Goal: Task Accomplishment & Management: Manage account settings

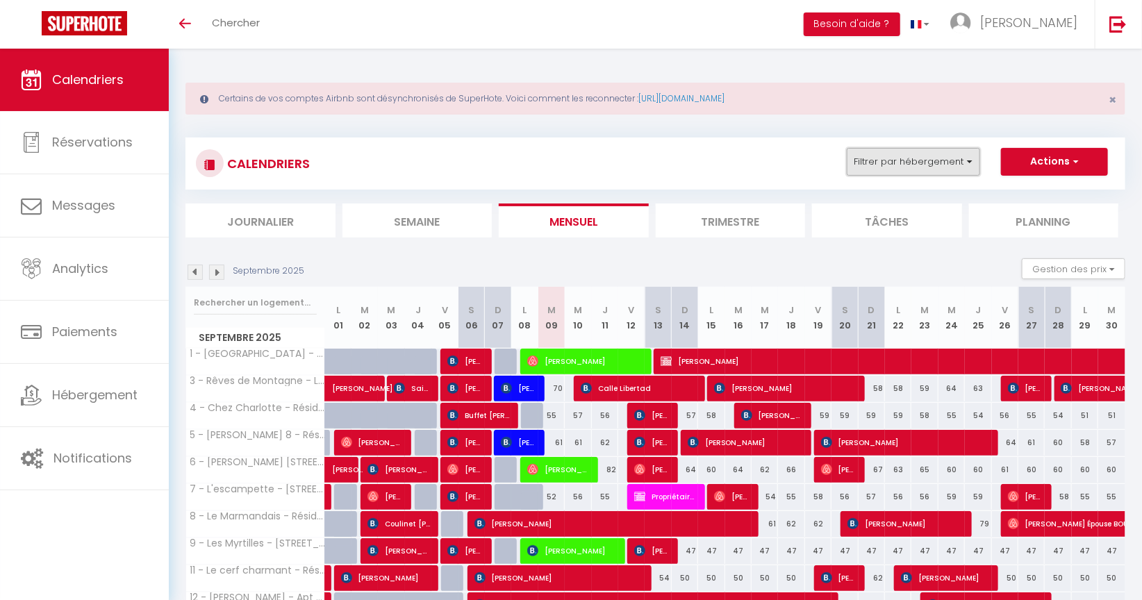
click at [968, 160] on button "Filtrer par hébergement" at bounding box center [913, 162] width 133 height 28
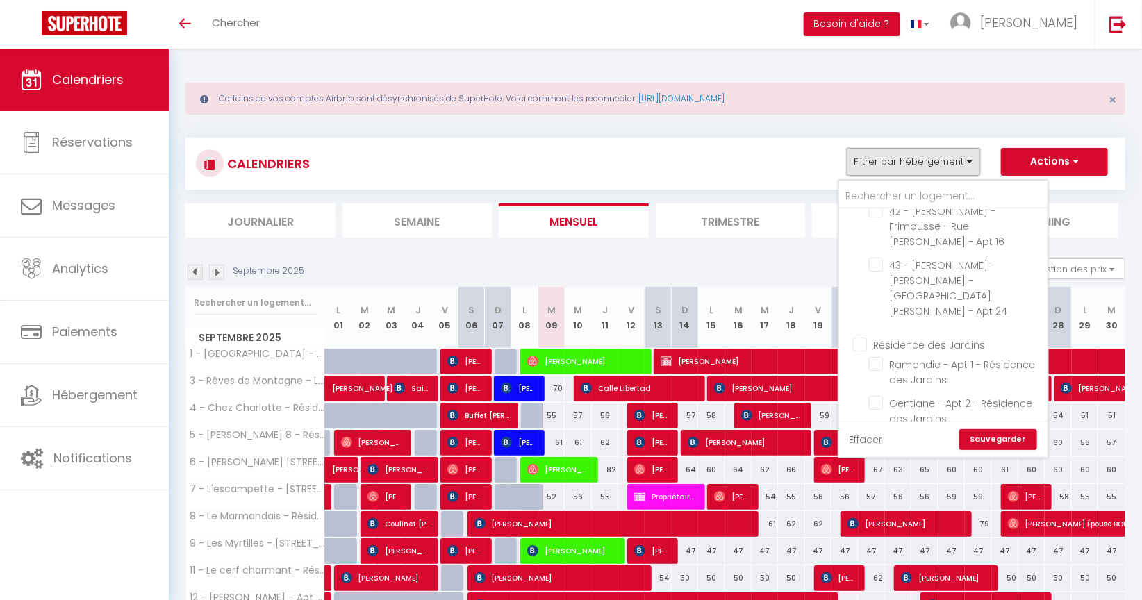
scroll to position [695, 0]
click at [862, 342] on input "Résidence des Jardins" at bounding box center [957, 349] width 208 height 14
checkbox input "true"
checkbox input "false"
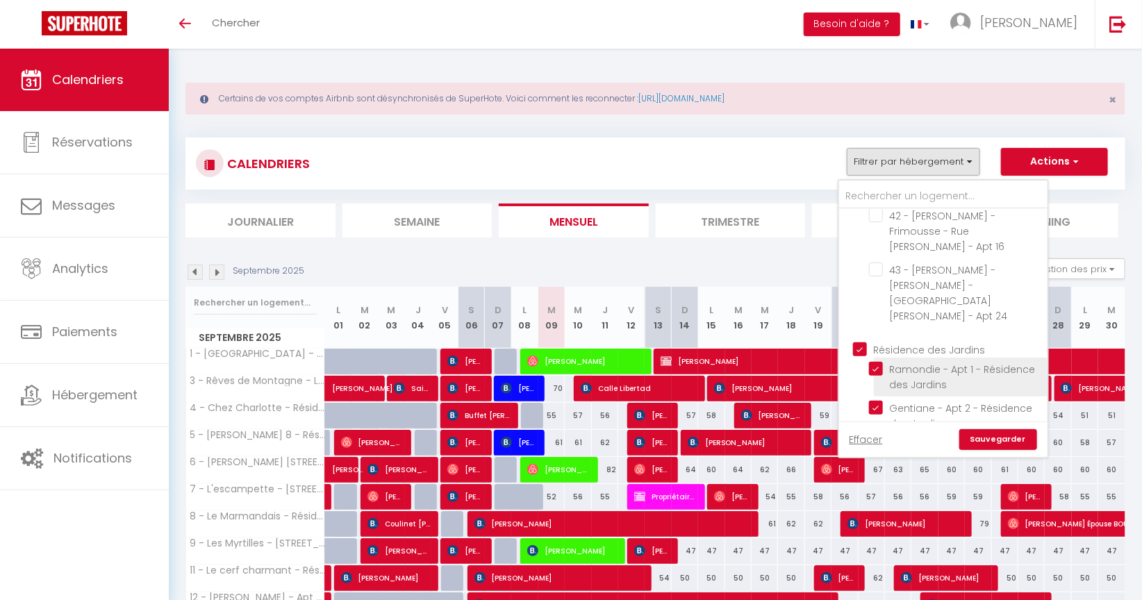
checkbox input "false"
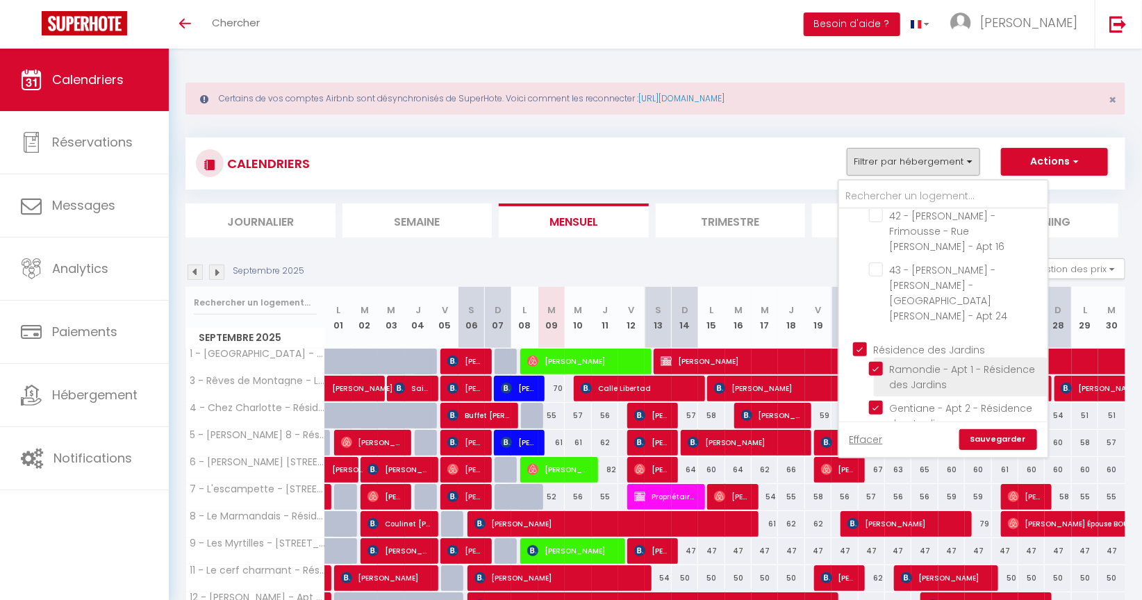
checkbox input "false"
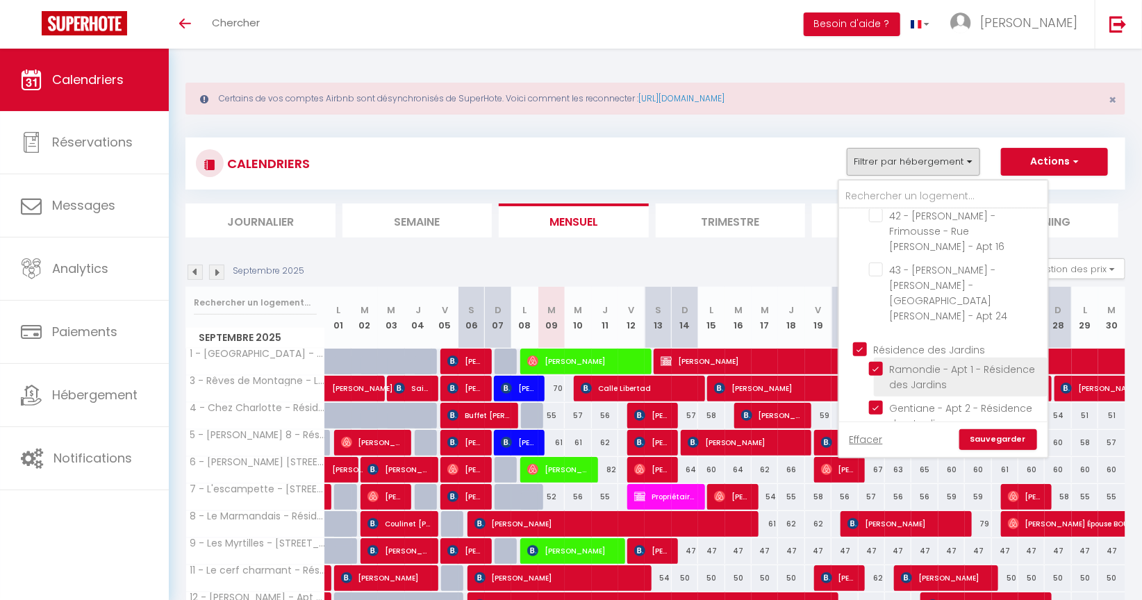
checkbox input "false"
checkbox input "true"
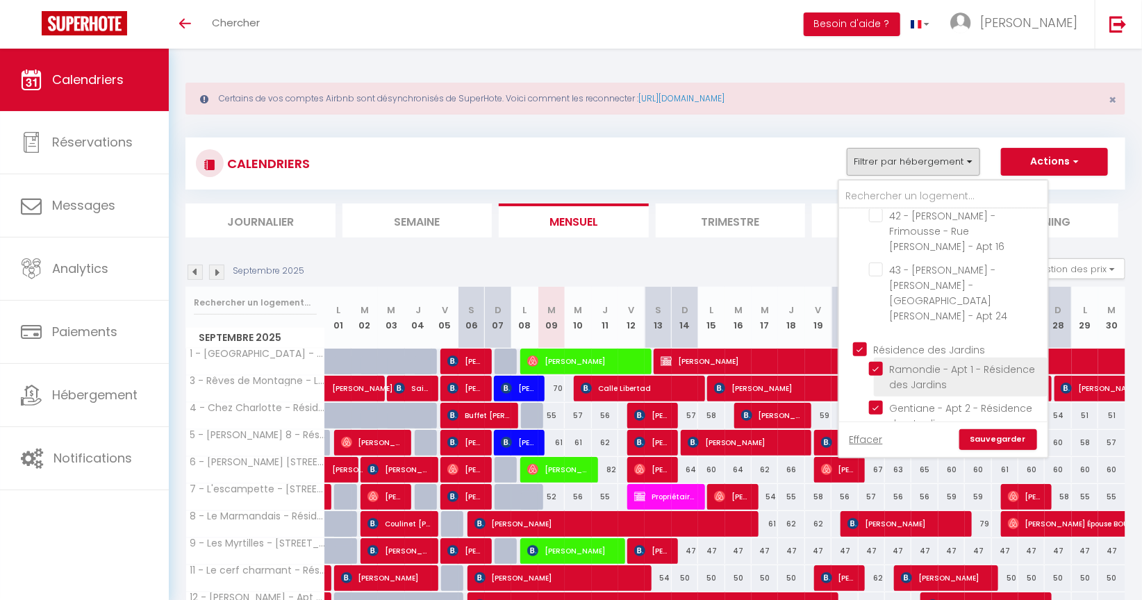
checkbox input "true"
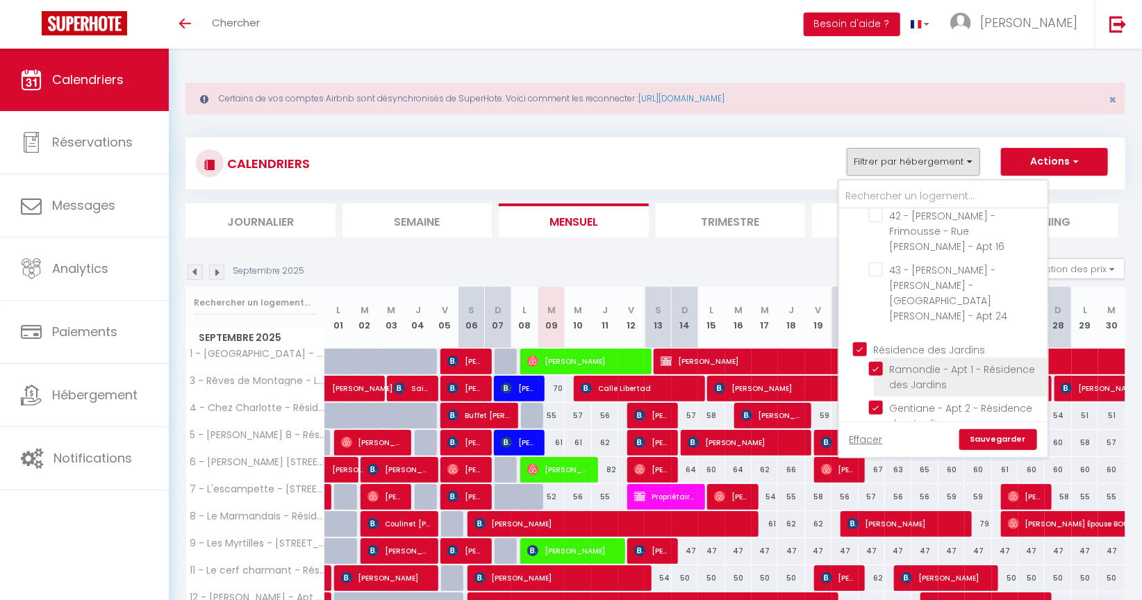
checkbox input "true"
checkbox input "false"
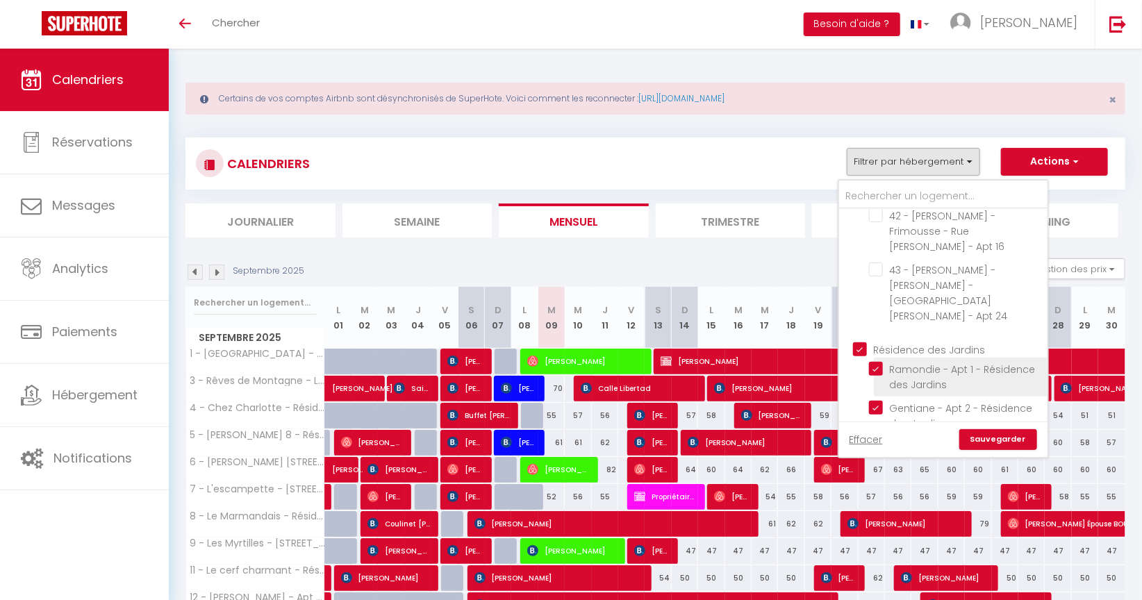
checkbox input "false"
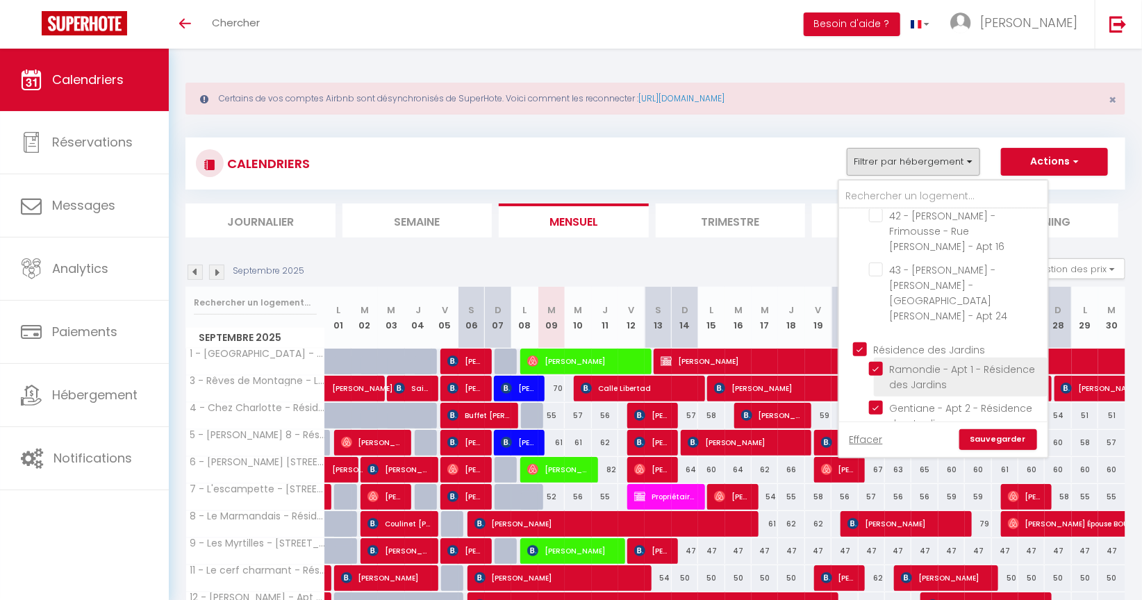
checkbox input "false"
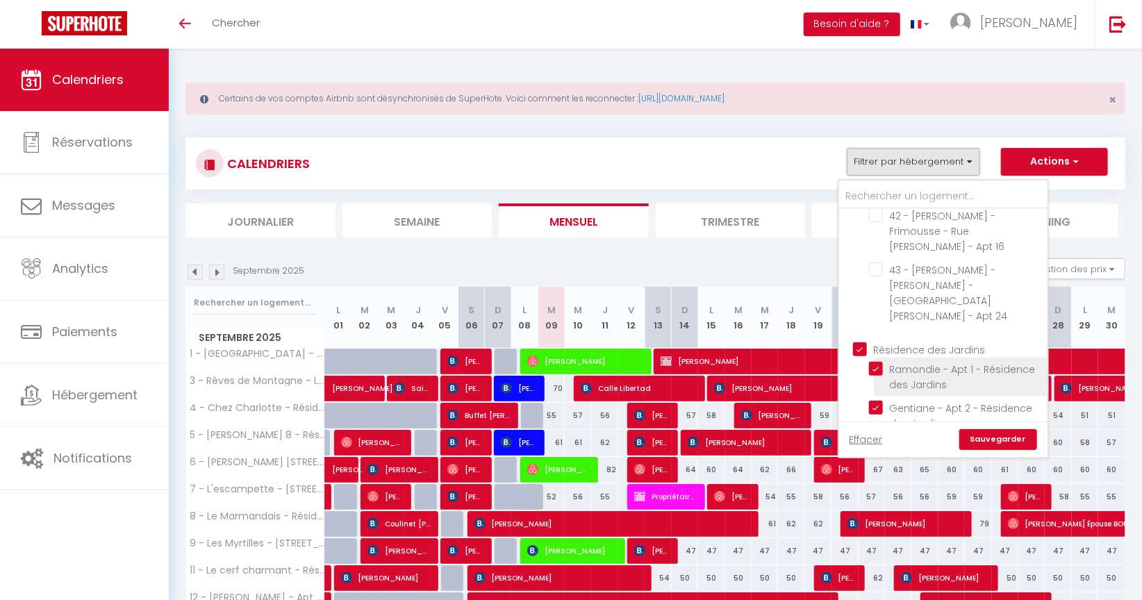
checkbox input "false"
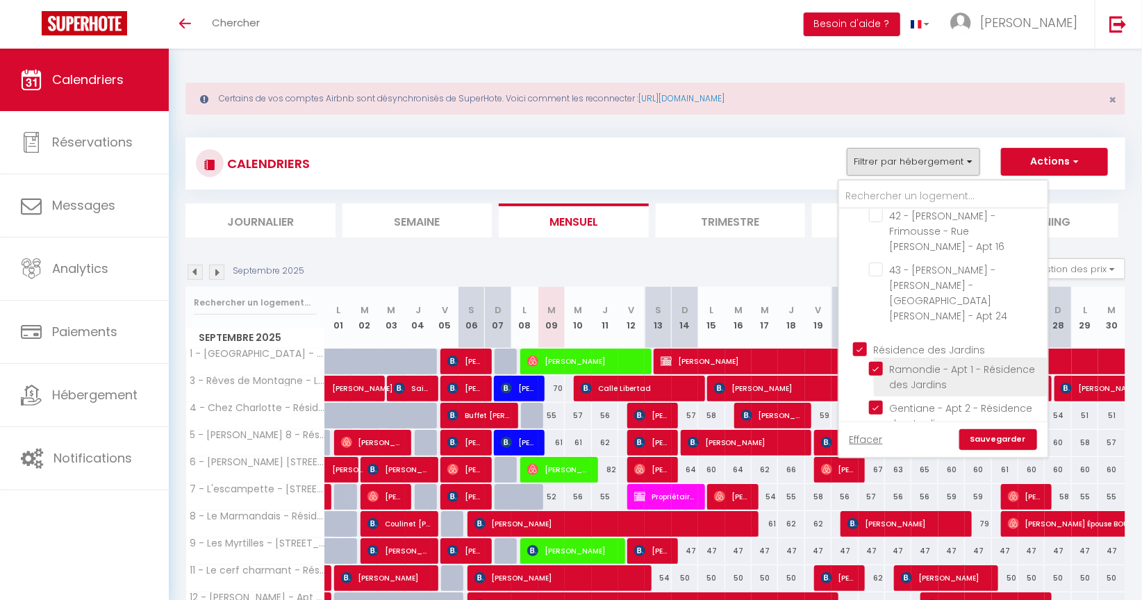
checkbox input "false"
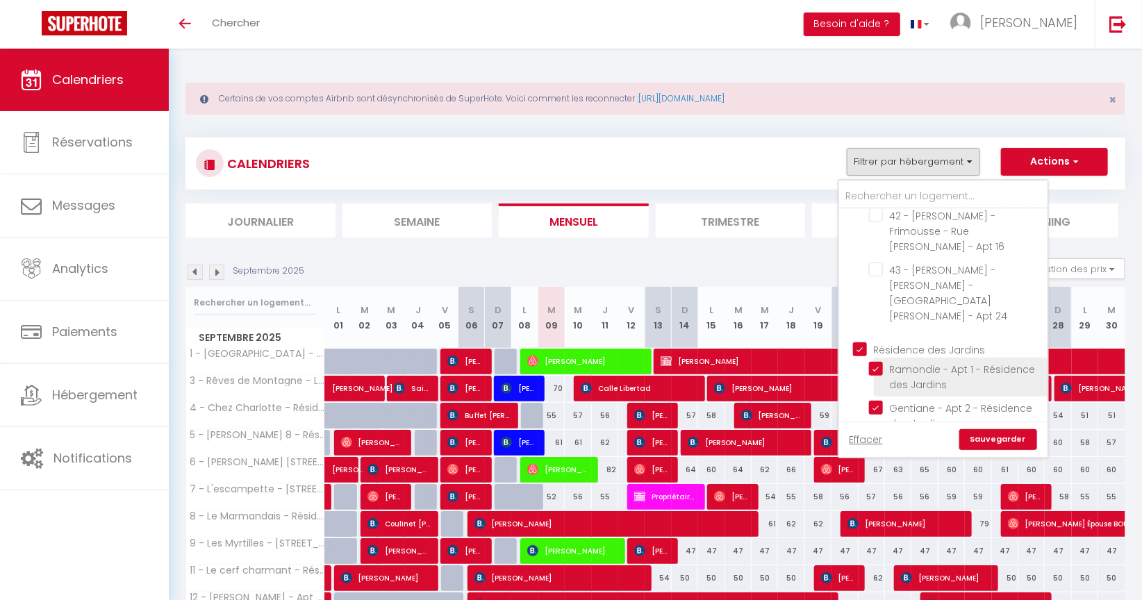
checkbox input "false"
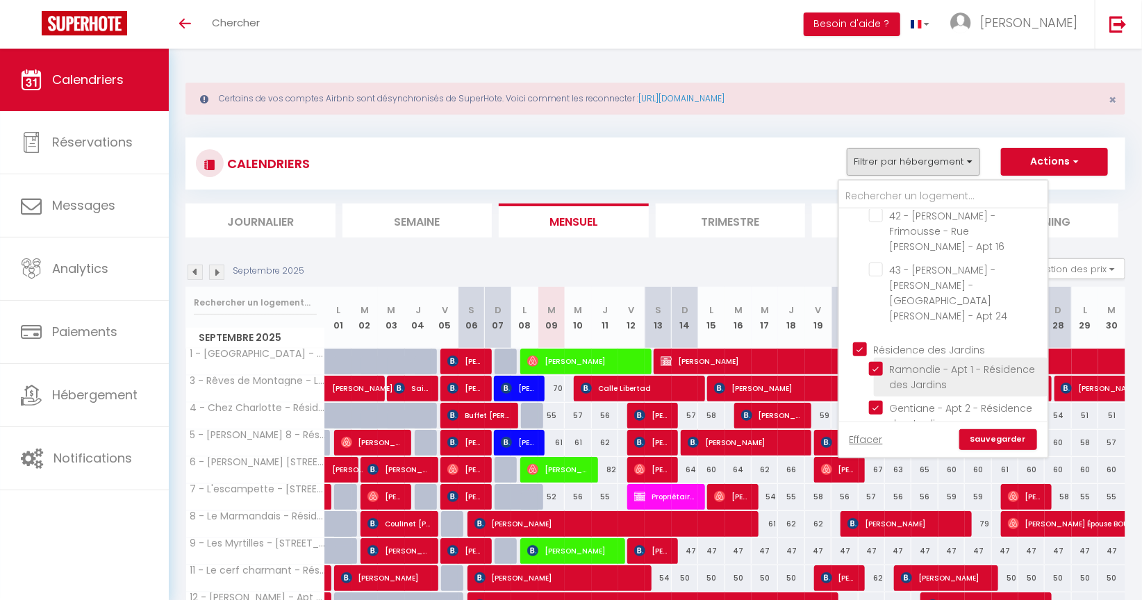
checkbox input "false"
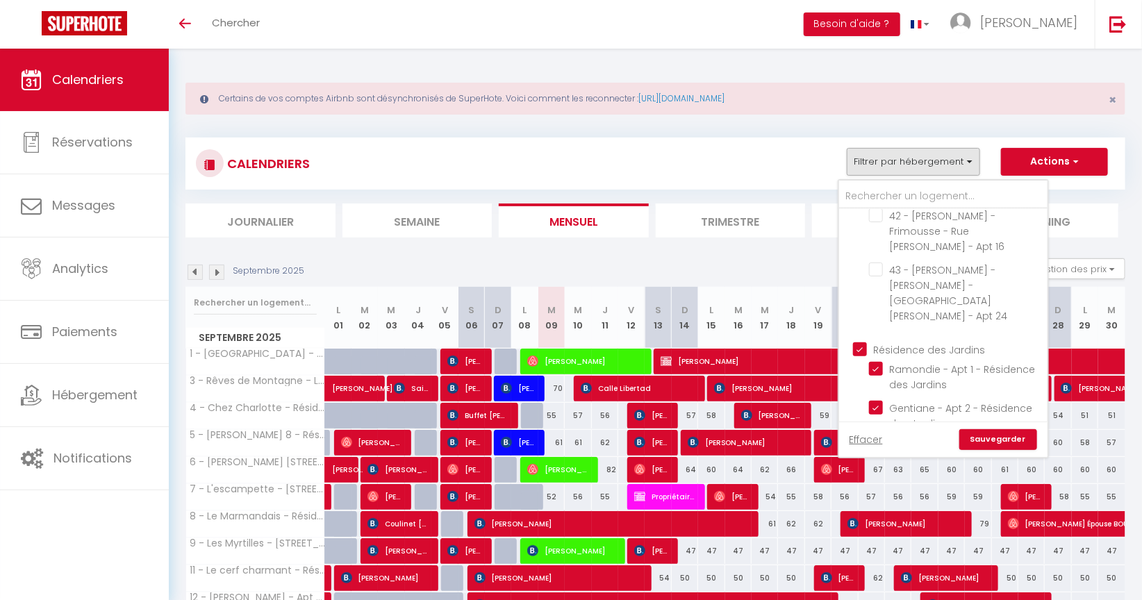
click at [983, 435] on link "Sauvegarder" at bounding box center [999, 439] width 78 height 21
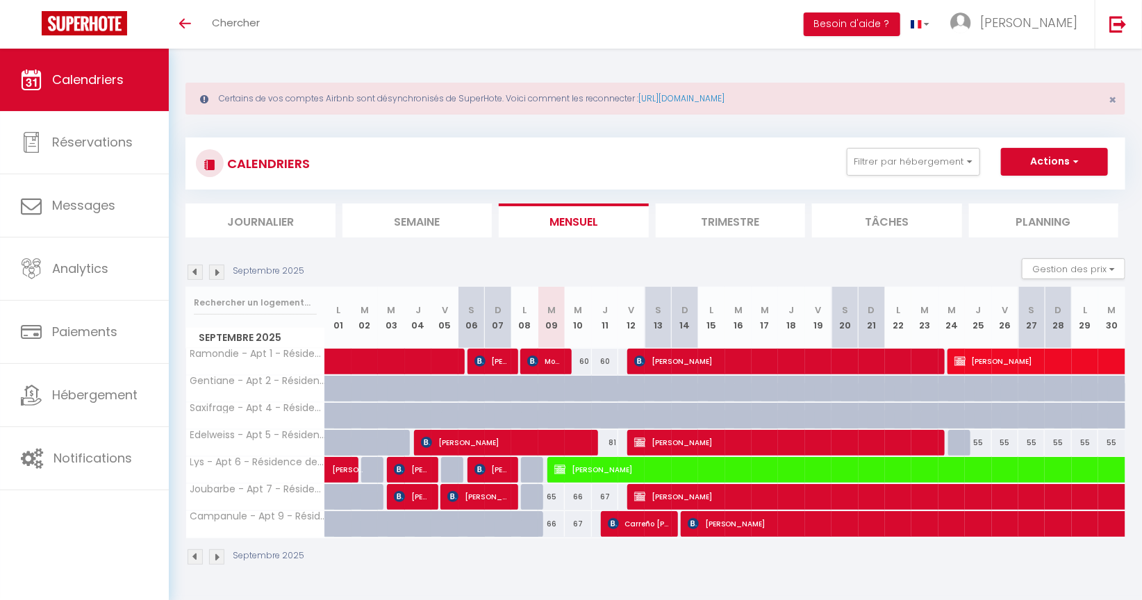
click at [196, 556] on img at bounding box center [195, 557] width 15 height 15
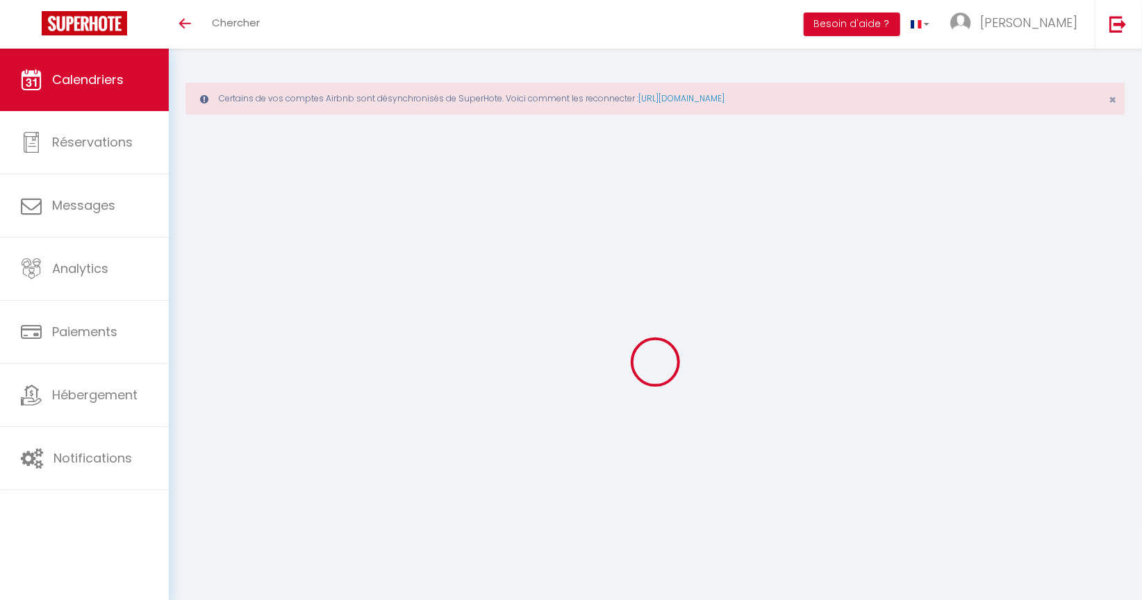
select select
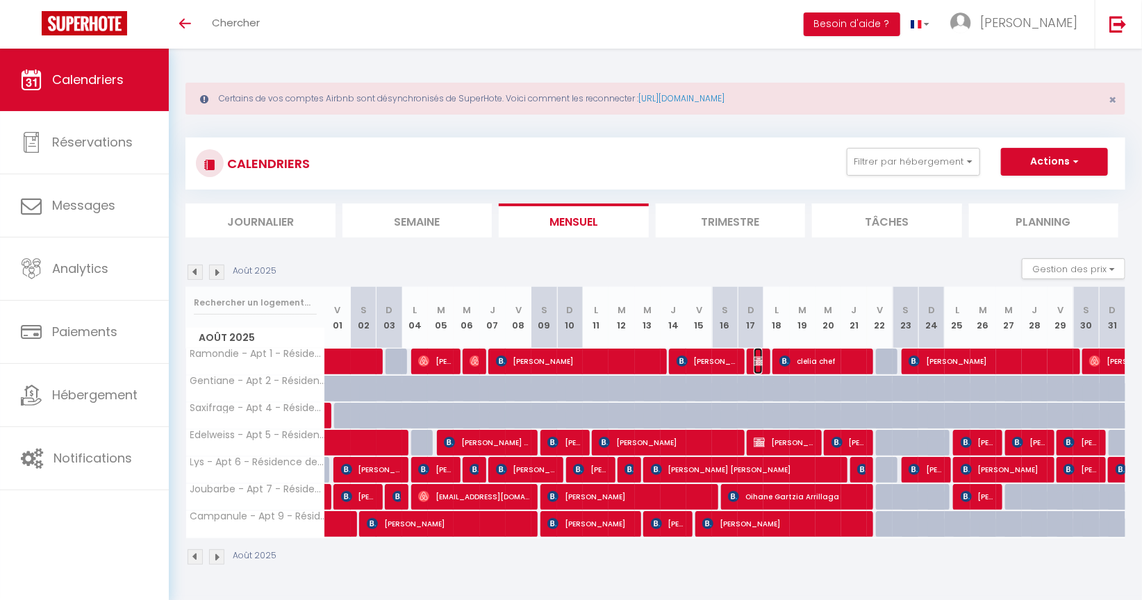
click at [761, 366] on span "Hélène FALGUERA" at bounding box center [758, 361] width 8 height 26
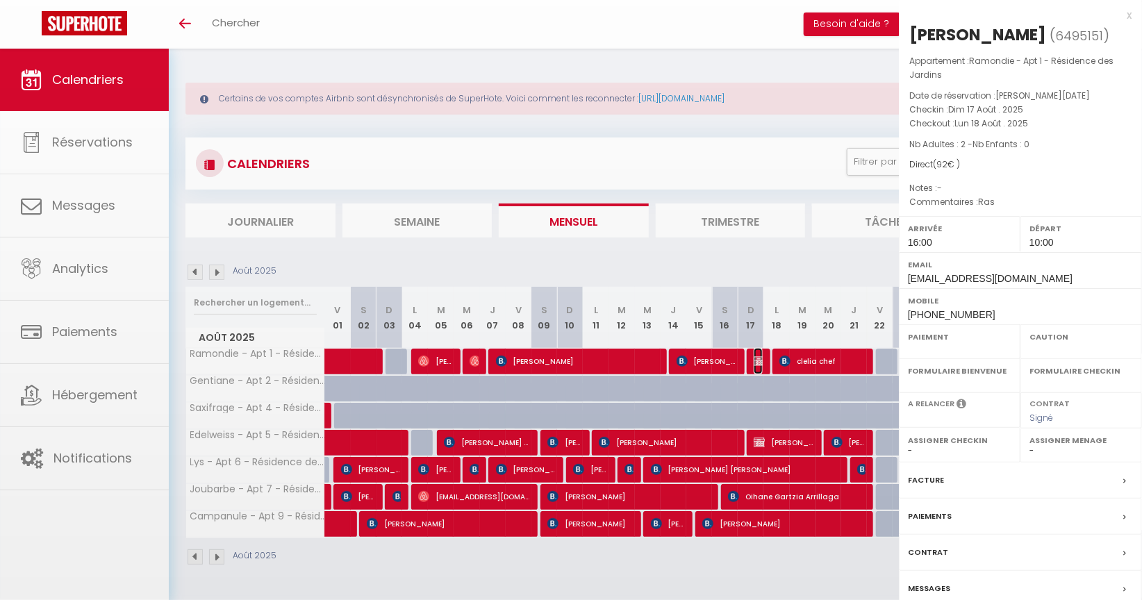
select select "OK"
select select "1"
select select "0"
select select "1"
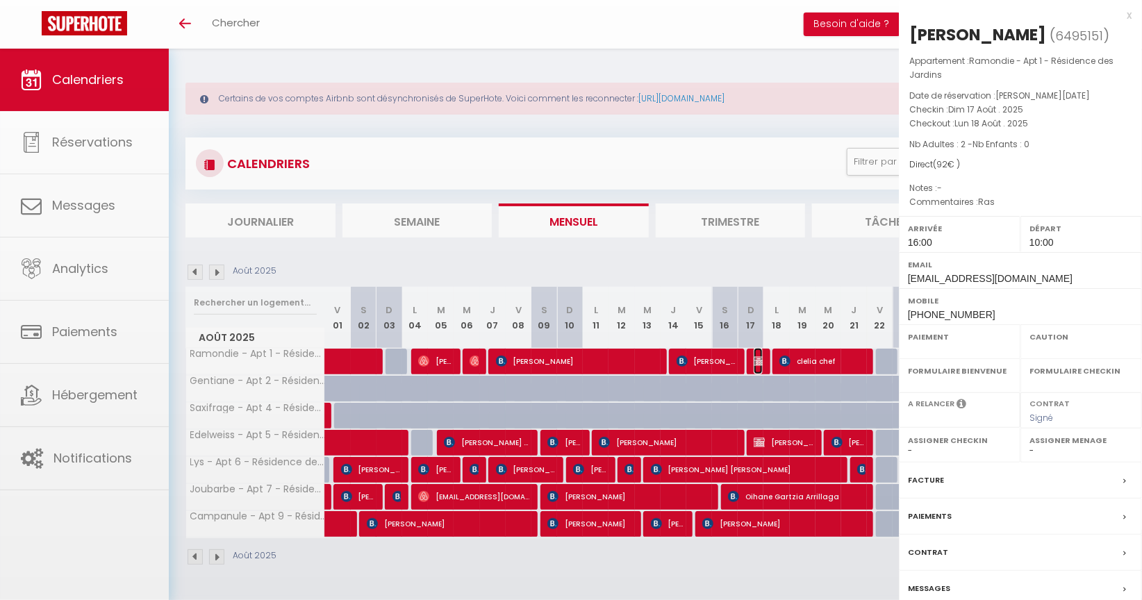
select select
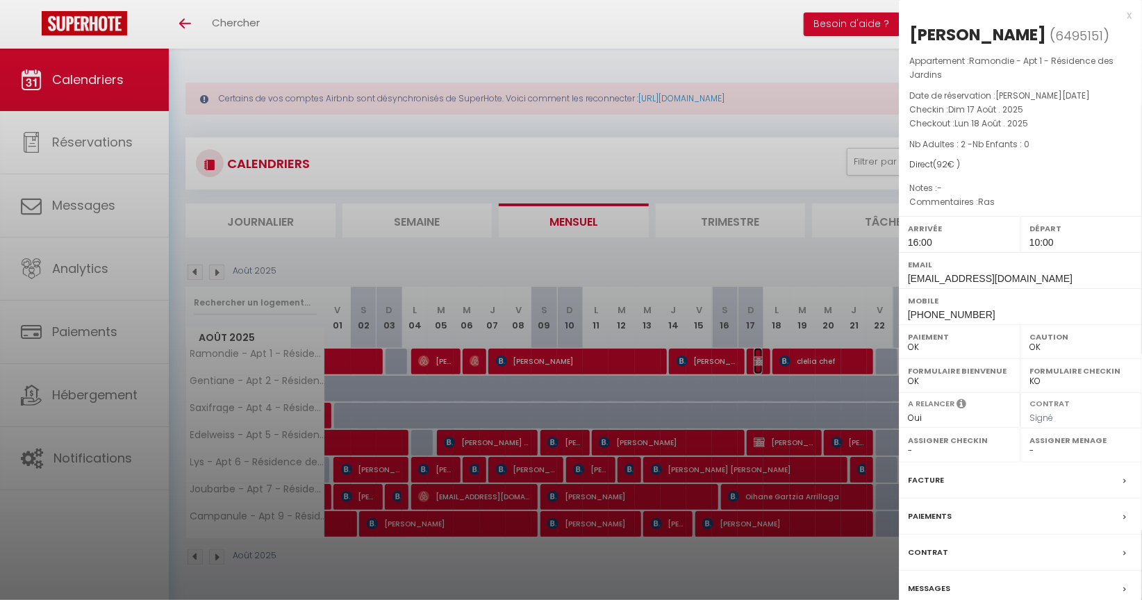
select select "8072"
click at [1128, 17] on div "x" at bounding box center [1015, 15] width 233 height 17
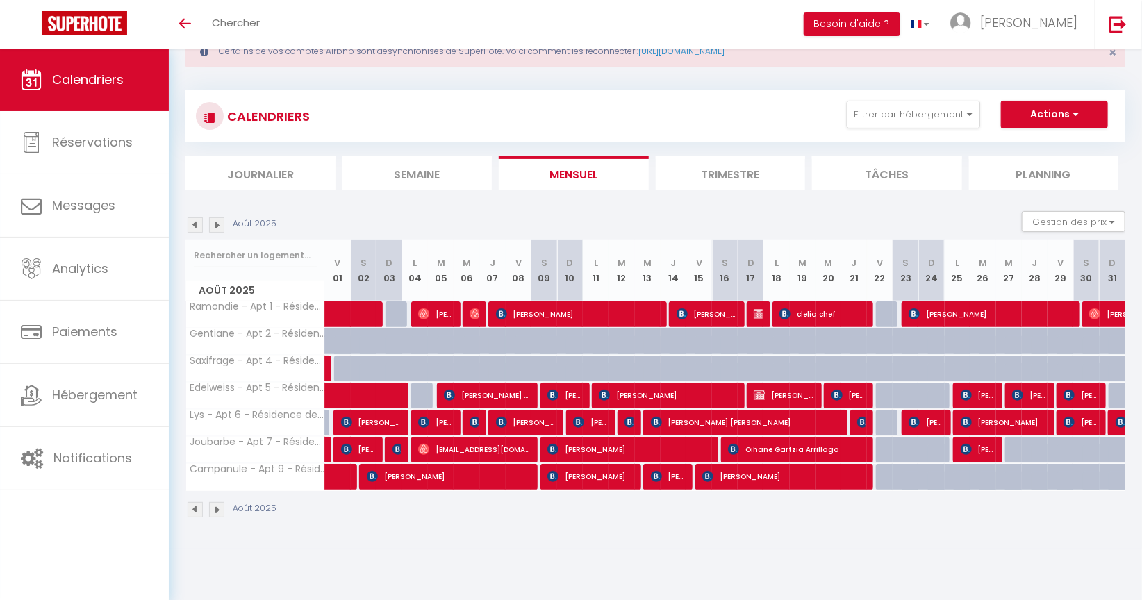
scroll to position [49, 0]
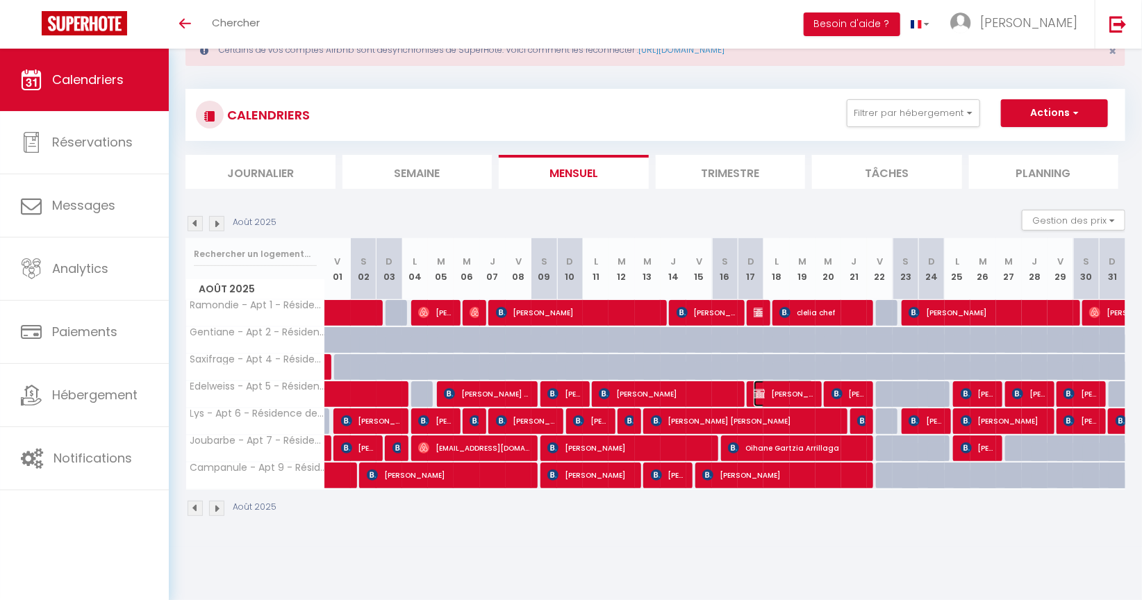
click at [782, 391] on span "Joelle REYNES" at bounding box center [784, 394] width 60 height 26
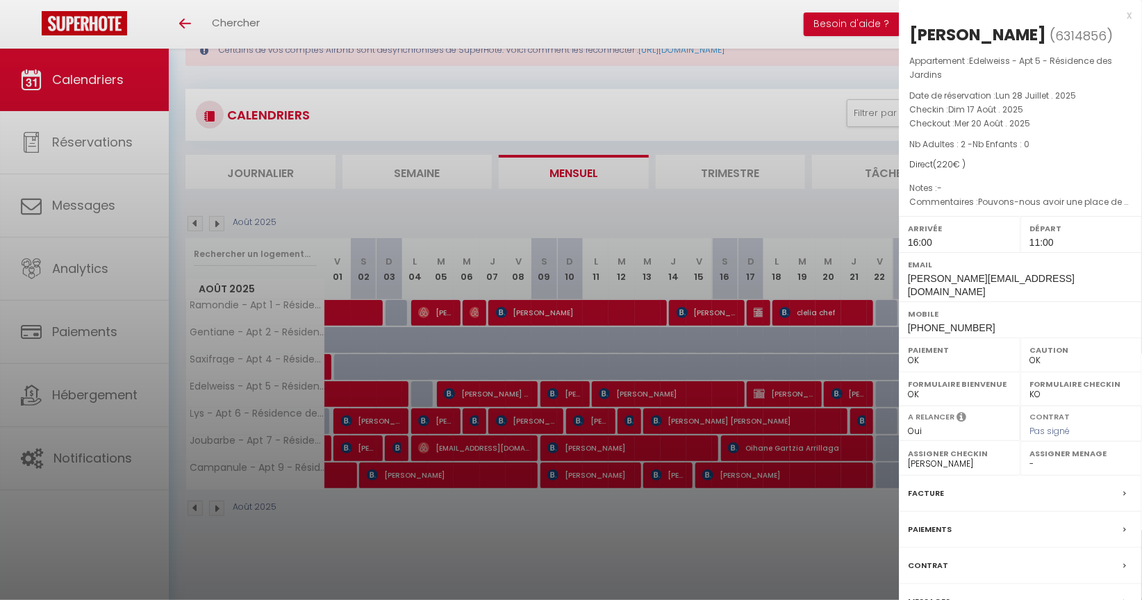
click at [1126, 16] on div "x" at bounding box center [1015, 15] width 233 height 17
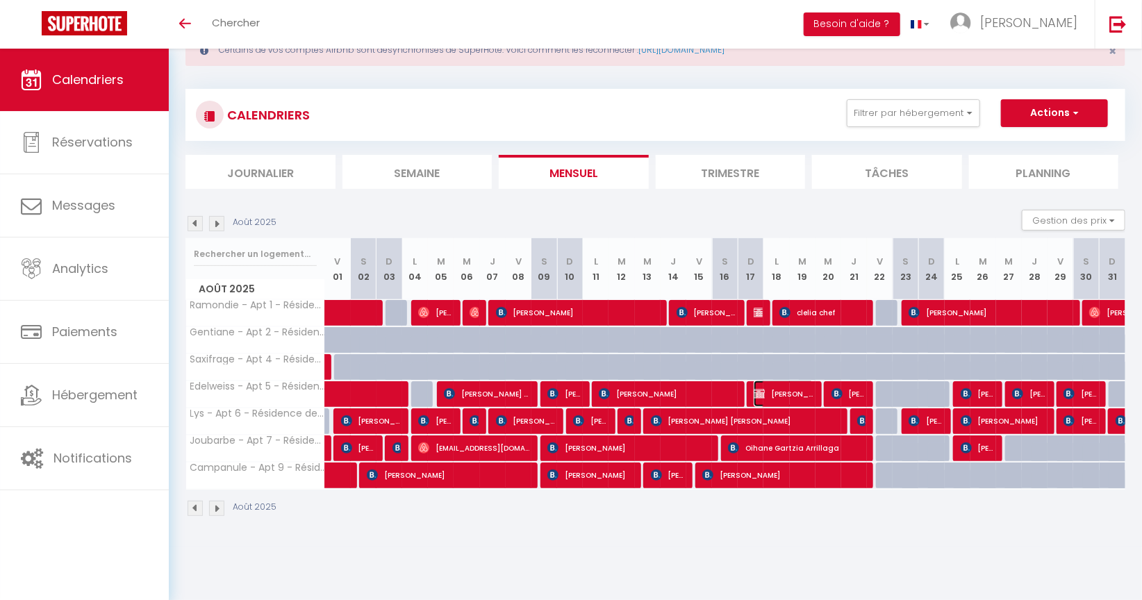
click at [796, 395] on span "Joelle REYNES" at bounding box center [784, 394] width 60 height 26
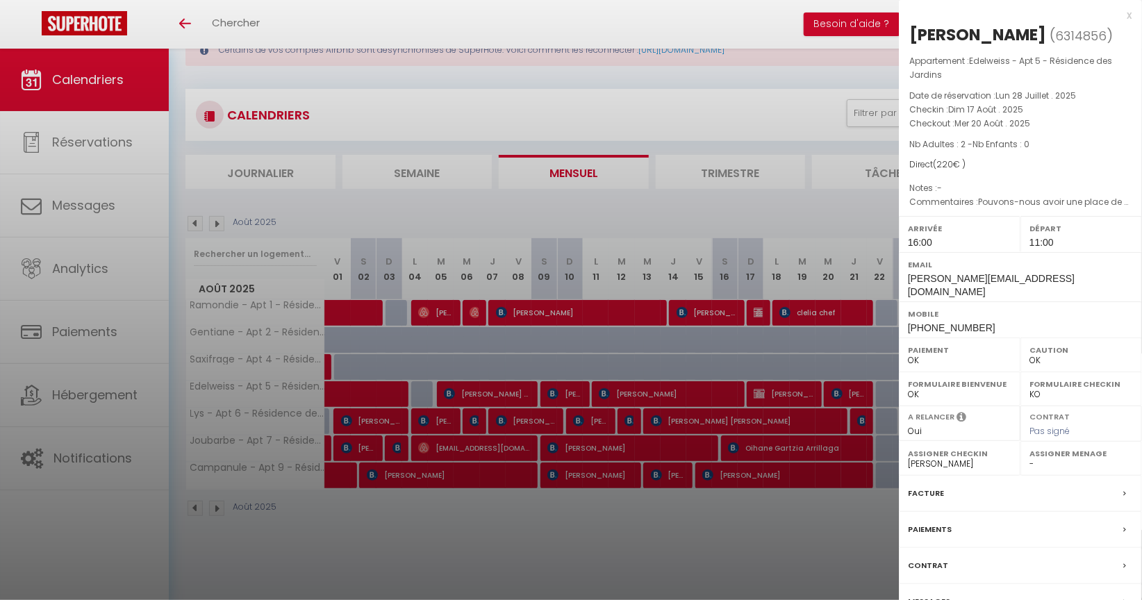
click at [1125, 17] on div "x" at bounding box center [1015, 15] width 233 height 17
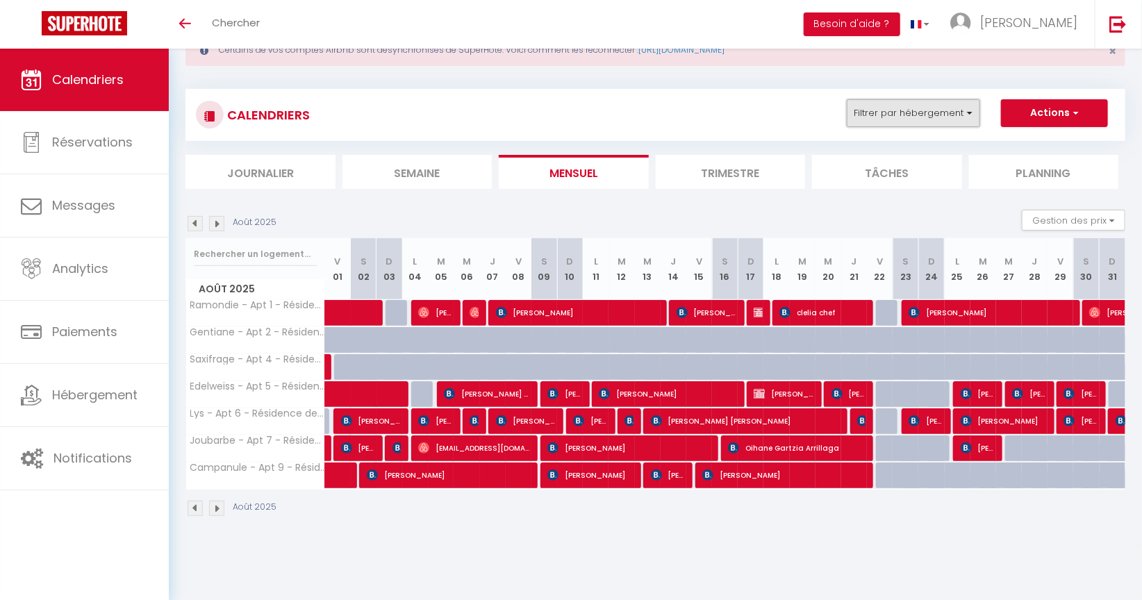
click at [974, 112] on button "Filtrer par hébergement" at bounding box center [913, 113] width 133 height 28
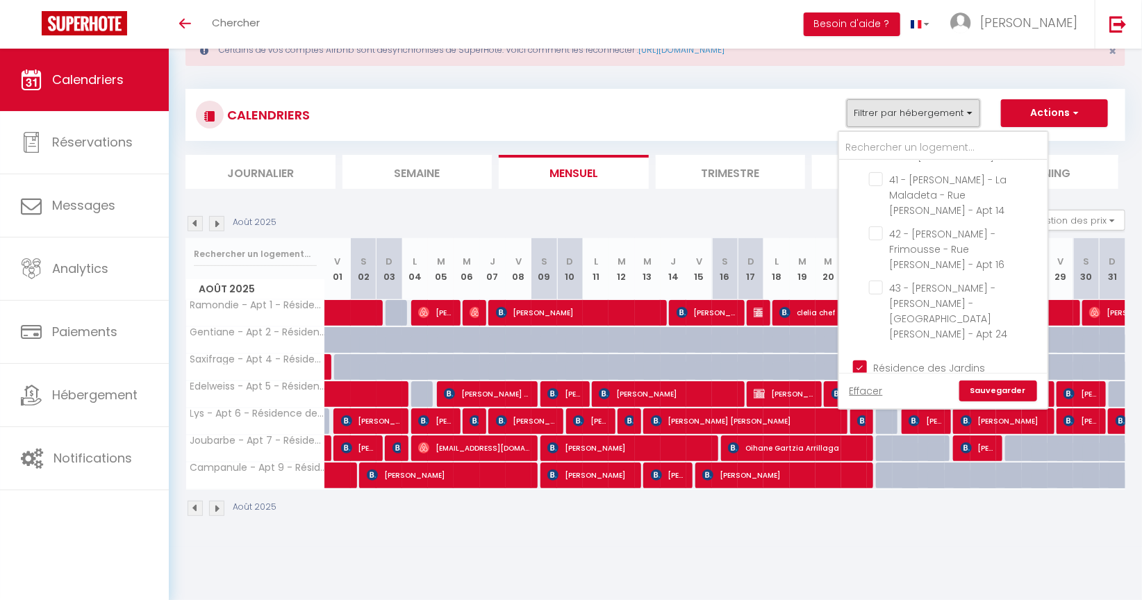
scroll to position [698, 0]
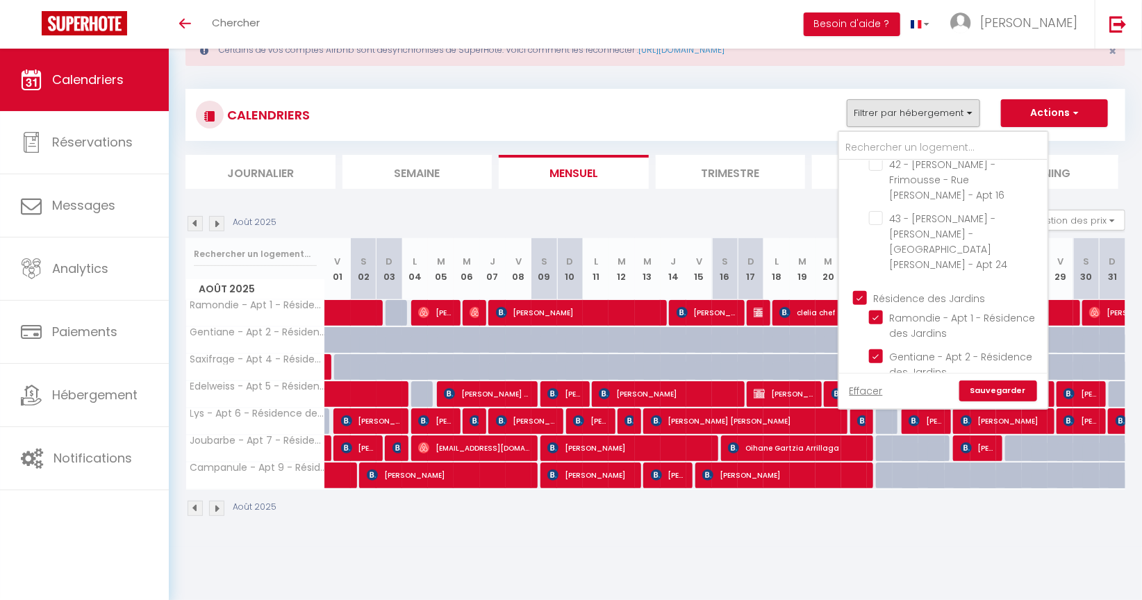
click at [864, 290] on input "Résidence des Jardins" at bounding box center [957, 297] width 208 height 14
checkbox input "false"
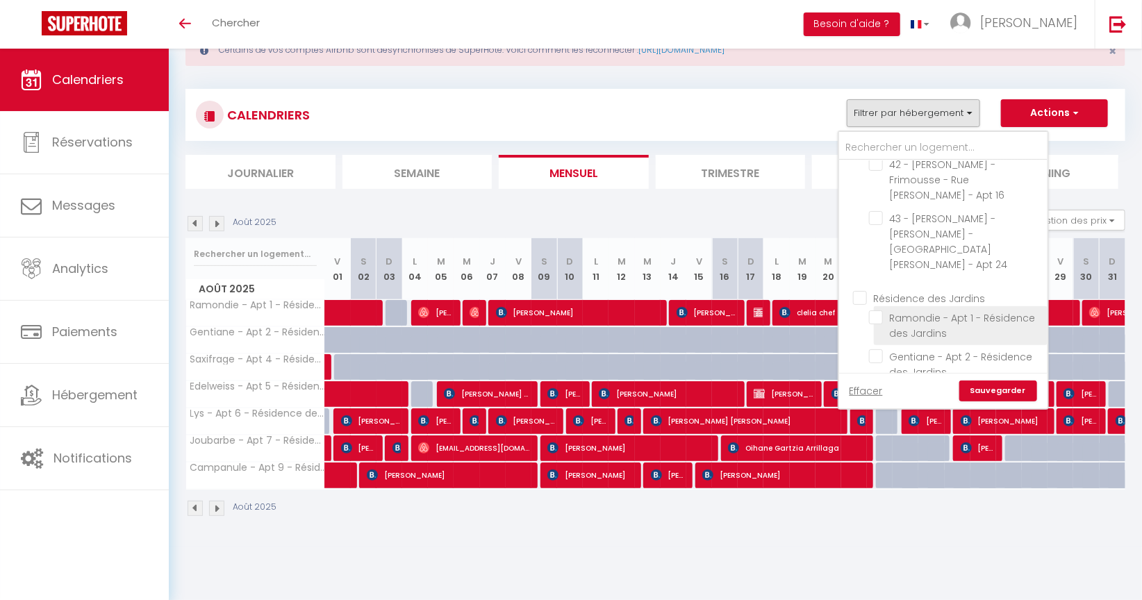
checkbox input "false"
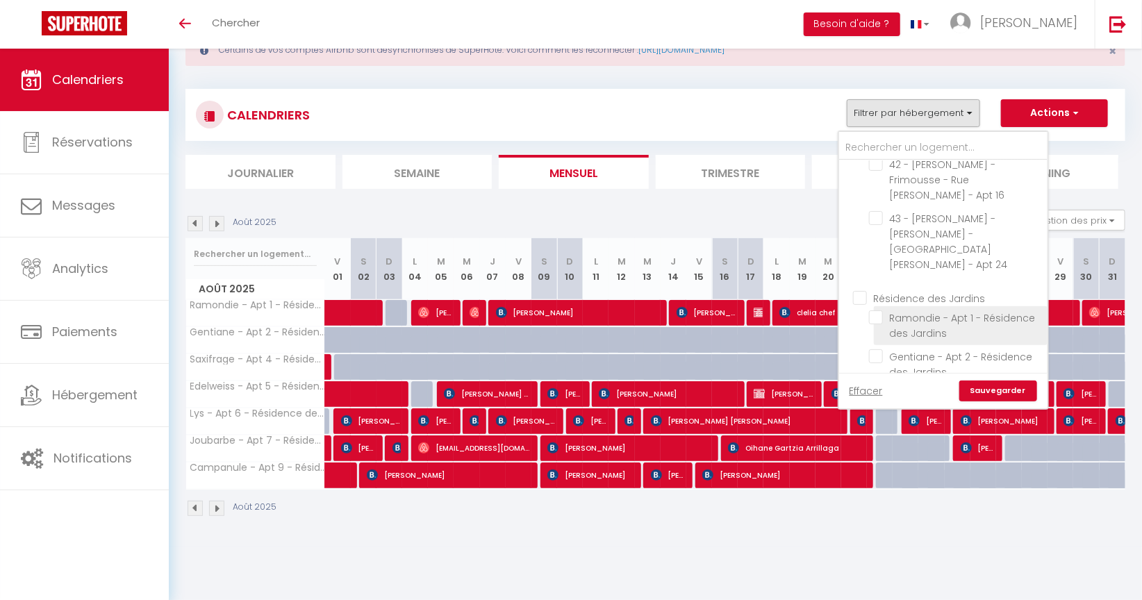
checkbox input "false"
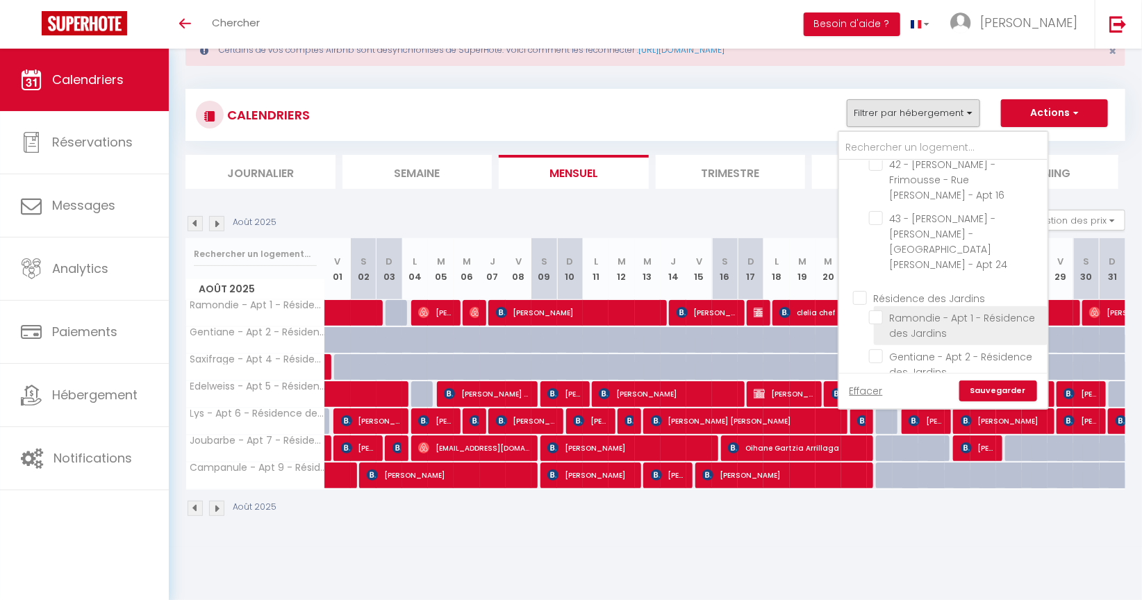
checkbox input "false"
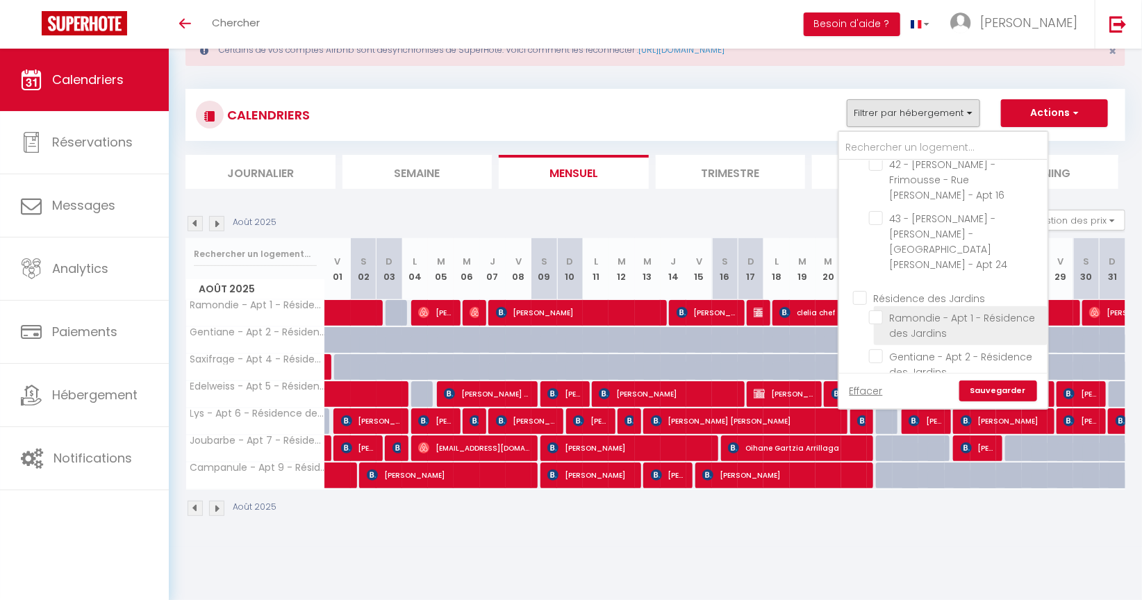
checkbox input "false"
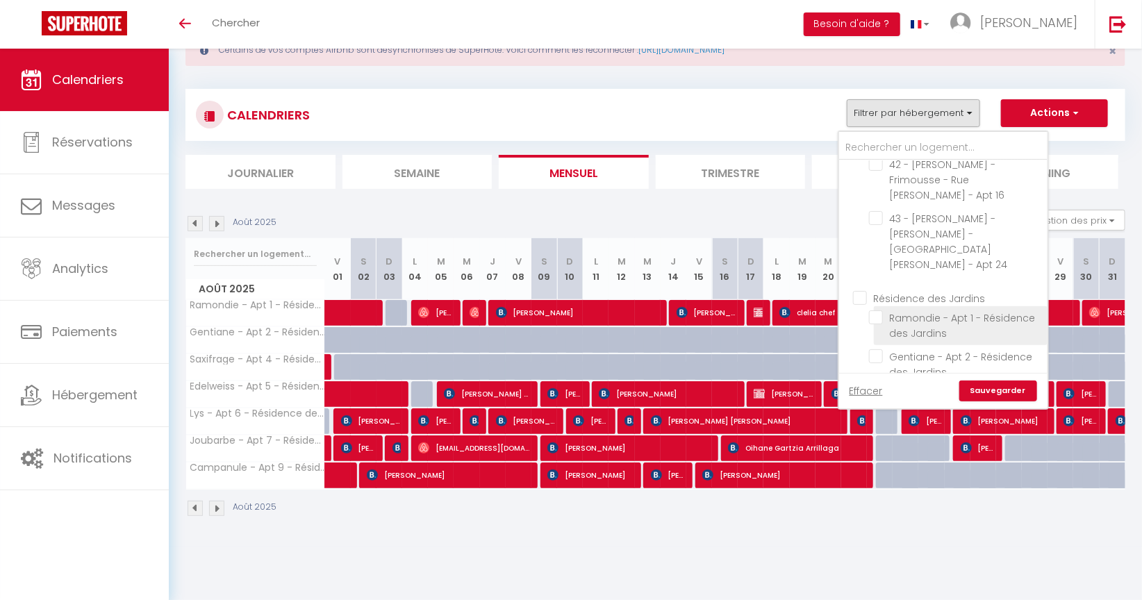
checkbox input "false"
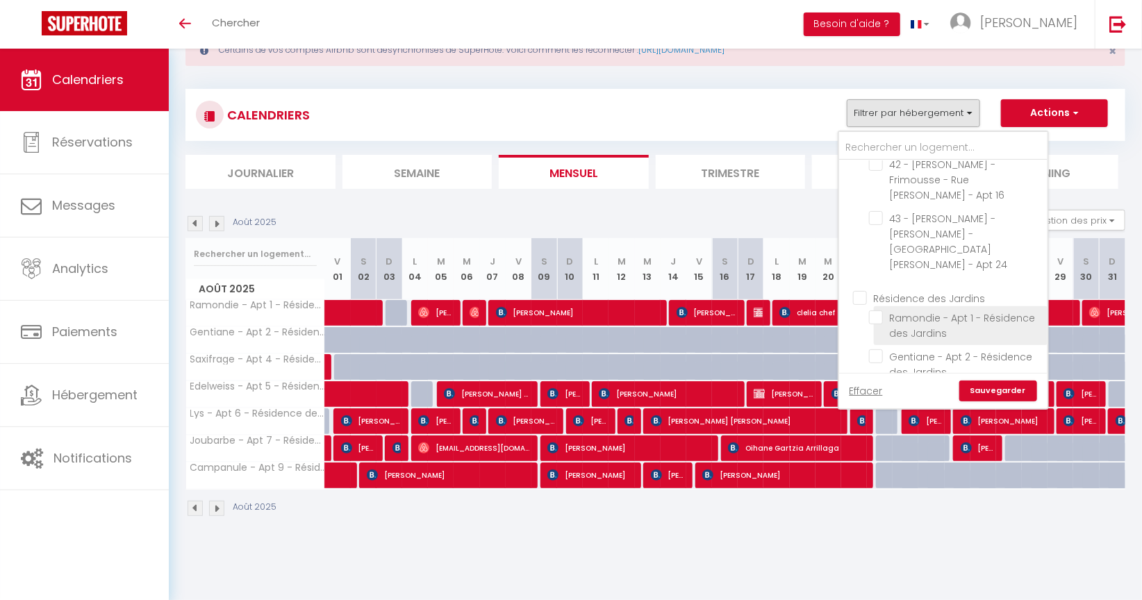
checkbox input "false"
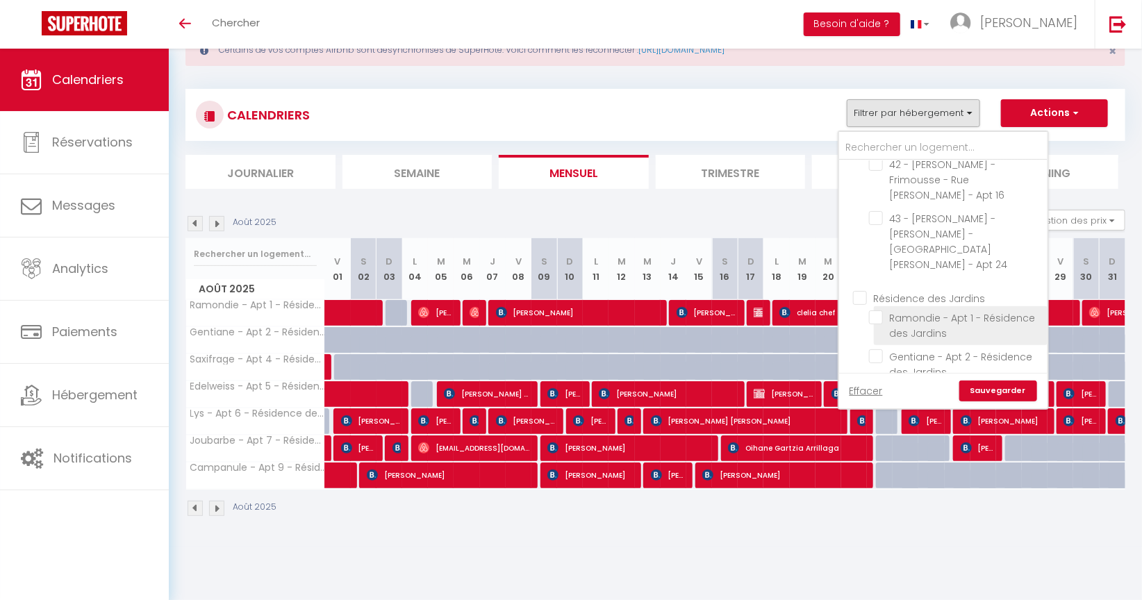
checkbox input "false"
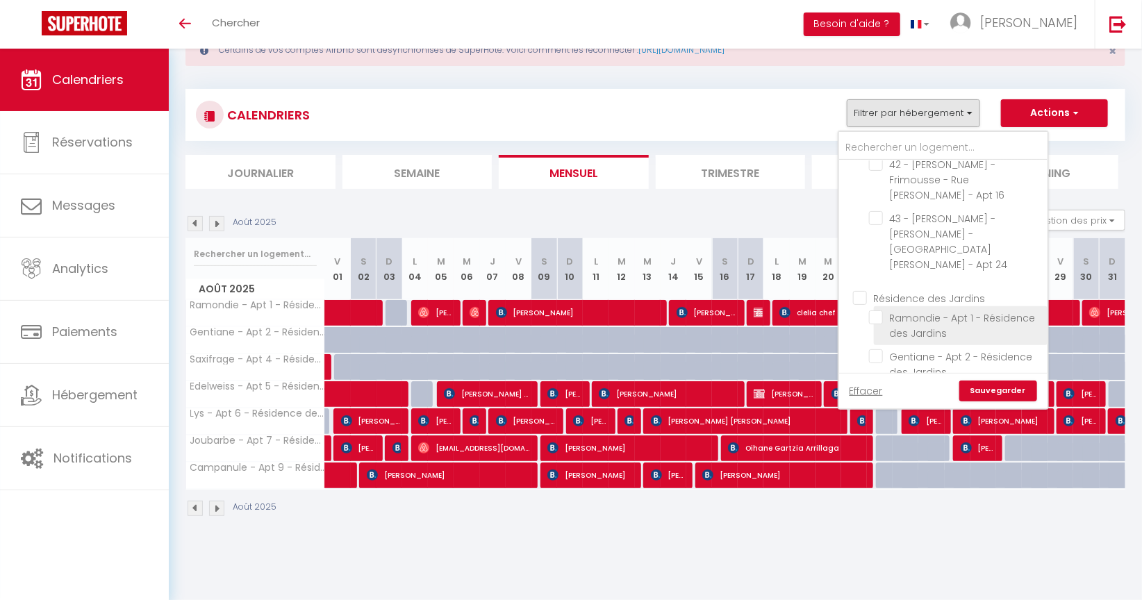
checkbox input "false"
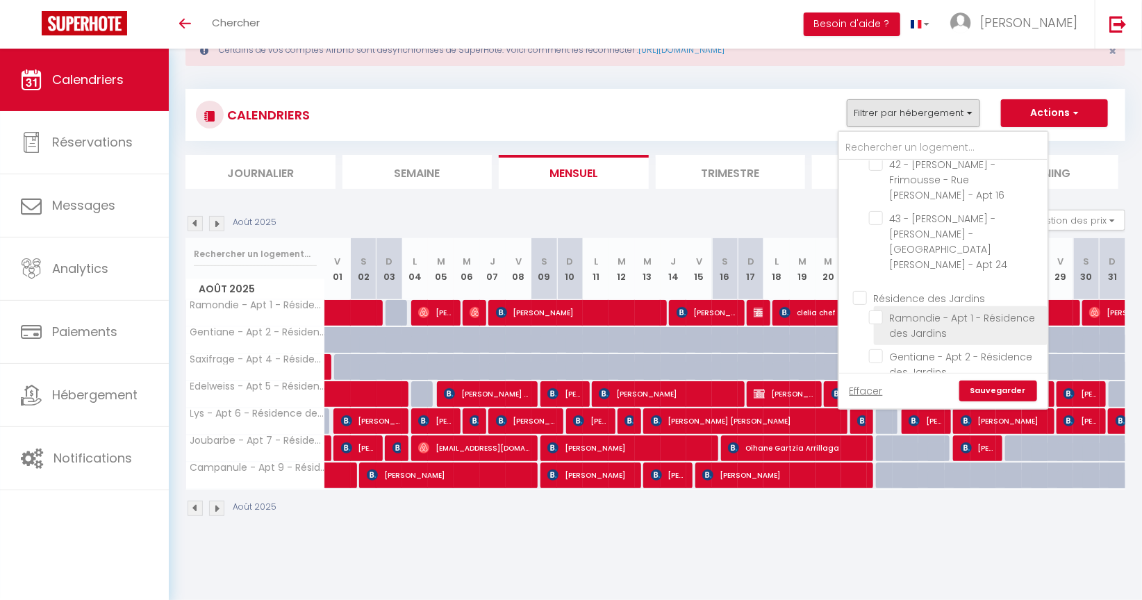
checkbox input "false"
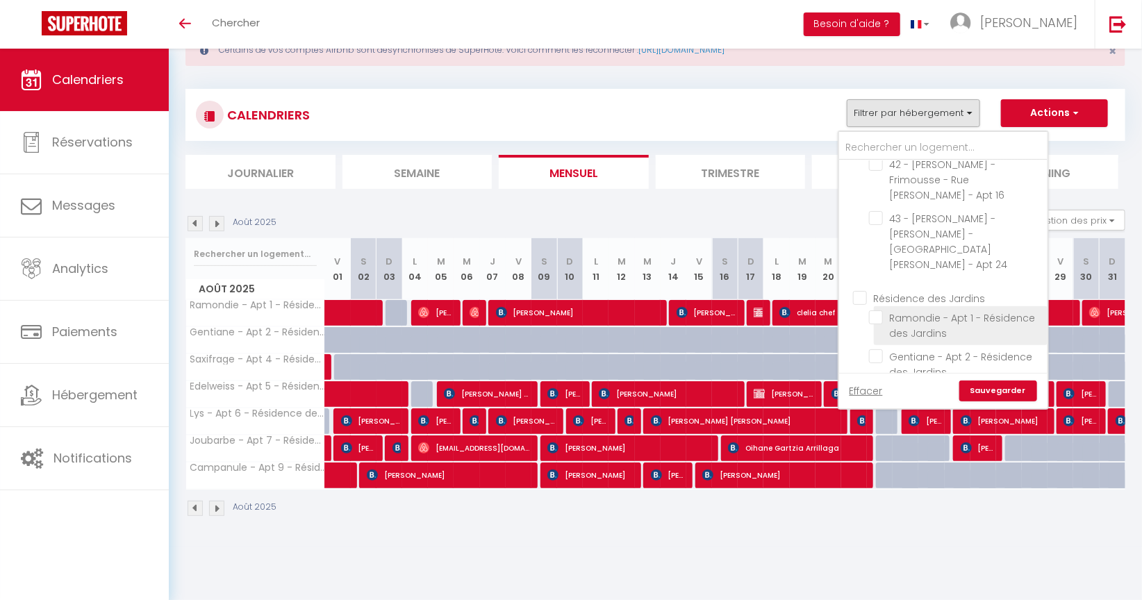
checkbox input "false"
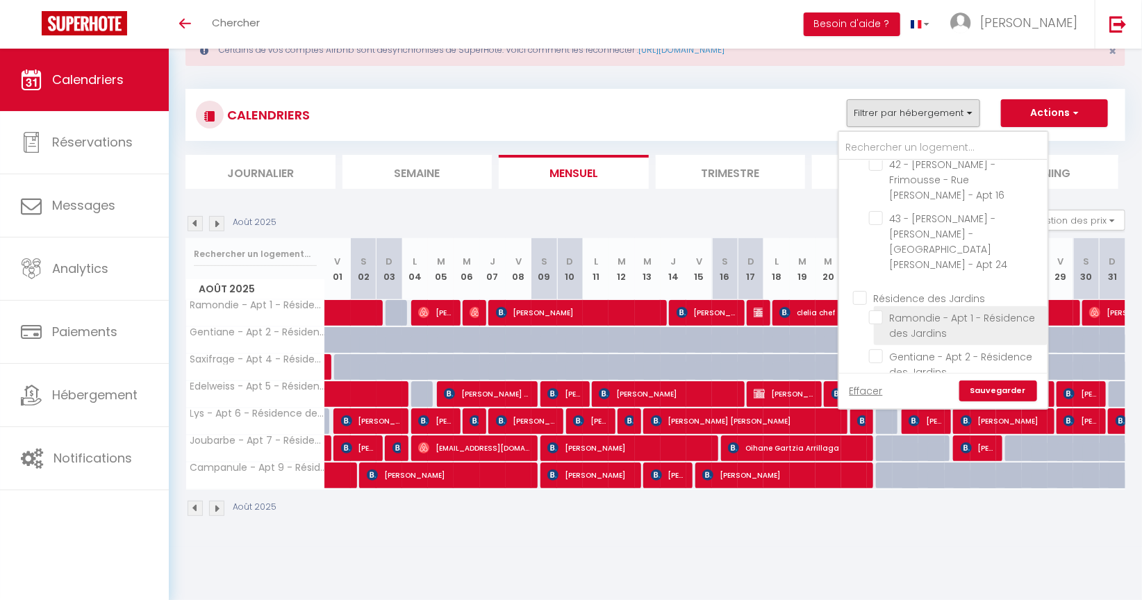
checkbox input "false"
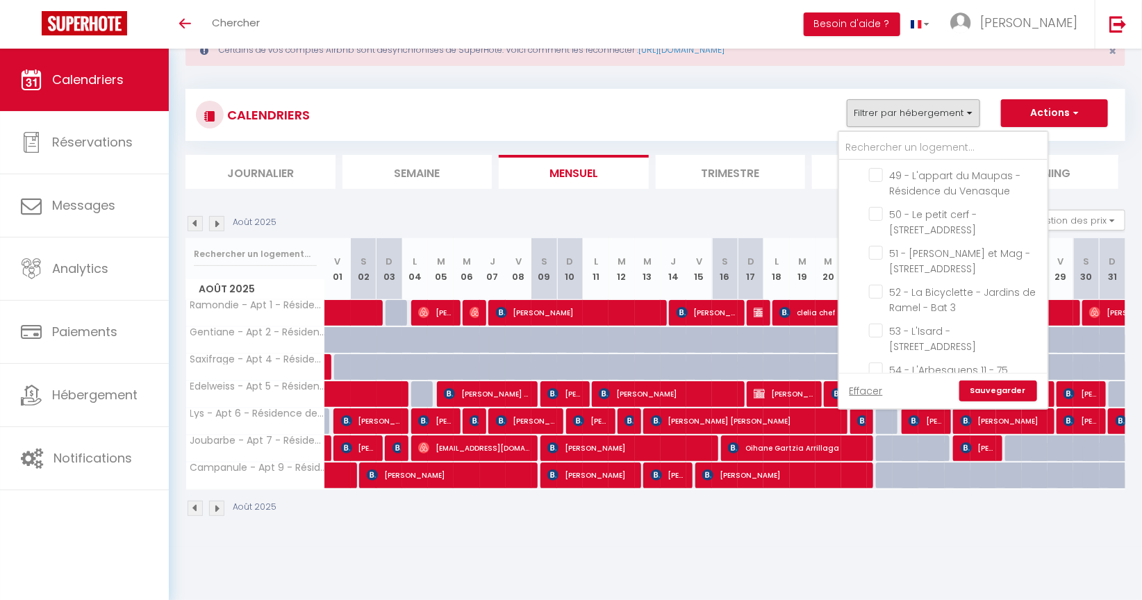
scroll to position [2285, 0]
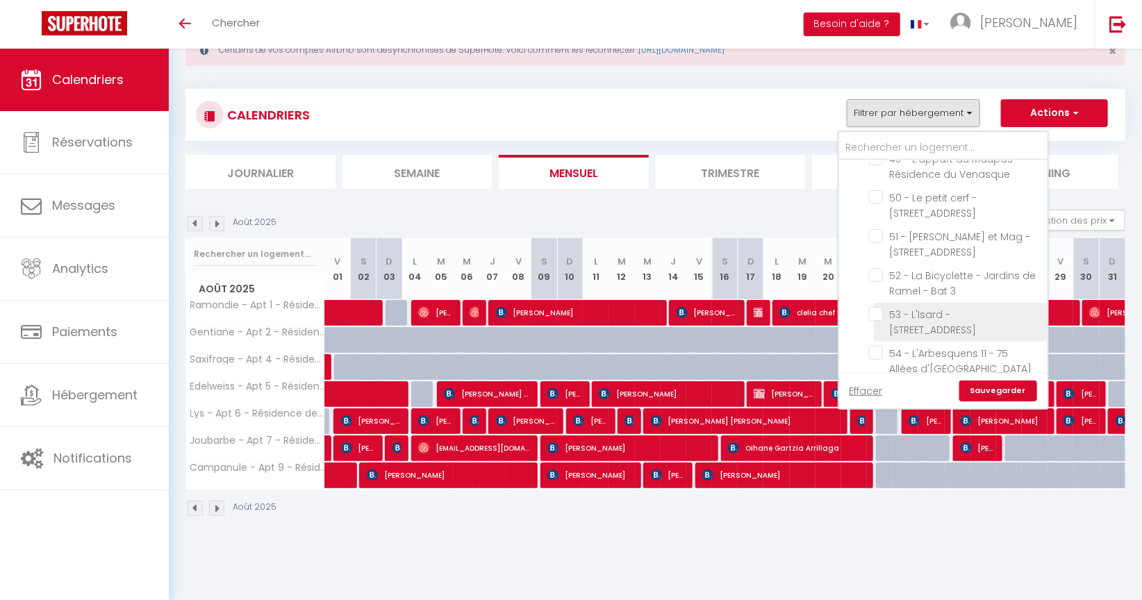
click at [883, 307] on input "53 - L'Isard - [STREET_ADDRESS]" at bounding box center [956, 314] width 174 height 14
checkbox input "true"
checkbox input "false"
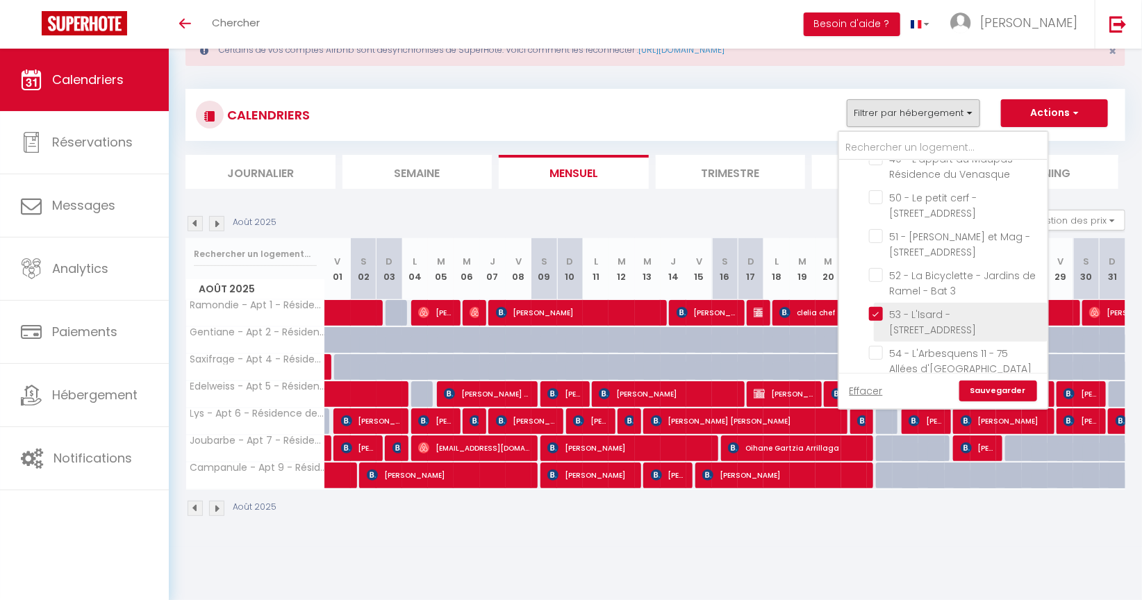
checkbox input "false"
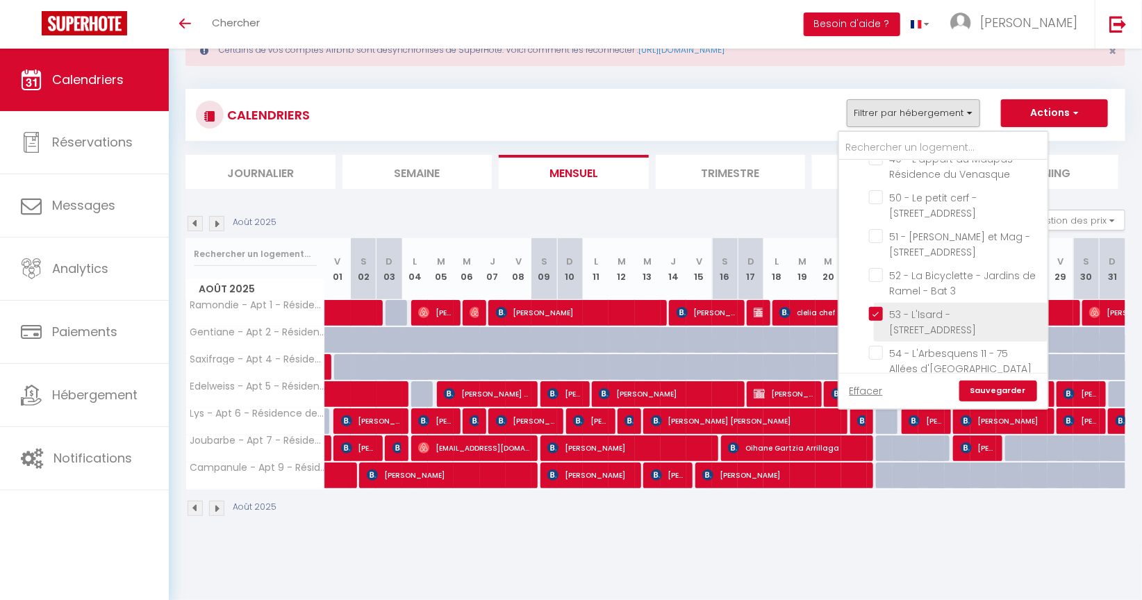
checkbox input "false"
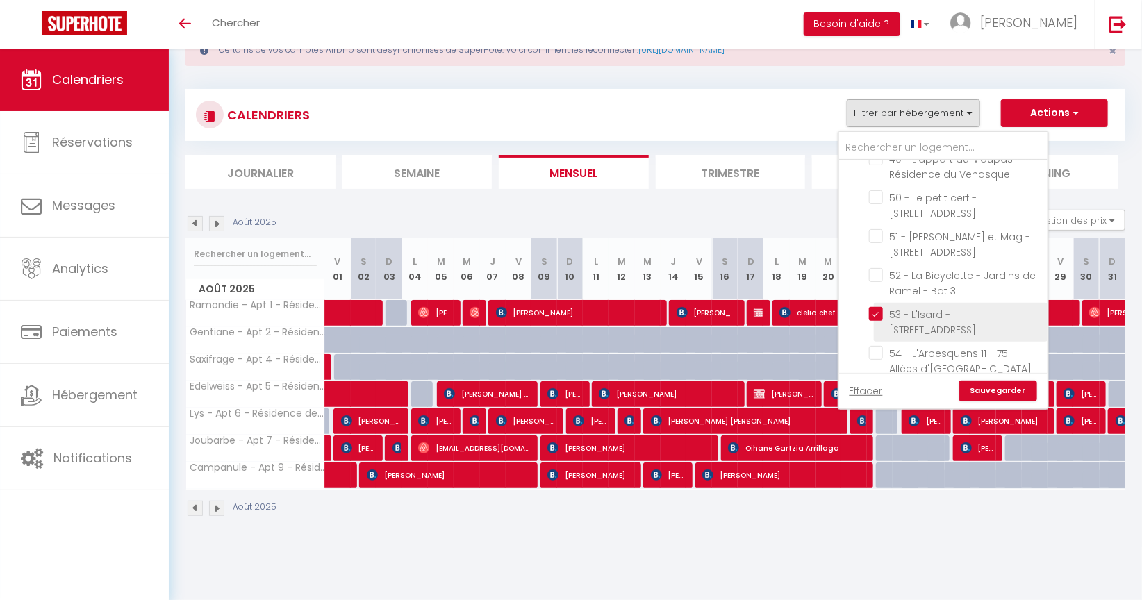
checkbox input "false"
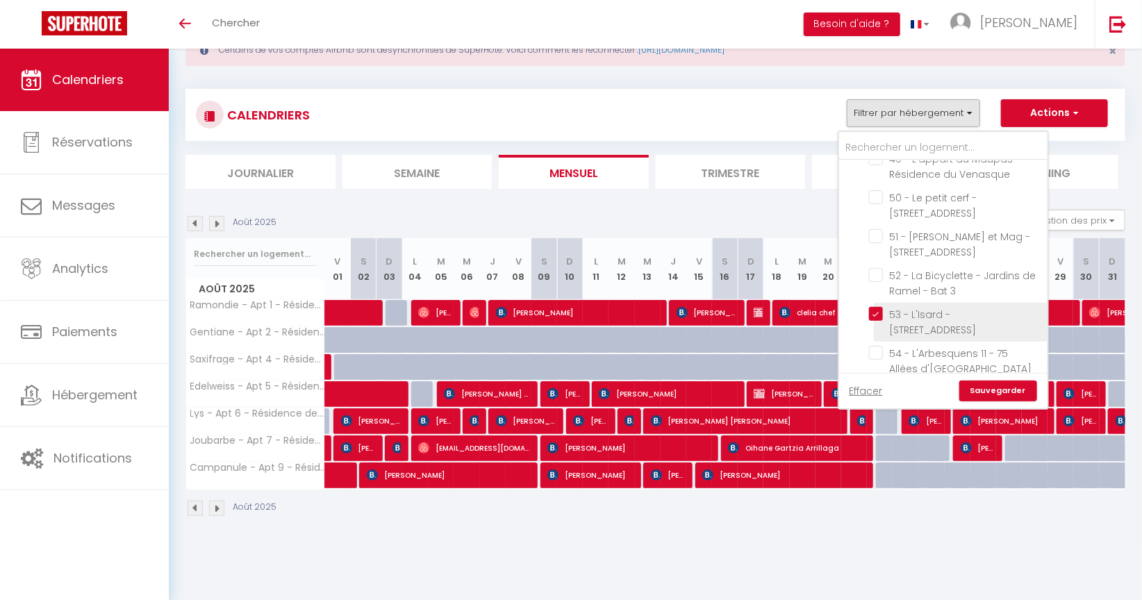
checkbox input "false"
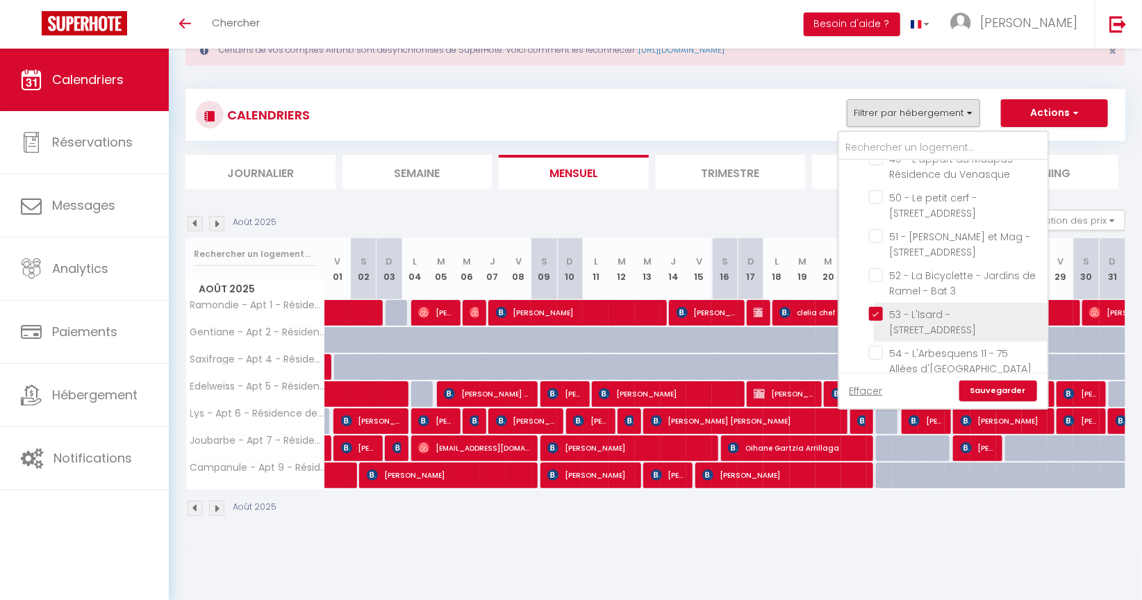
checkbox input "false"
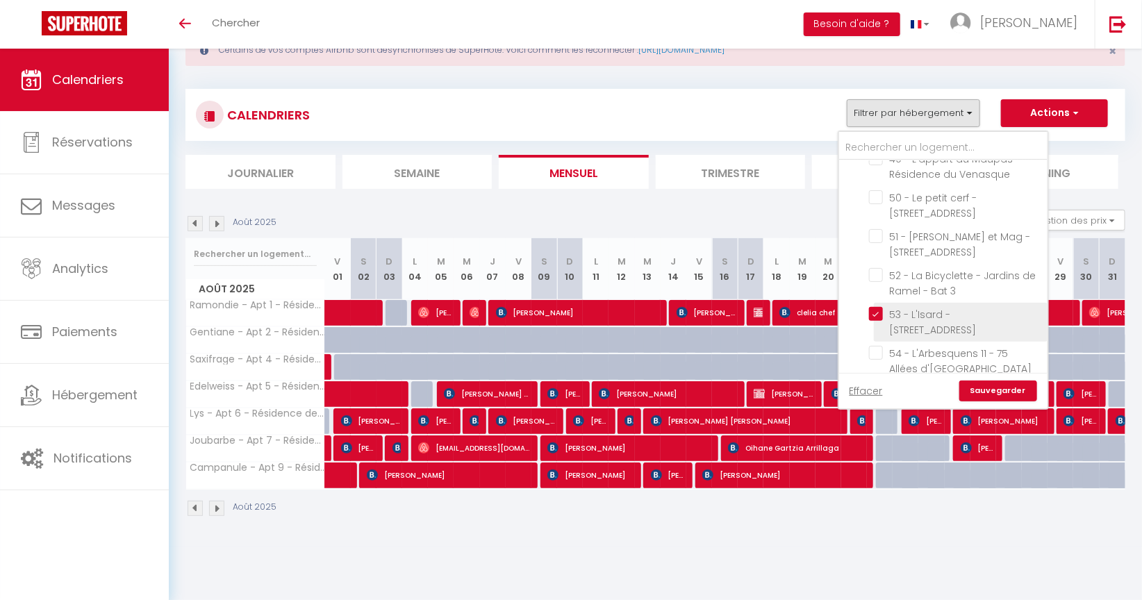
checkbox input "false"
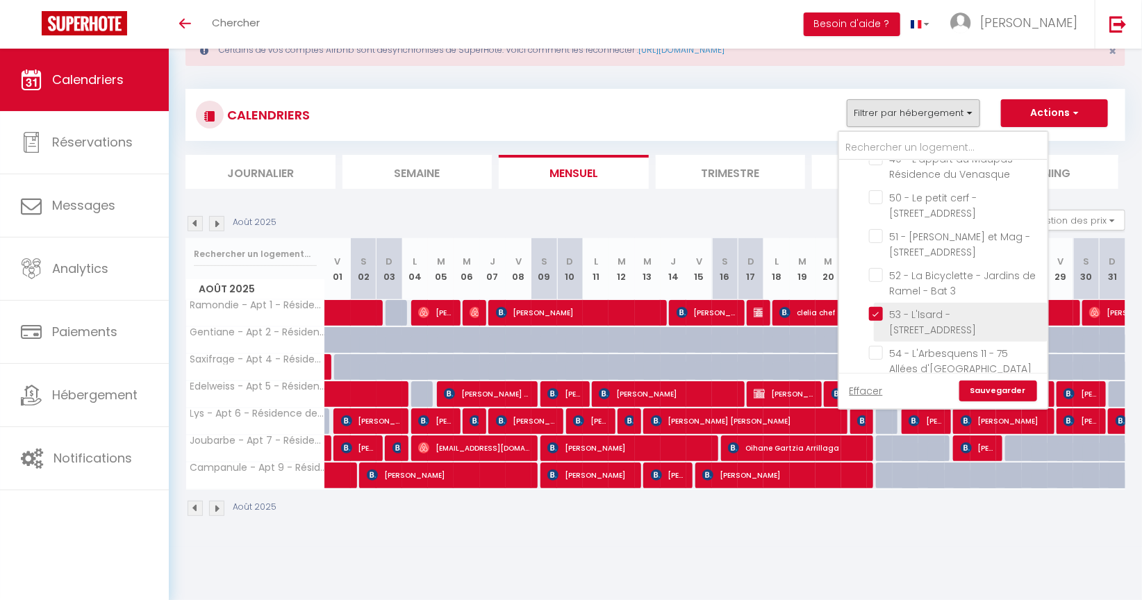
checkbox input "false"
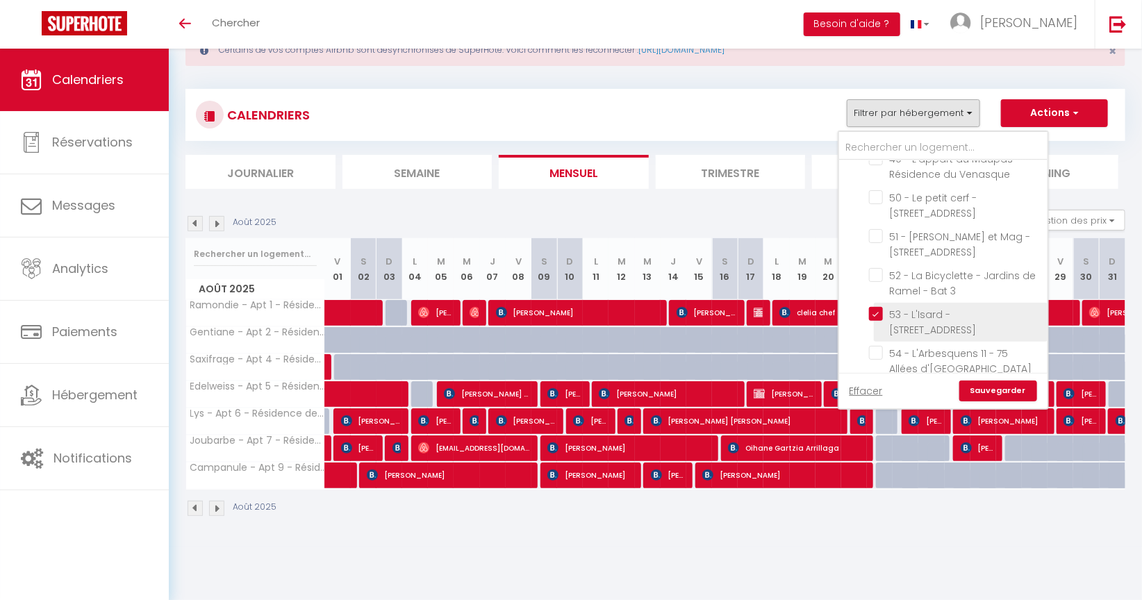
checkbox input "false"
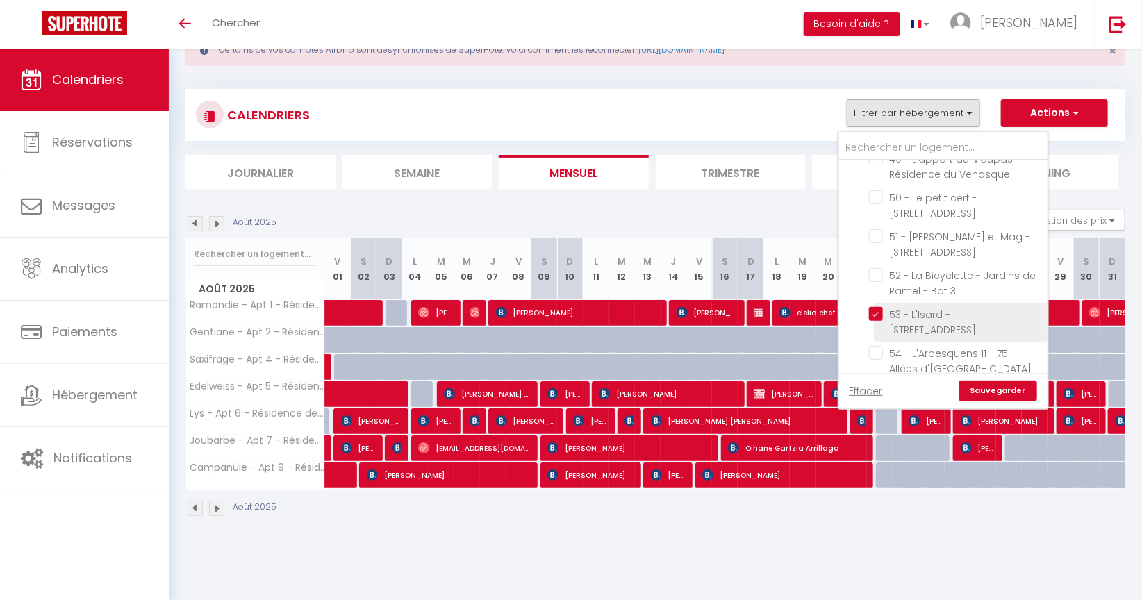
checkbox input "false"
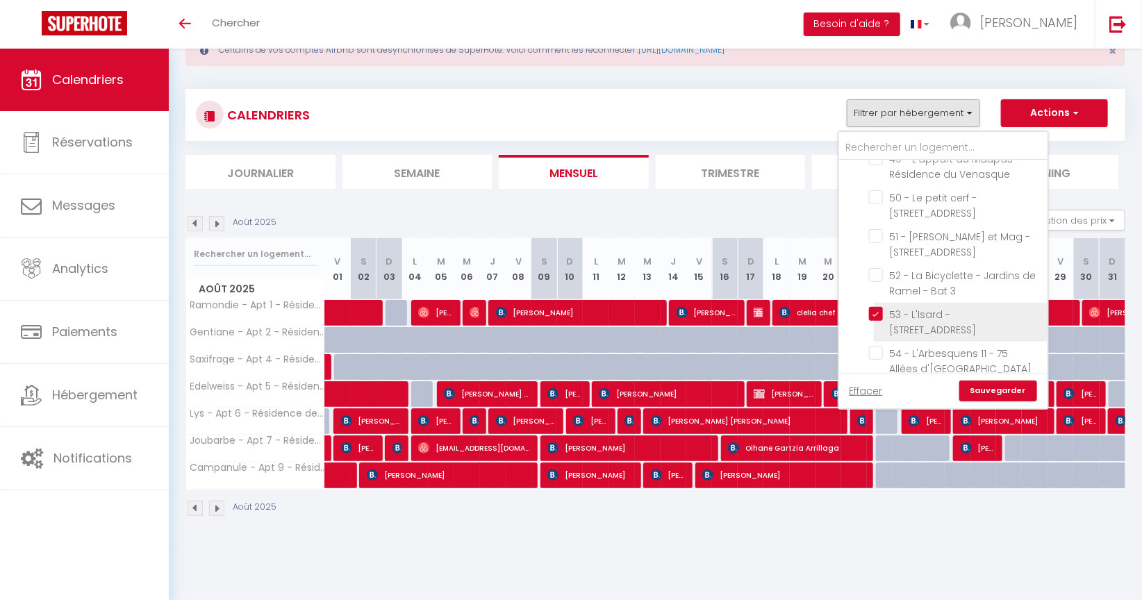
checkbox input "false"
click at [997, 384] on link "Sauvegarder" at bounding box center [999, 391] width 78 height 21
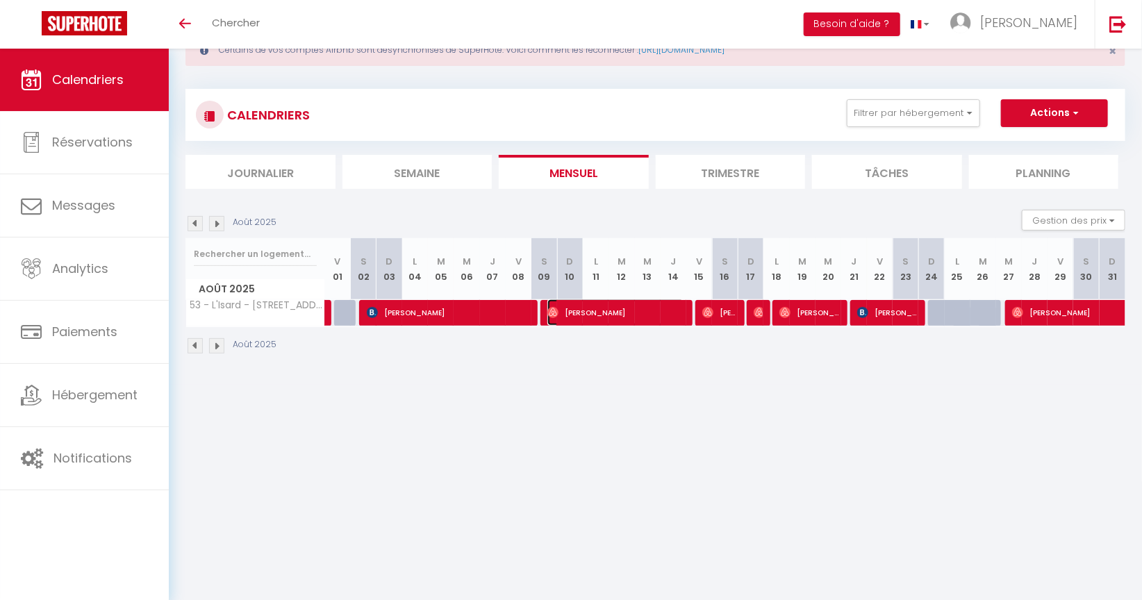
click at [555, 315] on img at bounding box center [553, 312] width 11 height 11
select select
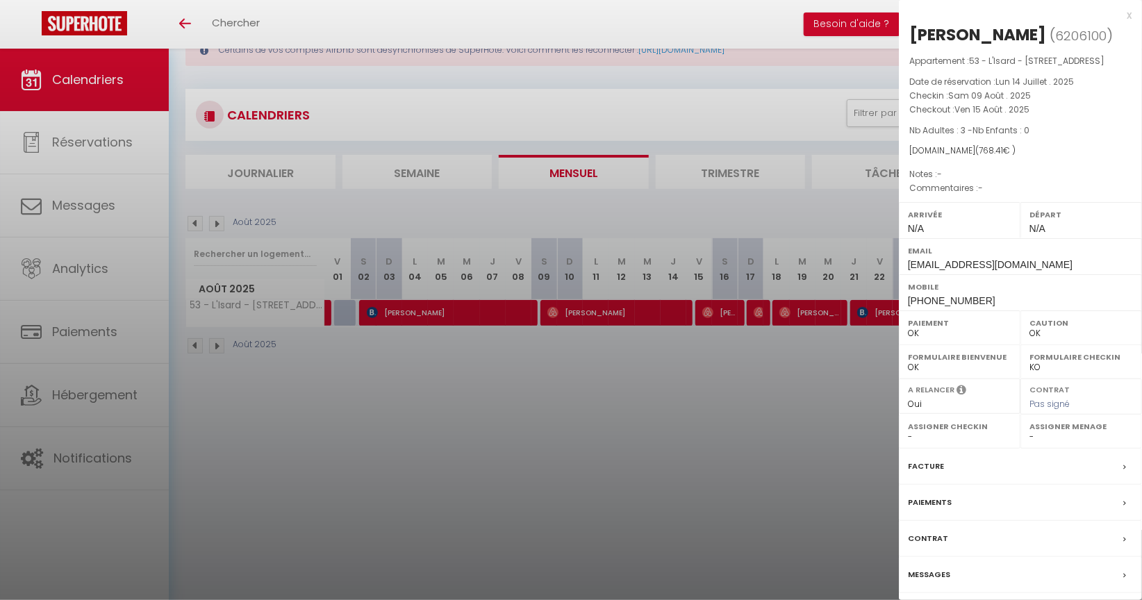
click at [921, 474] on label "Facture" at bounding box center [926, 466] width 36 height 15
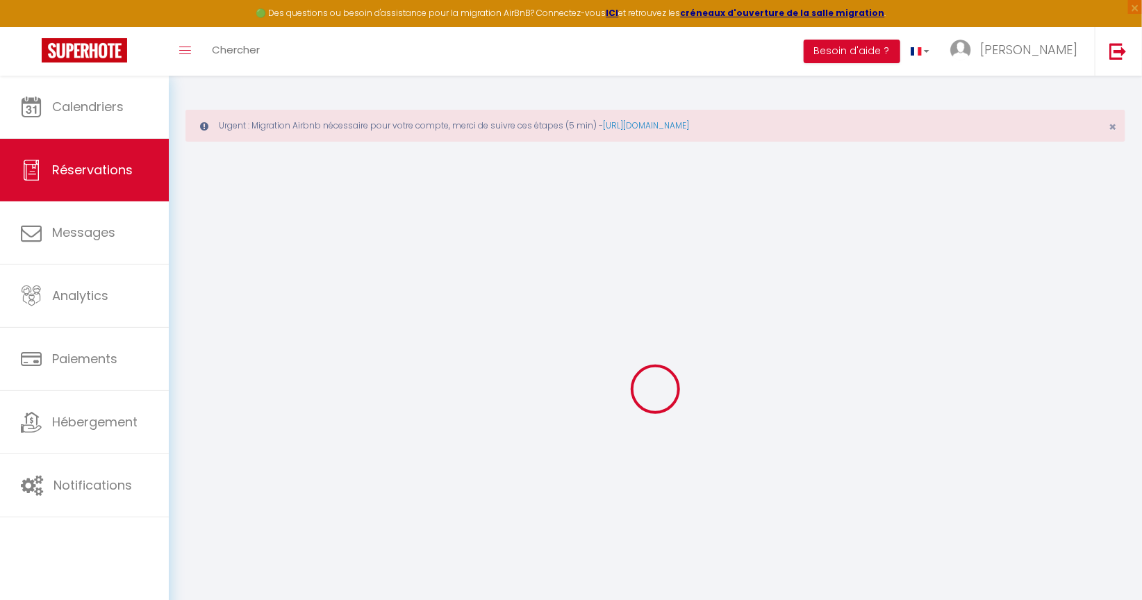
type input "Christelle"
type input "Millasseau"
type input "hjlohiybyrug5n8jahib4vv11trq@reply.superhote.com"
type input "+33608903877"
select select
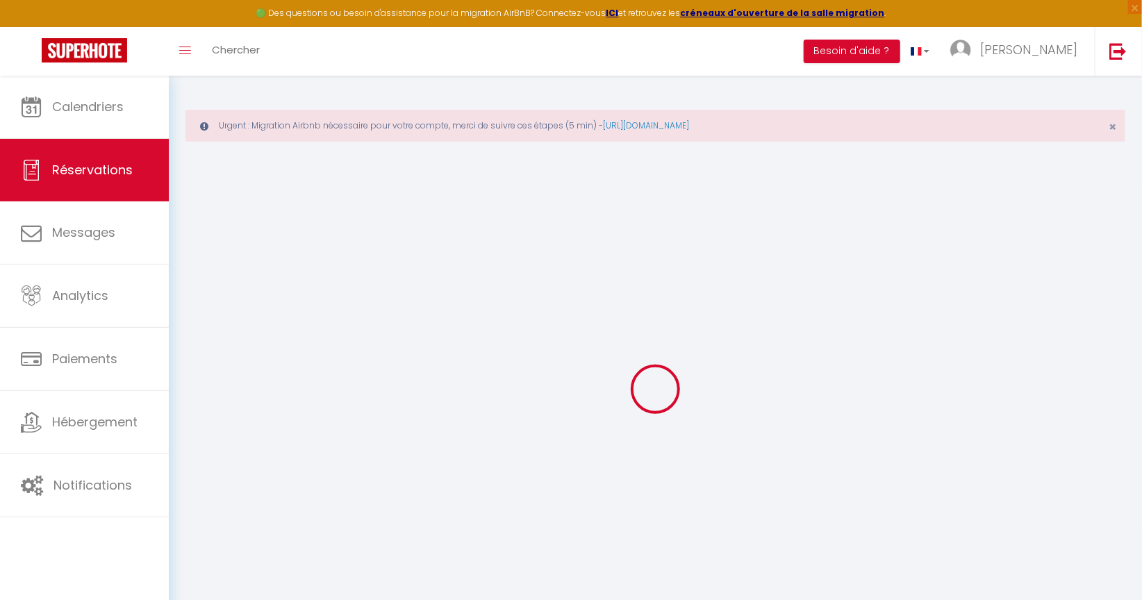
type input "25.8"
select select "71354"
select select "1"
select select
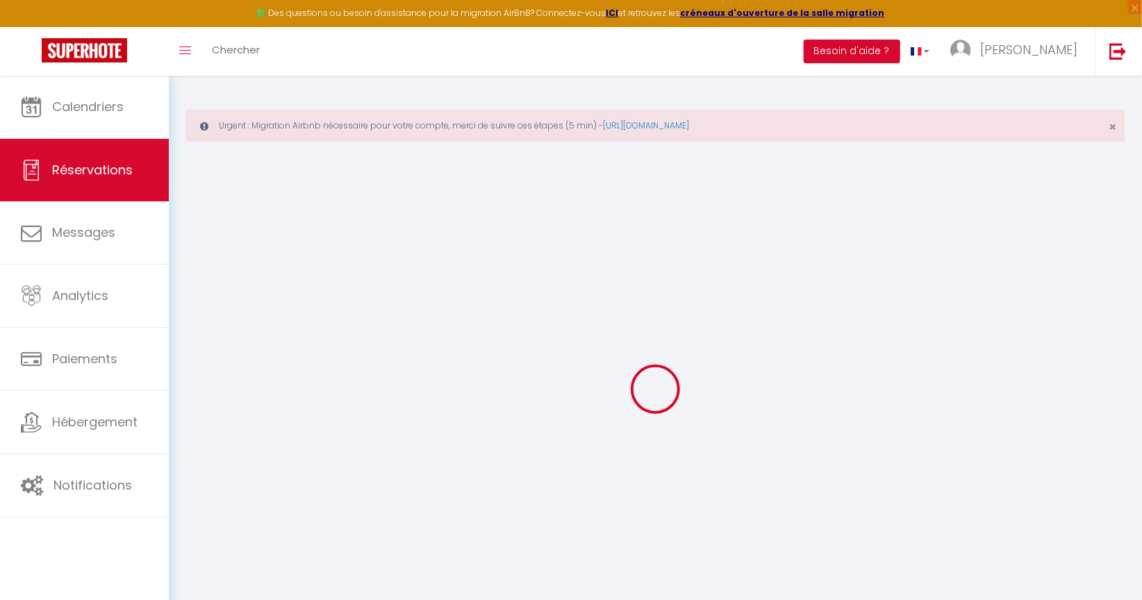
type input "3"
select select "12"
select select
type input "716.8"
checkbox input "false"
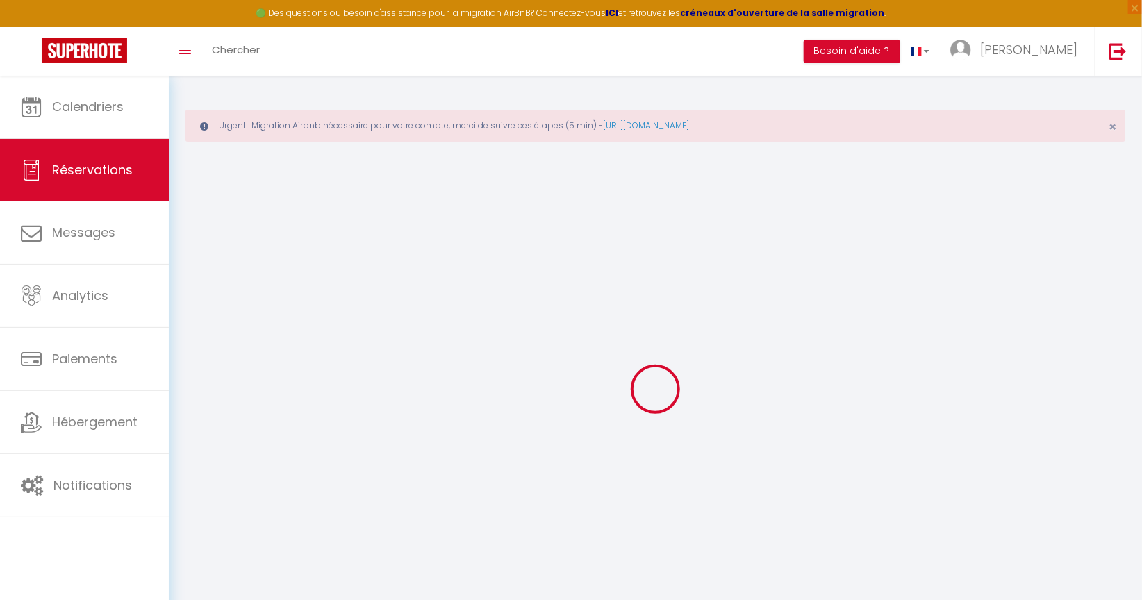
type input "0"
select select "1"
type input "0"
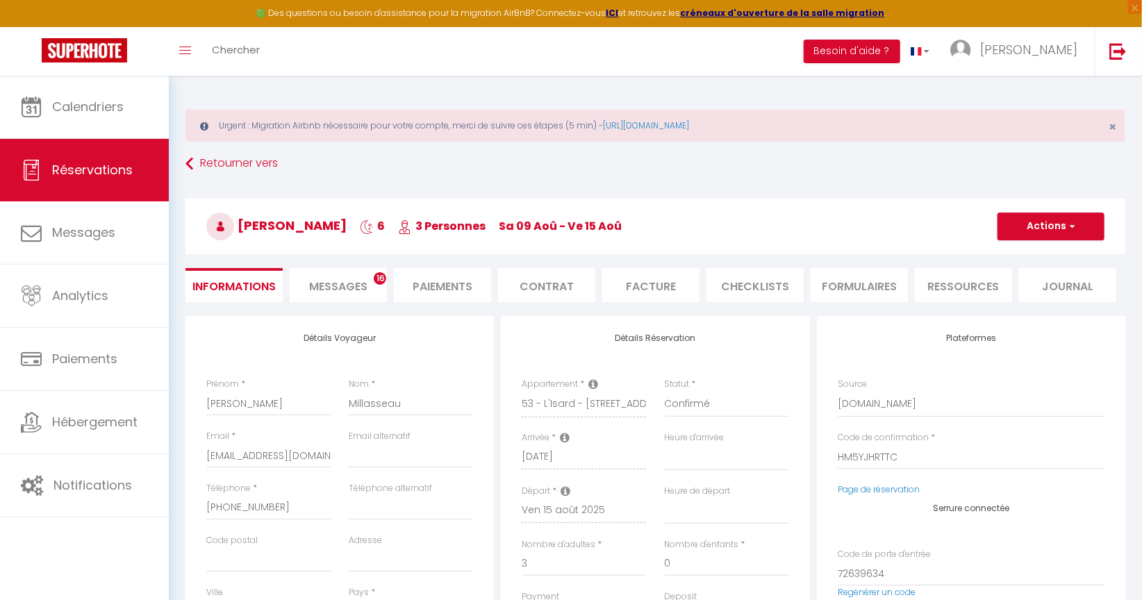
click at [627, 284] on li "Facture" at bounding box center [650, 285] width 97 height 34
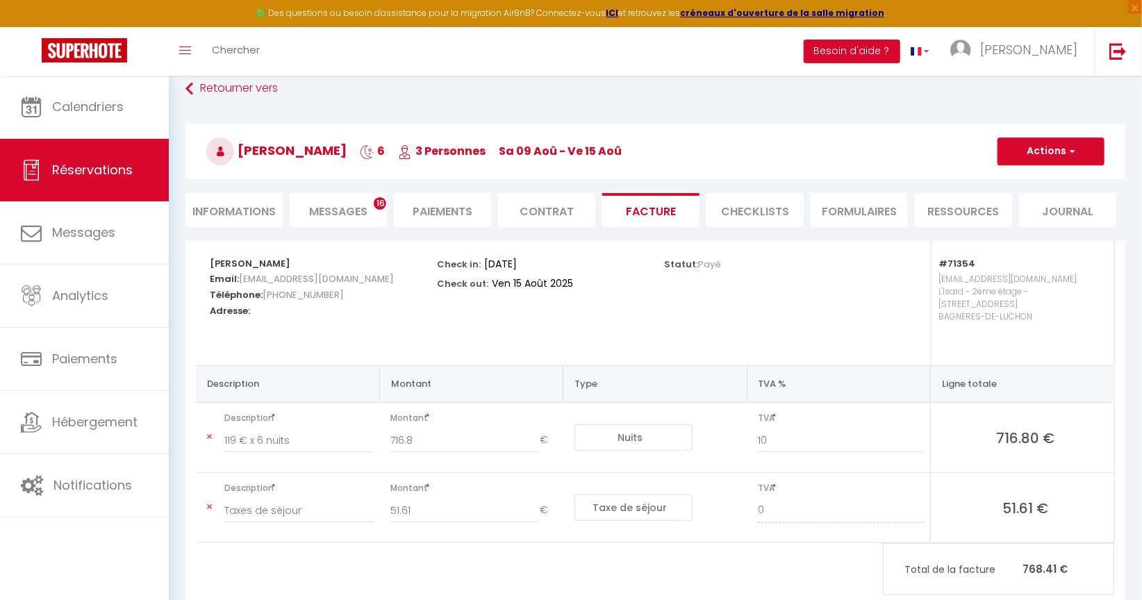
scroll to position [77, 0]
click at [1026, 151] on button "Actions" at bounding box center [1051, 150] width 107 height 28
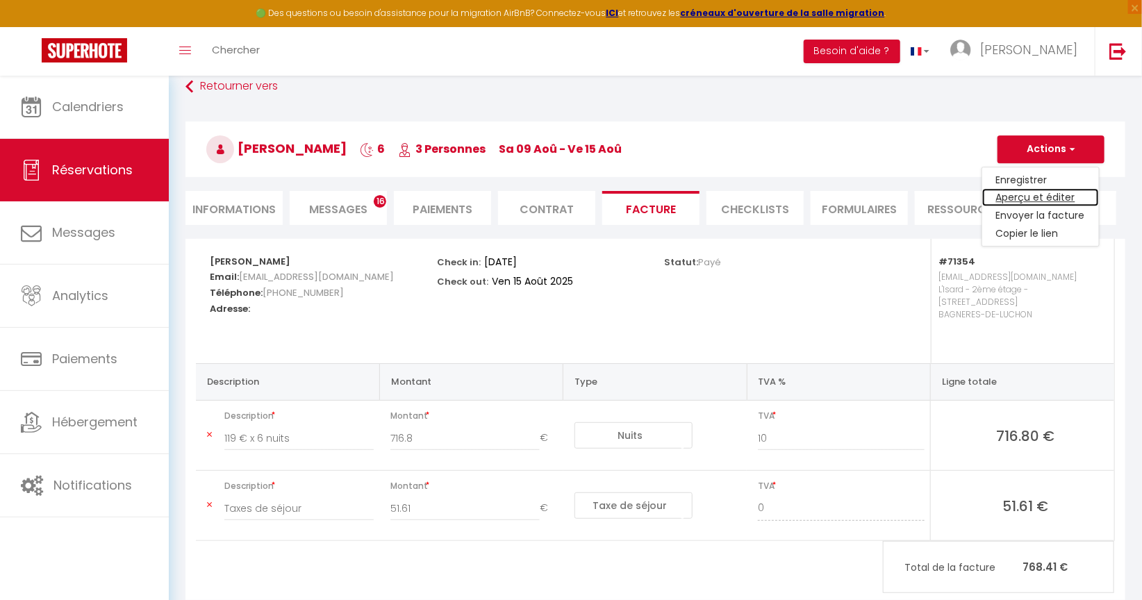
click at [1023, 196] on link "Aperçu et éditer" at bounding box center [1041, 198] width 117 height 18
click at [1017, 155] on button "Actions" at bounding box center [1051, 150] width 107 height 28
click at [1014, 215] on link "Envoyer la facture" at bounding box center [1041, 216] width 117 height 18
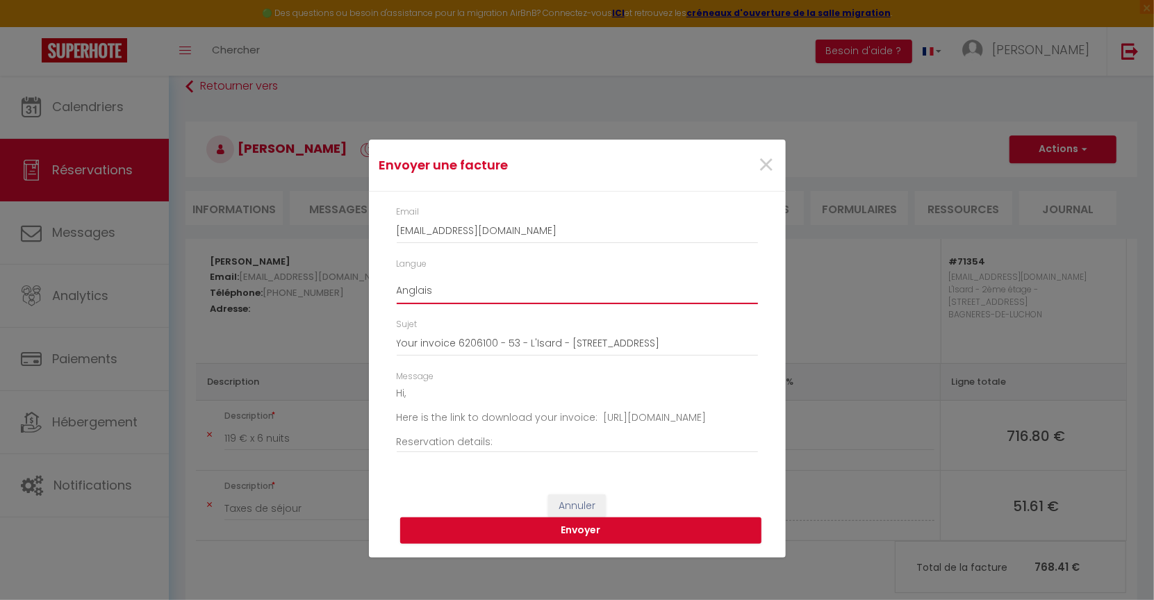
click at [407, 290] on select "Anglais Français Espagnol Portugais" at bounding box center [577, 291] width 361 height 26
click at [397, 278] on select "Anglais Français Espagnol Portugais" at bounding box center [577, 291] width 361 height 26
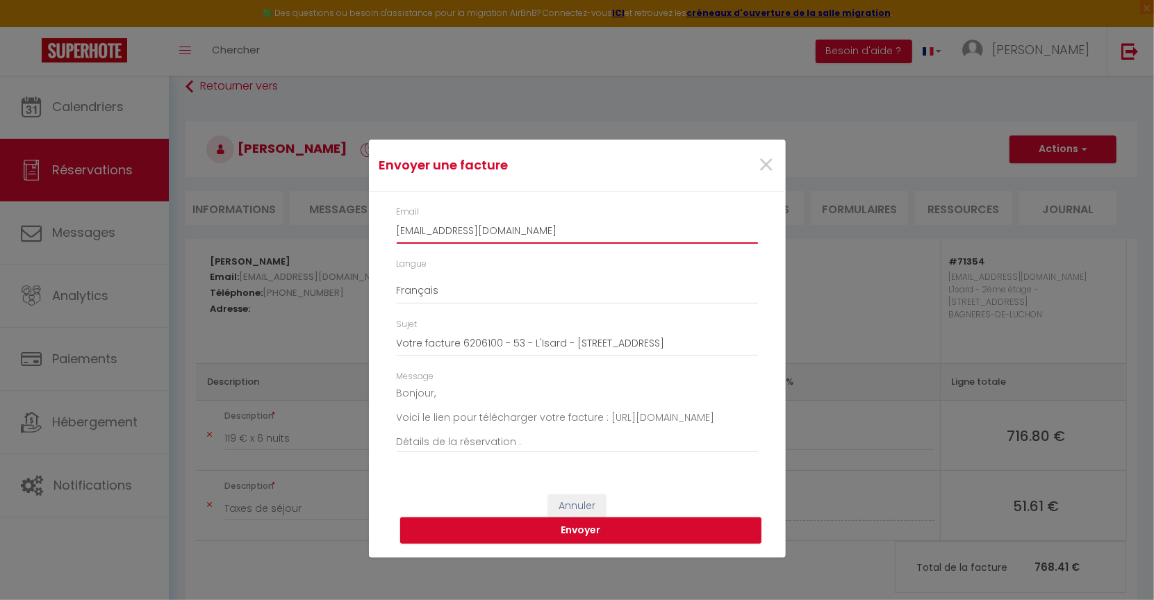
click at [488, 233] on input "hjlohiybyrug5n8jahib4vv11trq@reply.superhote.com" at bounding box center [577, 231] width 361 height 25
click at [488, 233] on input "sarl.de.famille.mauro@gmail.com" at bounding box center [577, 231] width 361 height 25
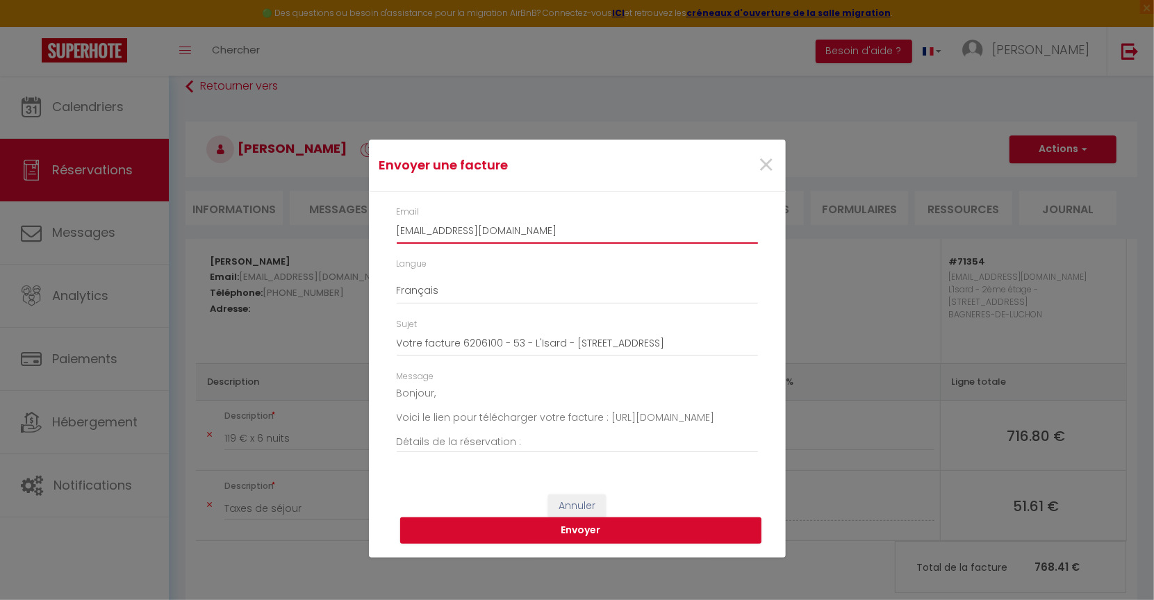
click at [488, 233] on input "sarl.de.famille.mauro@gmail.com" at bounding box center [577, 231] width 361 height 25
click at [596, 529] on button "Envoyer" at bounding box center [580, 531] width 361 height 26
click at [589, 531] on button "Envoyer" at bounding box center [580, 531] width 361 height 26
click at [592, 532] on button "Envoyer" at bounding box center [580, 531] width 361 height 26
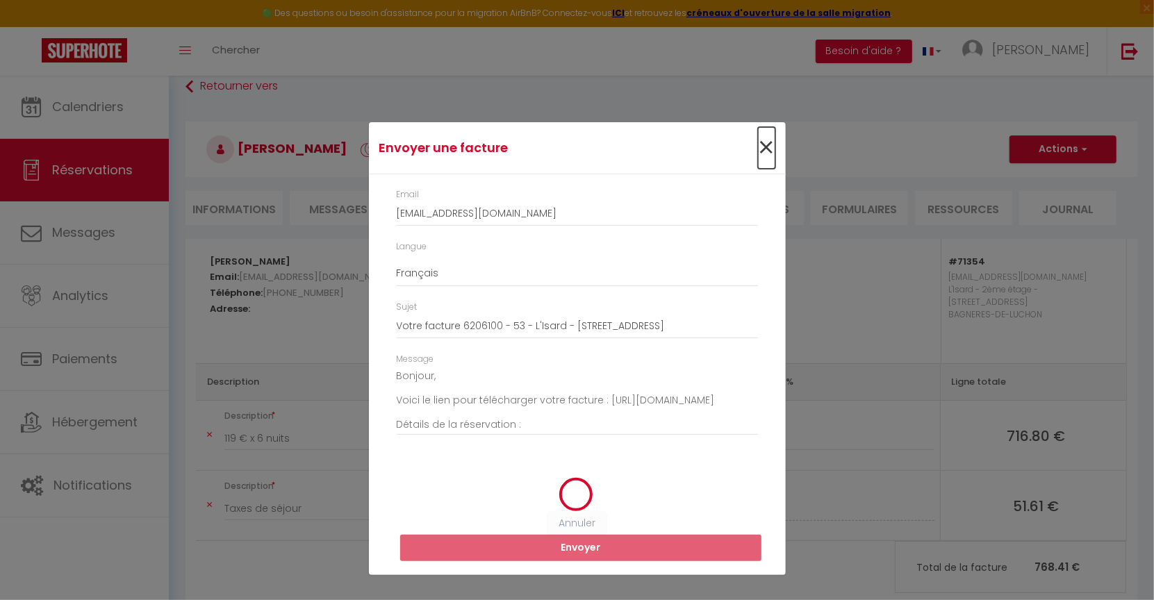
click at [761, 150] on span "×" at bounding box center [766, 148] width 17 height 42
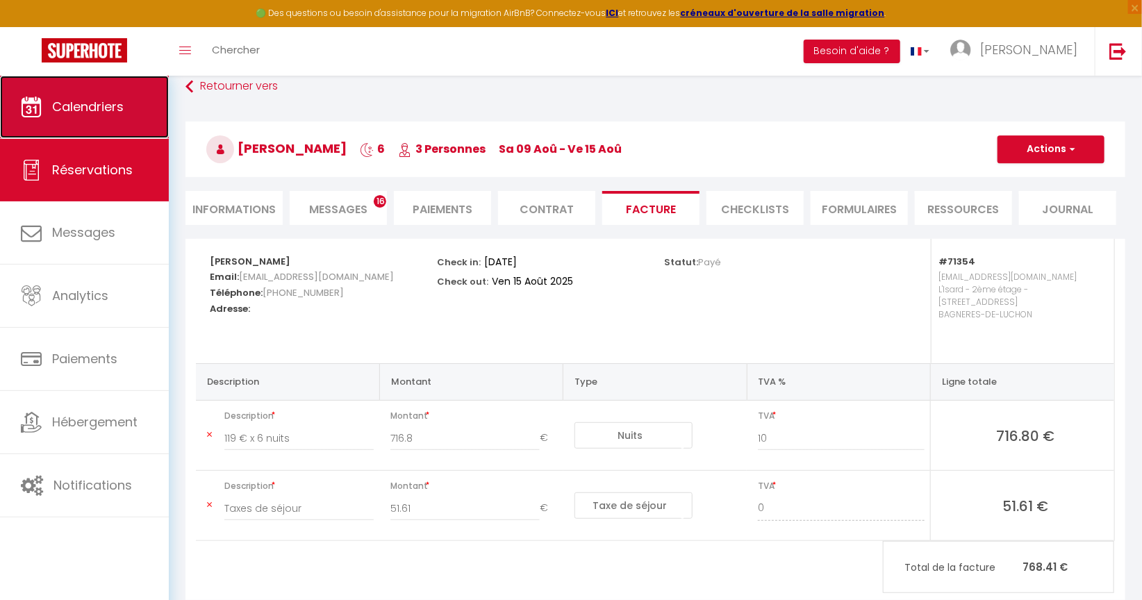
click at [93, 111] on span "Calendriers" at bounding box center [88, 106] width 72 height 17
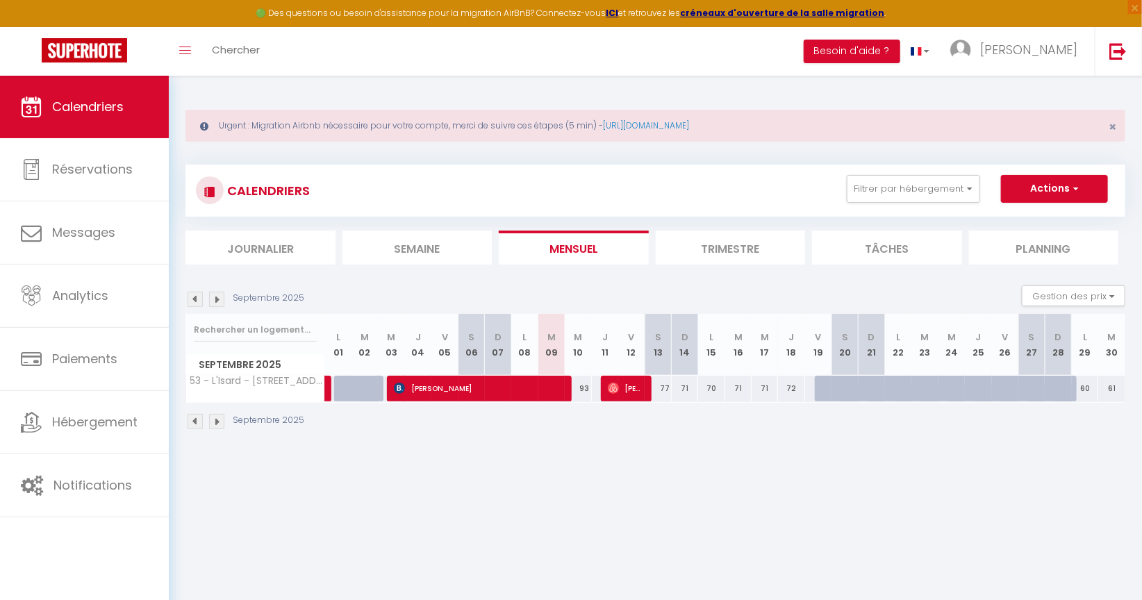
click at [196, 422] on img at bounding box center [195, 421] width 15 height 15
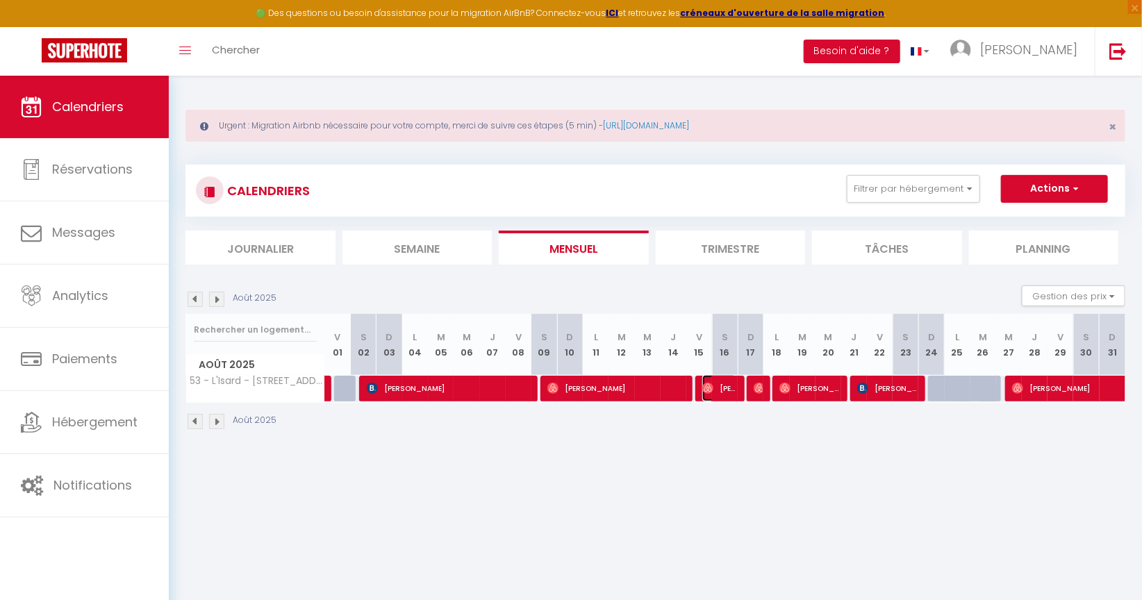
click at [720, 387] on span "Lisa Pontoni" at bounding box center [720, 388] width 34 height 26
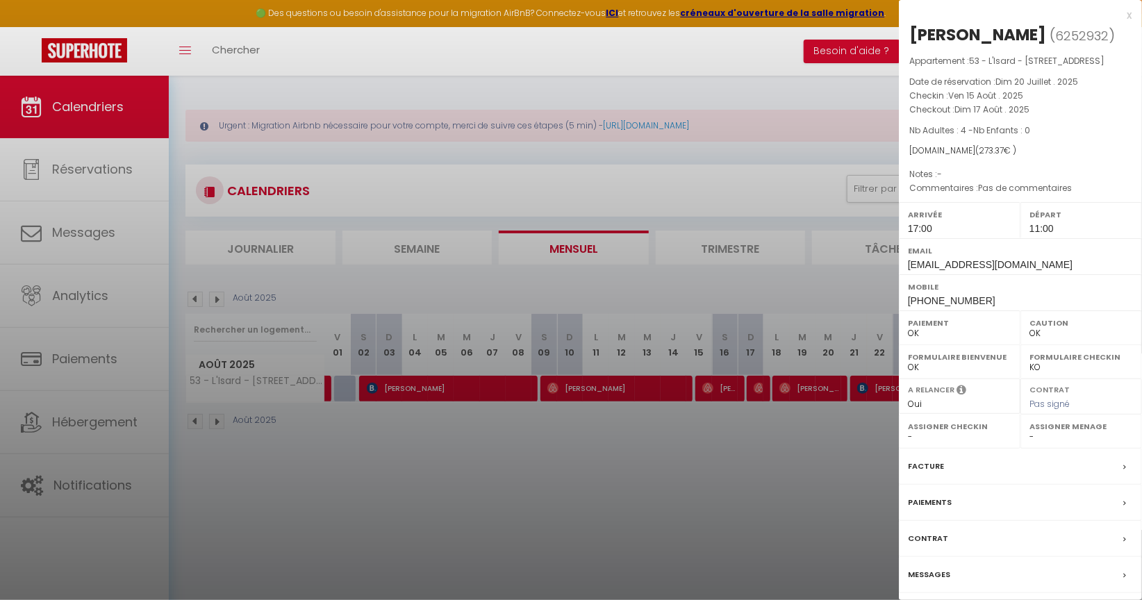
click at [922, 474] on label "Facture" at bounding box center [926, 466] width 36 height 15
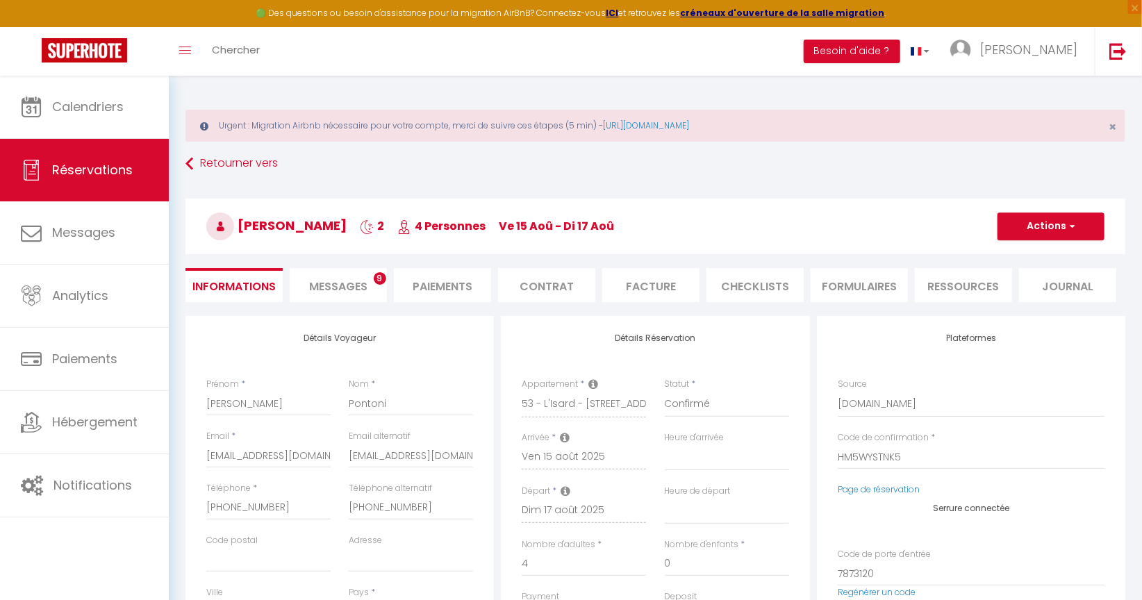
click at [637, 290] on li "Facture" at bounding box center [650, 285] width 97 height 34
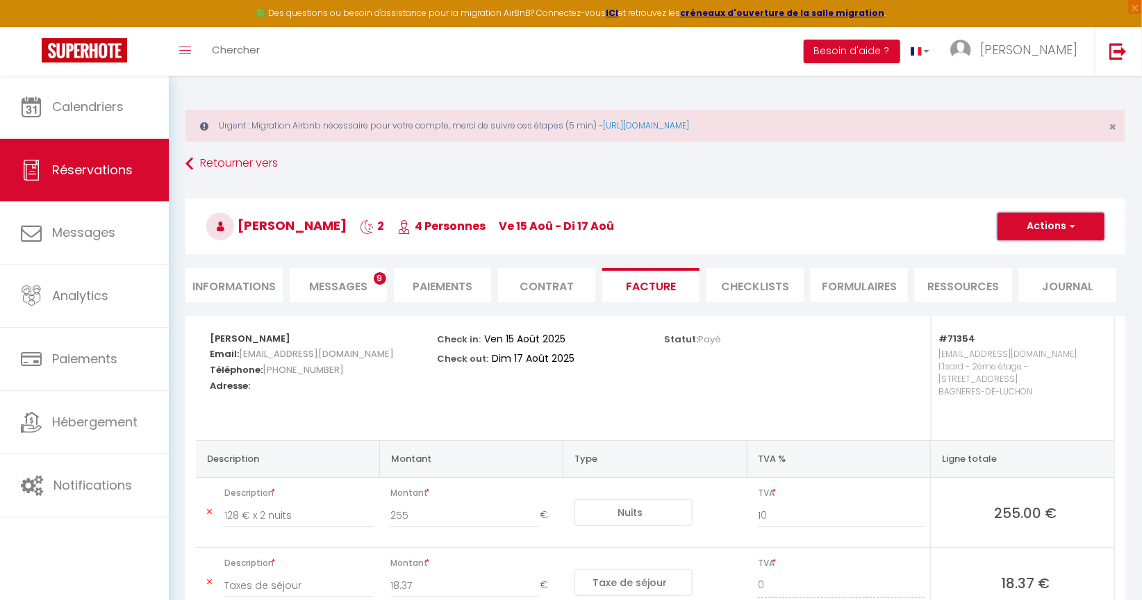
click at [1062, 233] on button "Actions" at bounding box center [1051, 227] width 107 height 28
click at [1072, 274] on link "Aperçu et éditer" at bounding box center [1041, 275] width 117 height 18
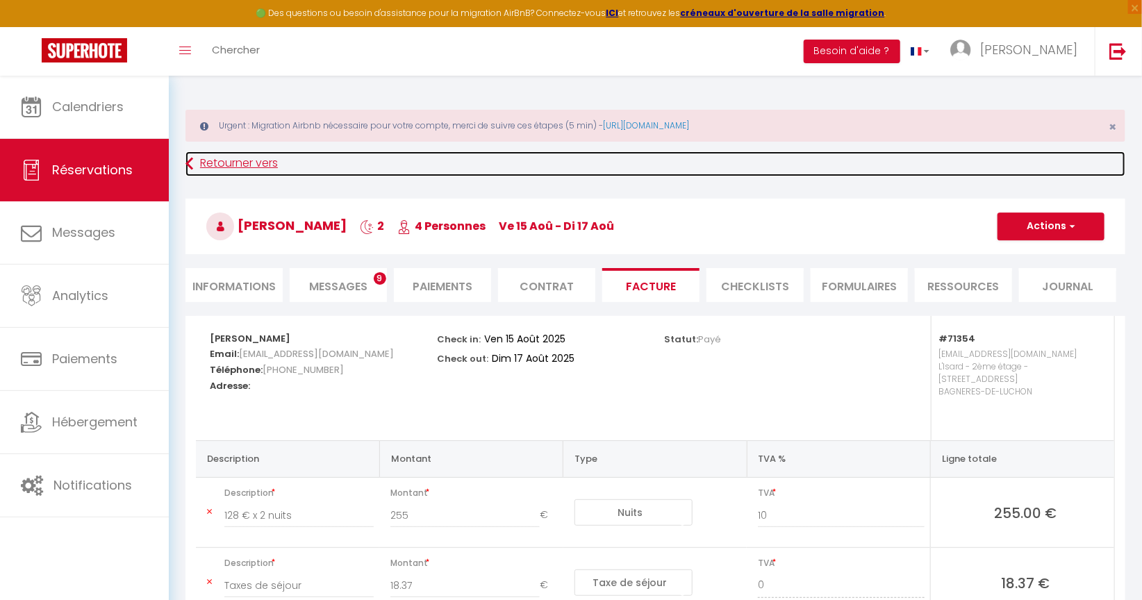
click at [225, 159] on link "Retourner vers" at bounding box center [656, 163] width 940 height 25
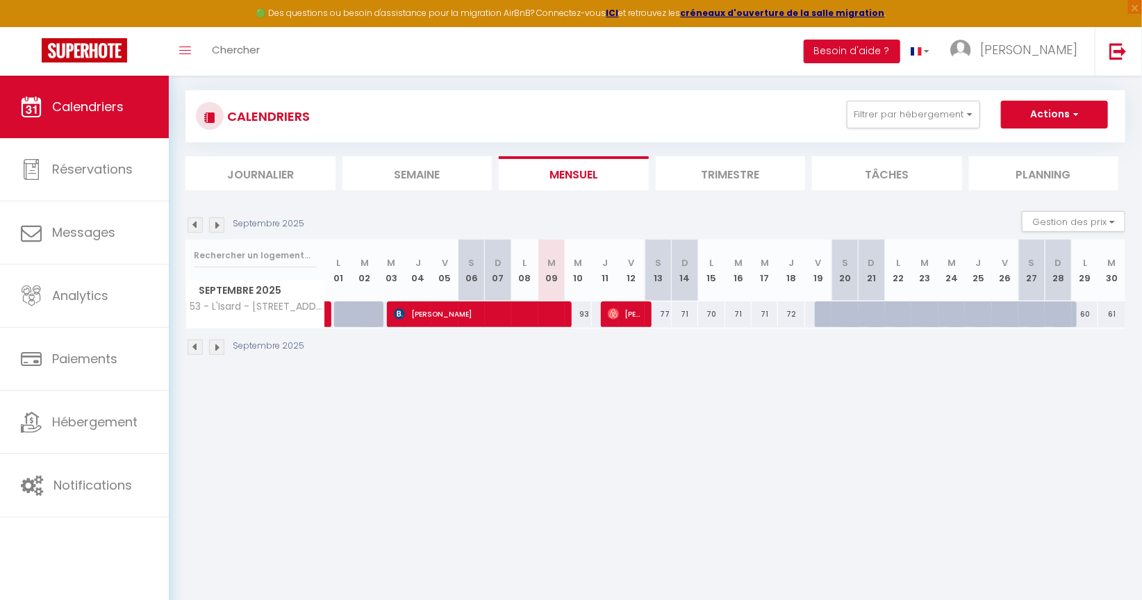
scroll to position [76, 0]
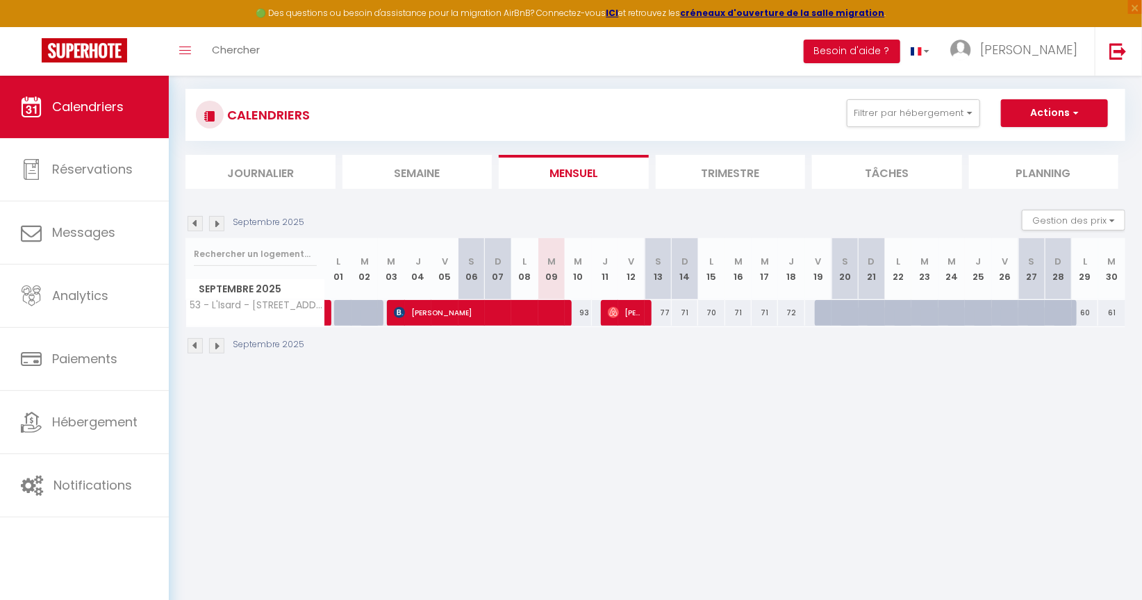
click at [199, 343] on img at bounding box center [195, 345] width 15 height 15
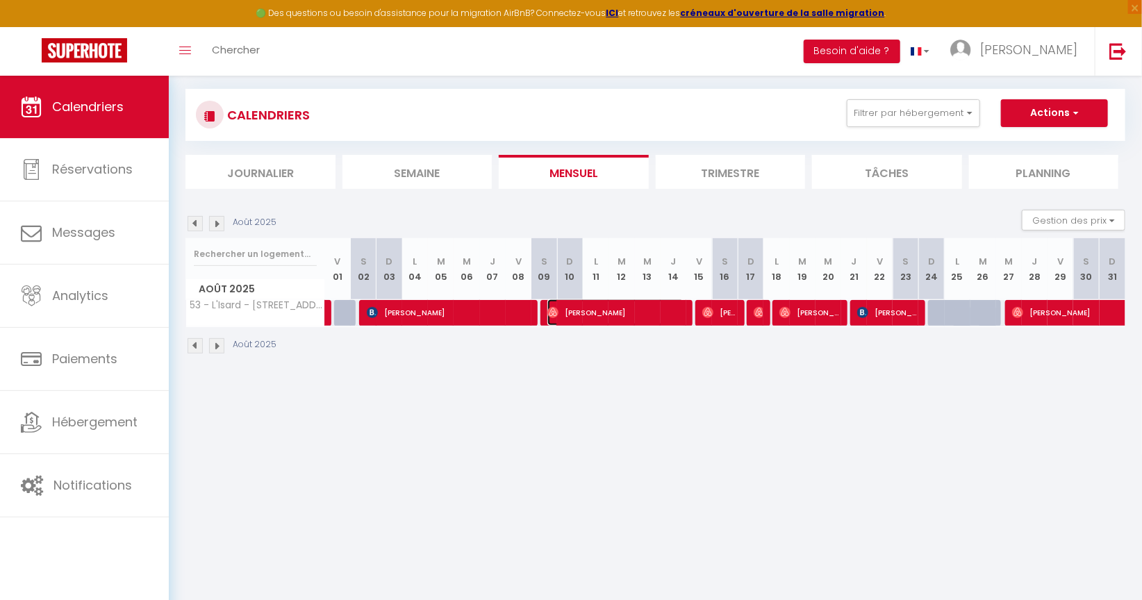
click at [590, 314] on span "Christelle Millasseau" at bounding box center [616, 312] width 137 height 26
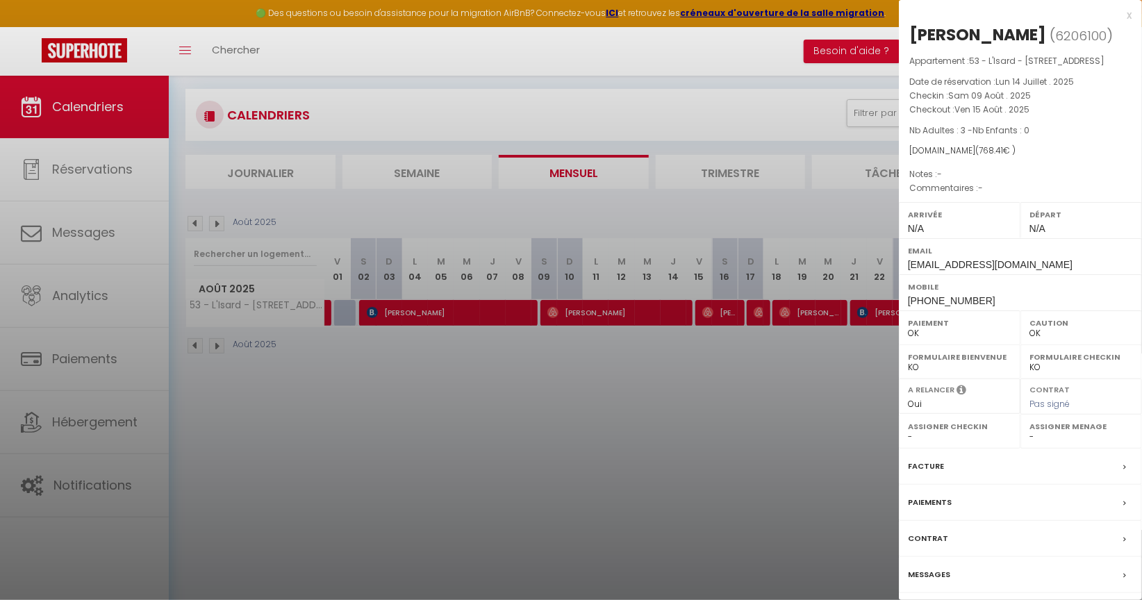
click at [943, 485] on div "Facture" at bounding box center [1020, 467] width 243 height 36
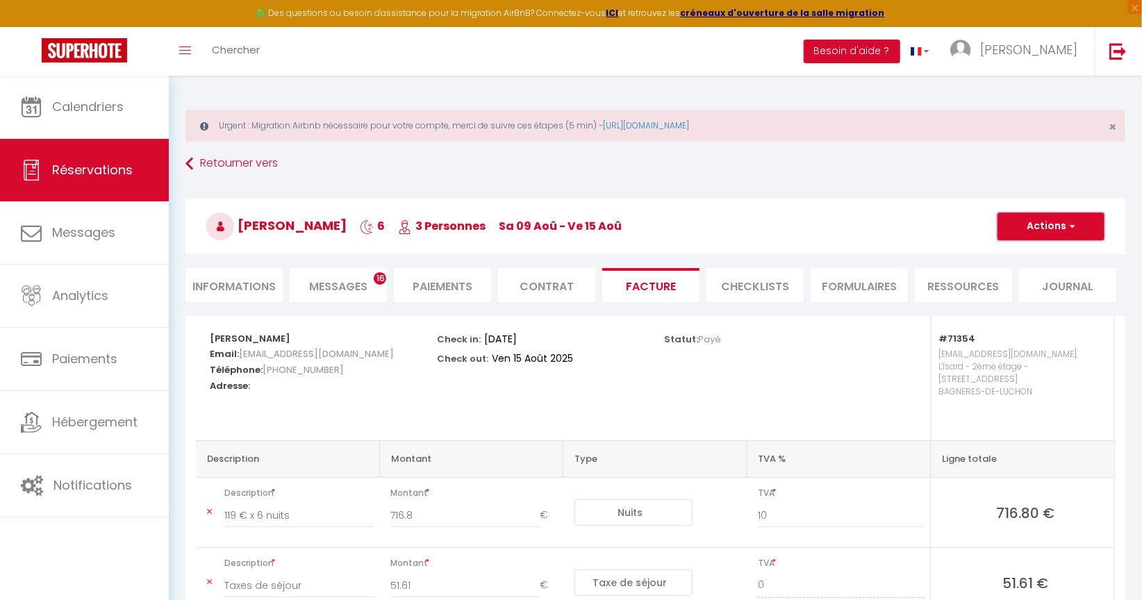
click at [1054, 220] on button "Actions" at bounding box center [1051, 227] width 107 height 28
click at [1023, 271] on link "Aperçu et éditer" at bounding box center [1041, 275] width 117 height 18
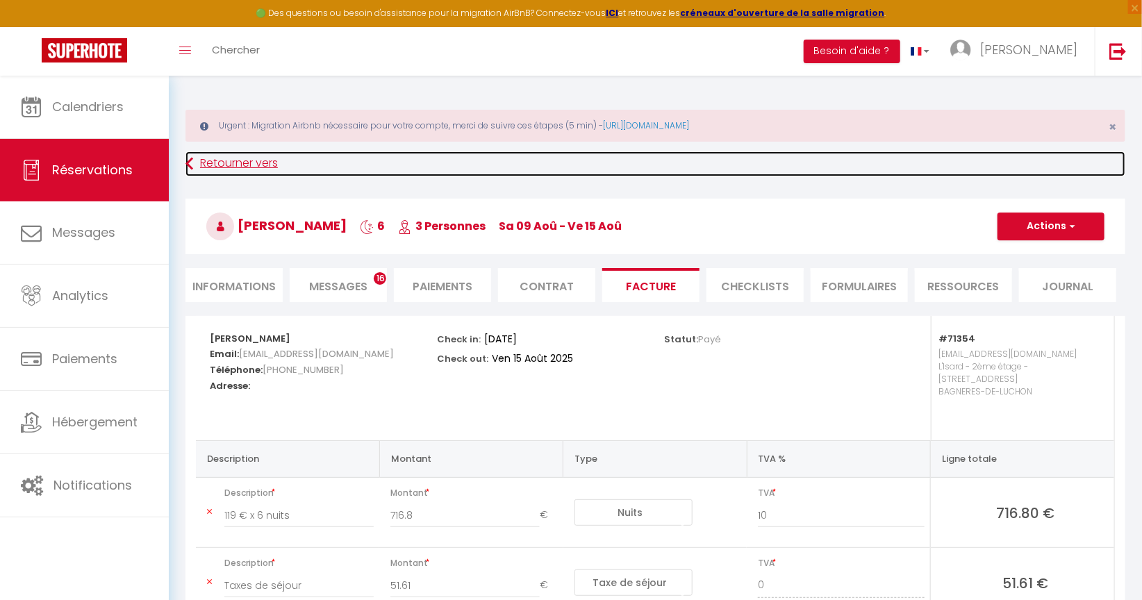
click at [223, 164] on link "Retourner vers" at bounding box center [656, 163] width 940 height 25
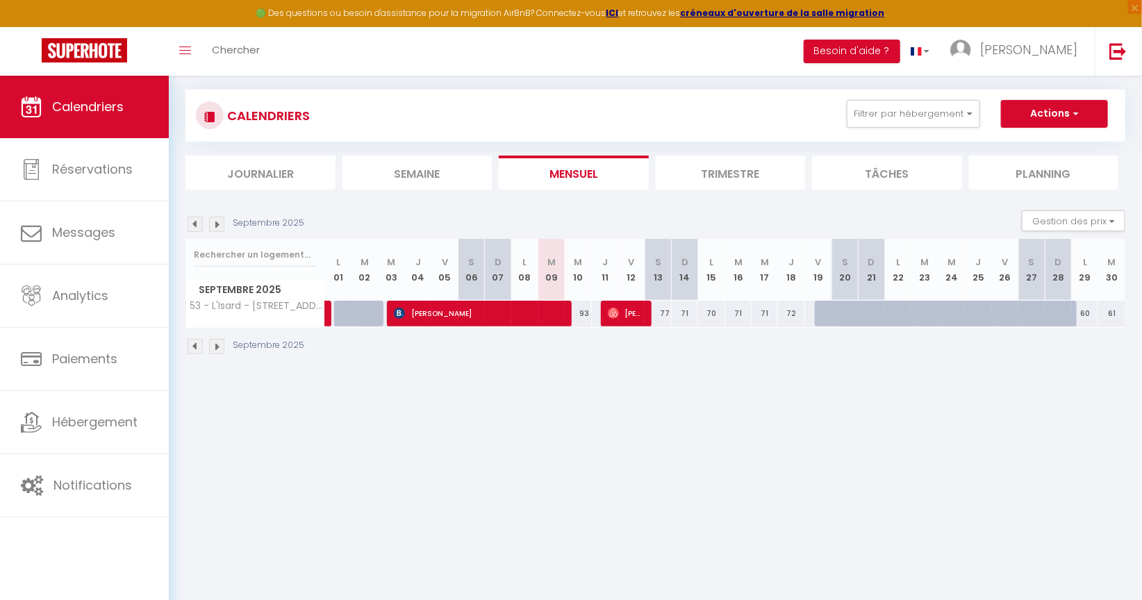
scroll to position [76, 0]
click at [193, 343] on img at bounding box center [195, 345] width 15 height 15
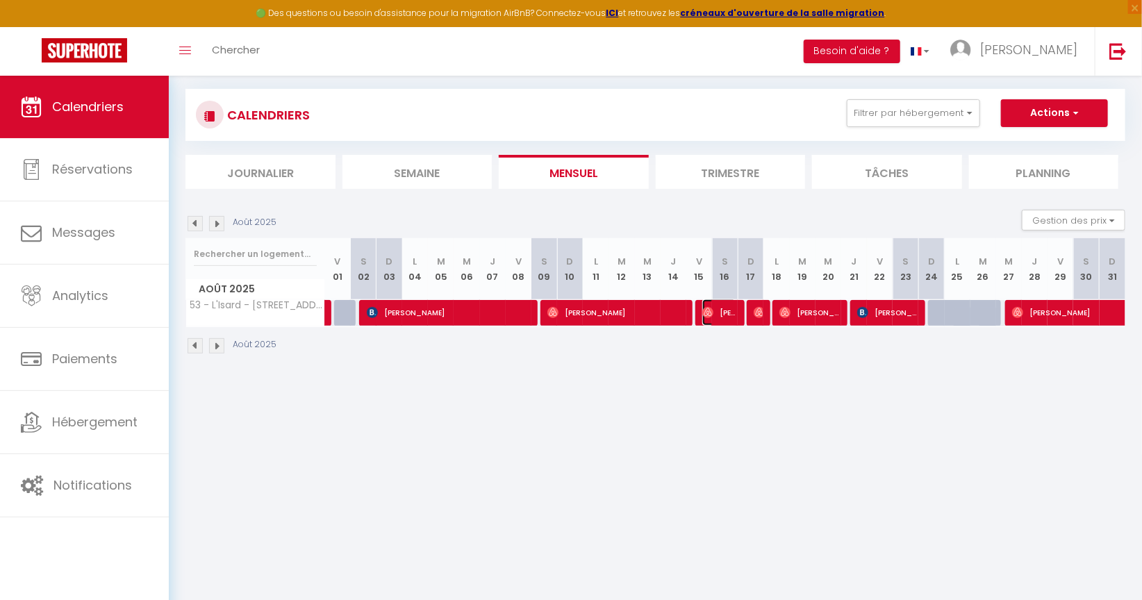
click at [715, 313] on span "Lisa Pontoni" at bounding box center [720, 312] width 34 height 26
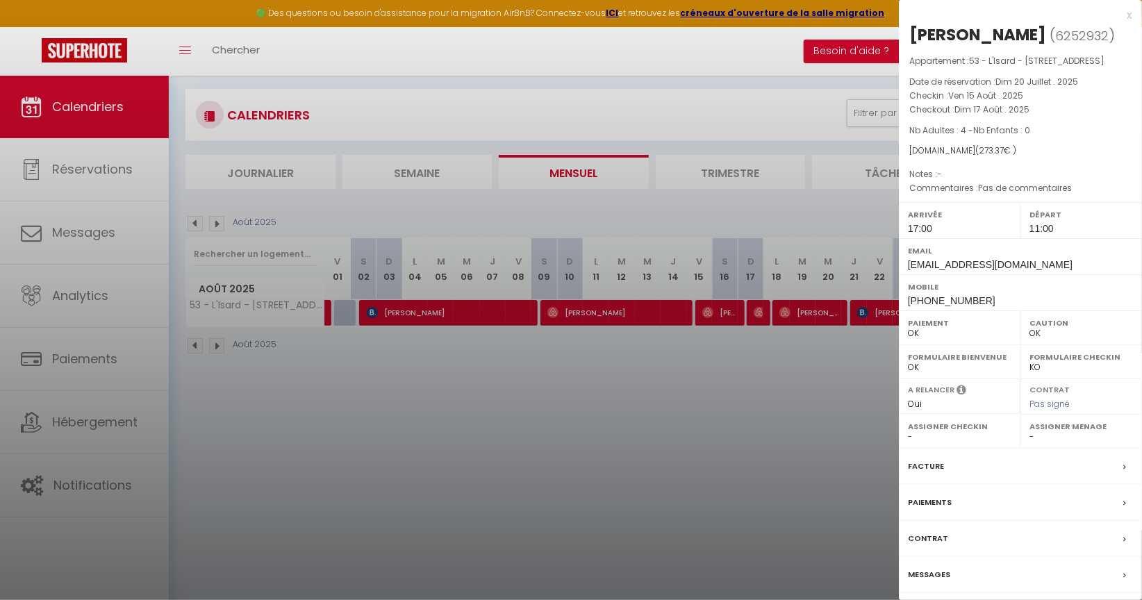
click at [926, 474] on label "Facture" at bounding box center [926, 466] width 36 height 15
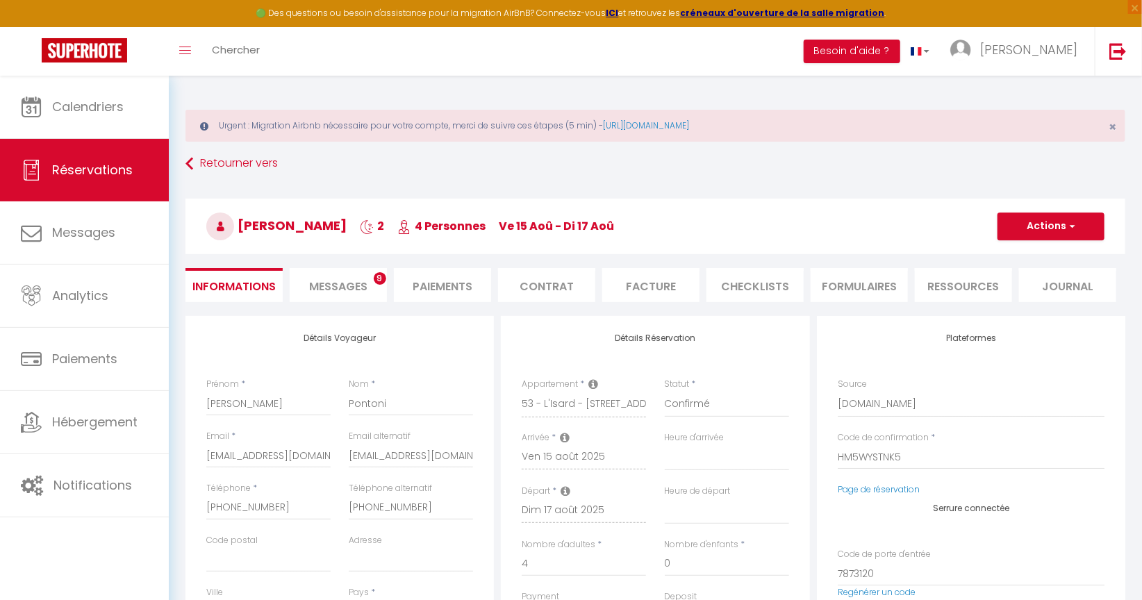
click at [666, 294] on li "Facture" at bounding box center [650, 285] width 97 height 34
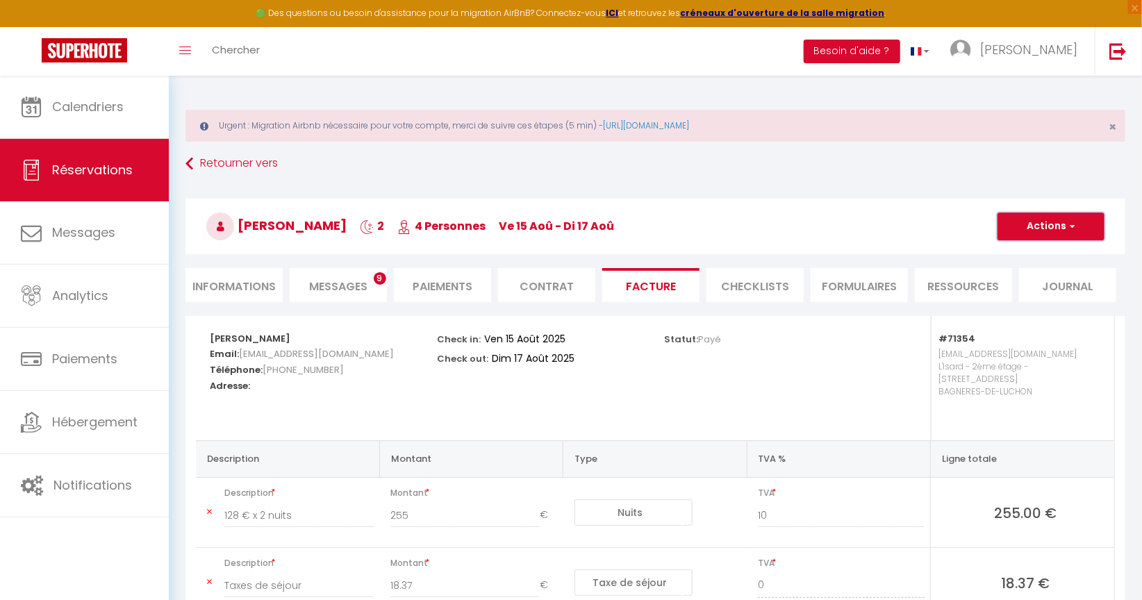
click at [1072, 232] on button "Actions" at bounding box center [1051, 227] width 107 height 28
click at [1046, 272] on link "Aperçu et éditer" at bounding box center [1041, 275] width 117 height 18
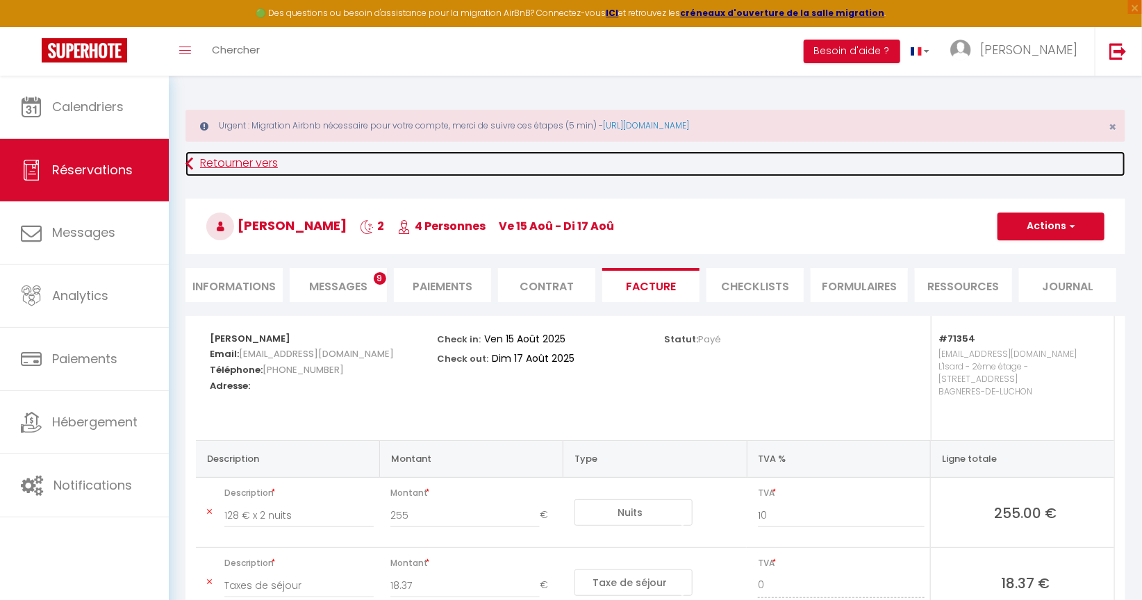
click at [272, 165] on link "Retourner vers" at bounding box center [656, 163] width 940 height 25
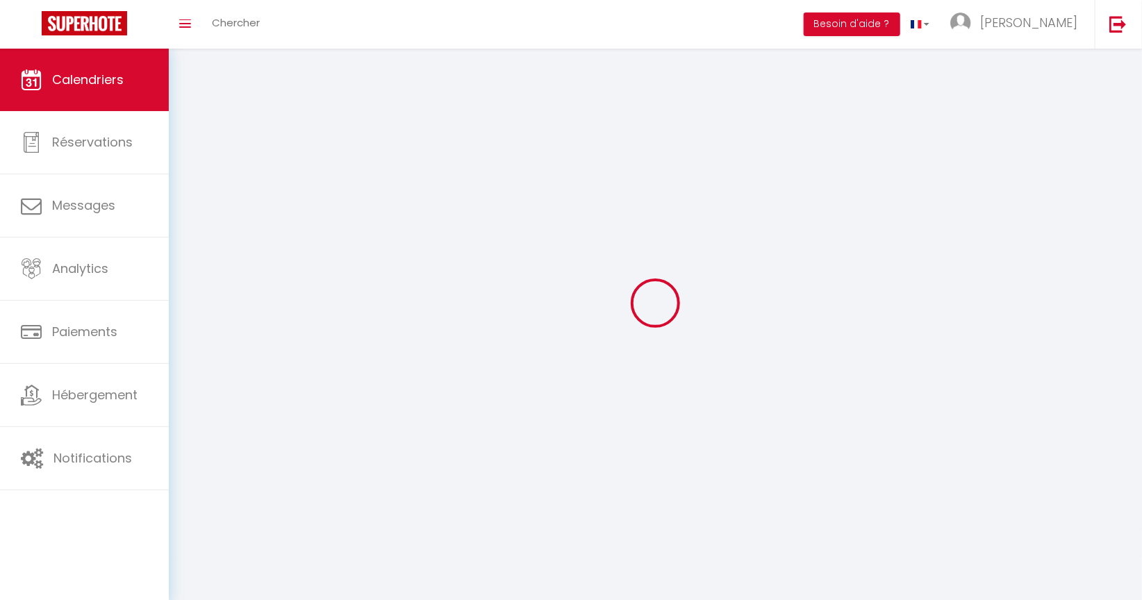
scroll to position [49, 0]
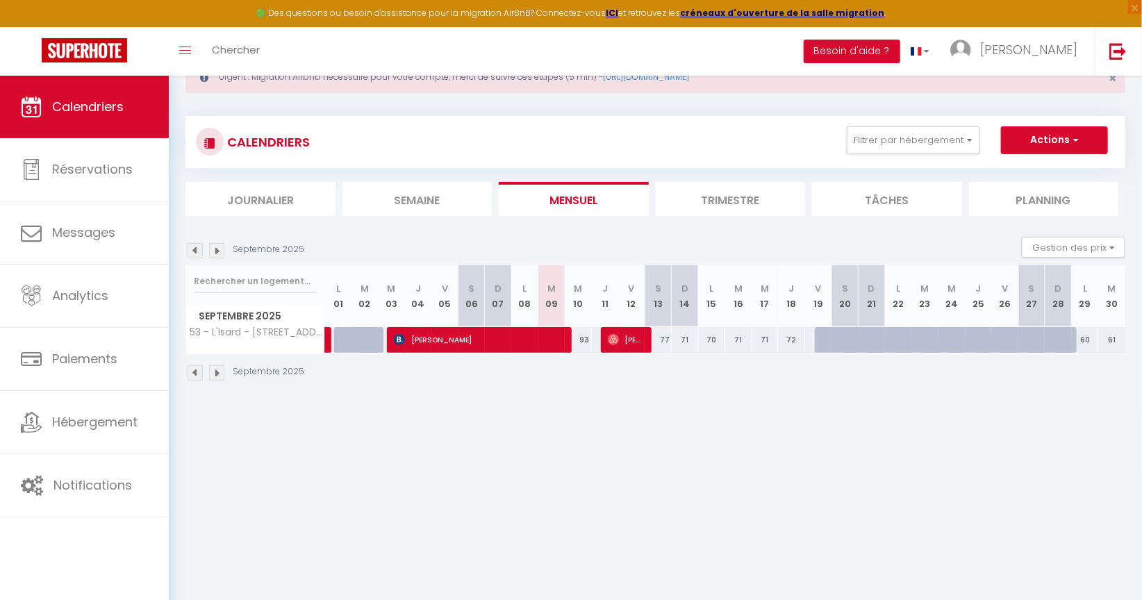
click at [196, 366] on img at bounding box center [195, 373] width 15 height 15
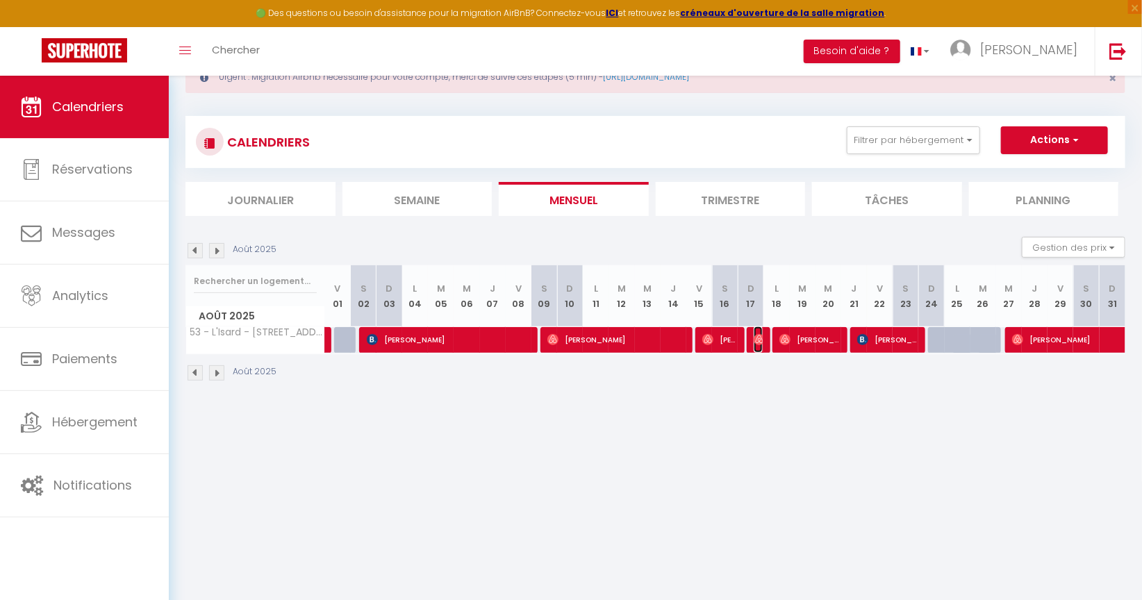
click at [760, 335] on img at bounding box center [759, 339] width 11 height 11
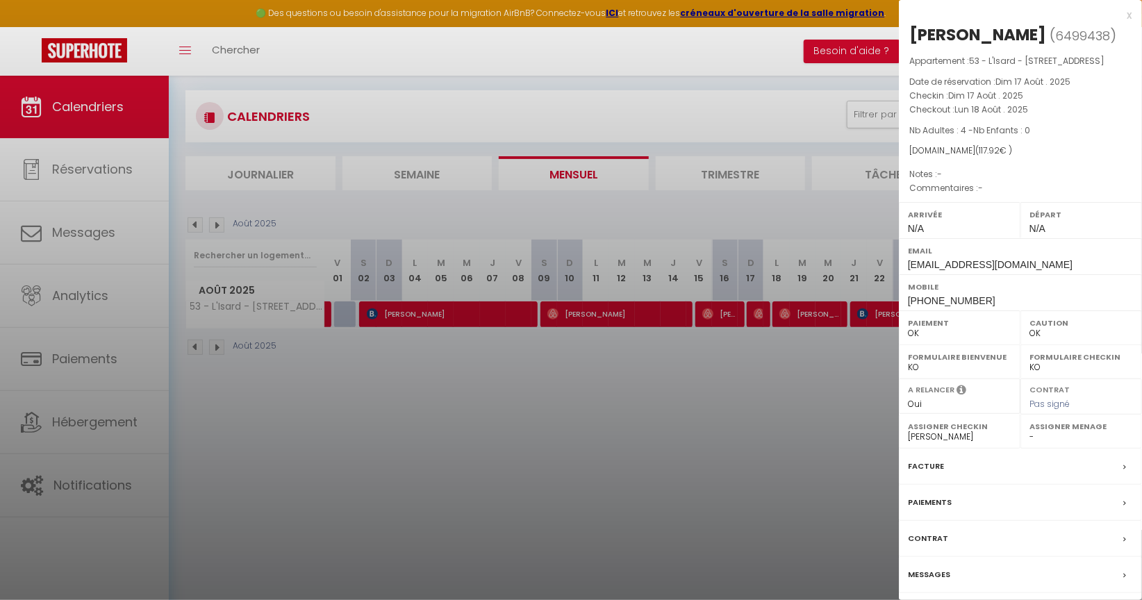
scroll to position [76, 0]
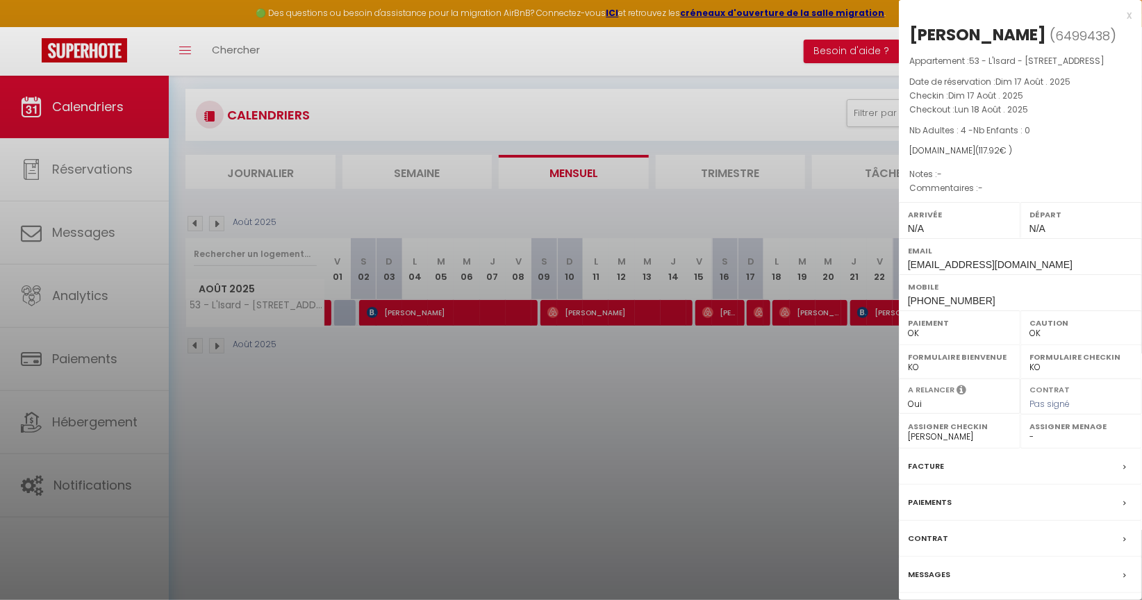
click at [913, 474] on label "Facture" at bounding box center [926, 466] width 36 height 15
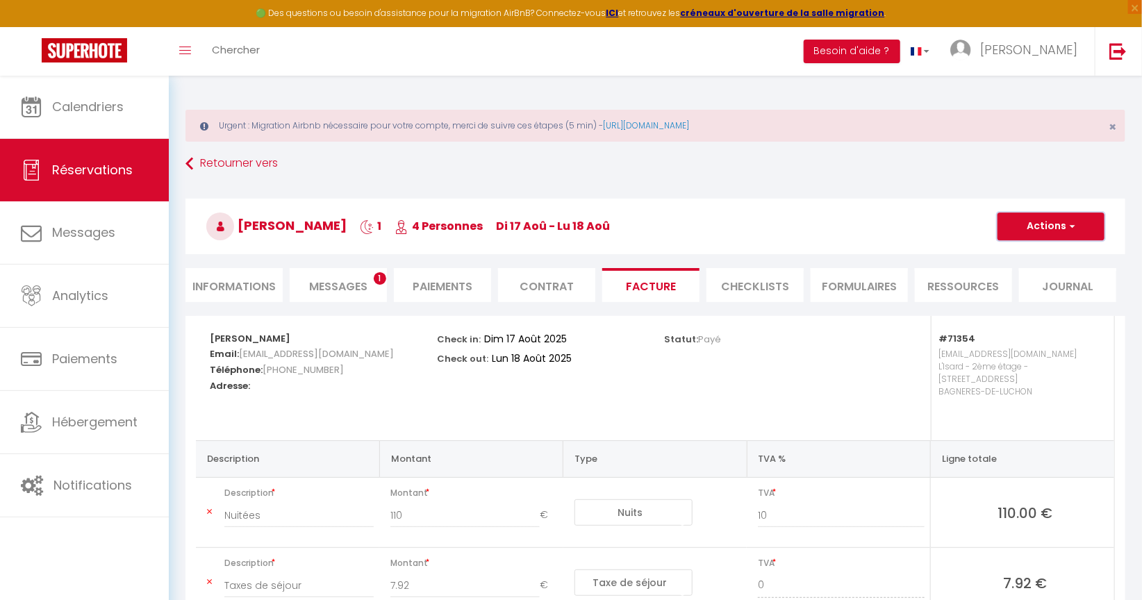
click at [1041, 229] on button "Actions" at bounding box center [1051, 227] width 107 height 28
click at [1017, 272] on link "Aperçu et éditer" at bounding box center [1041, 275] width 117 height 18
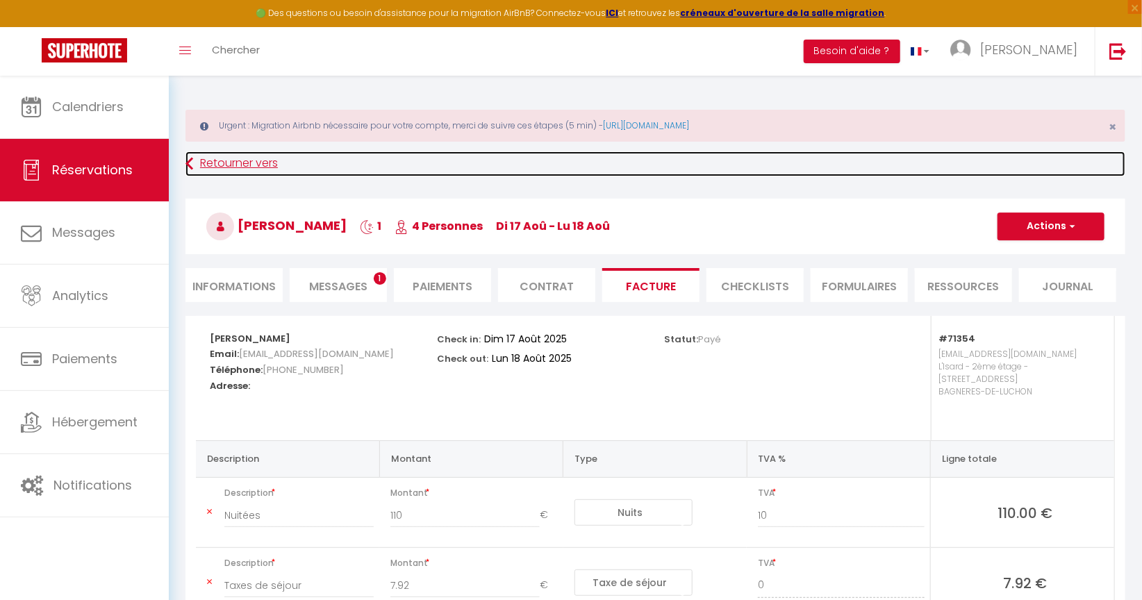
click at [241, 168] on link "Retourner vers" at bounding box center [656, 163] width 940 height 25
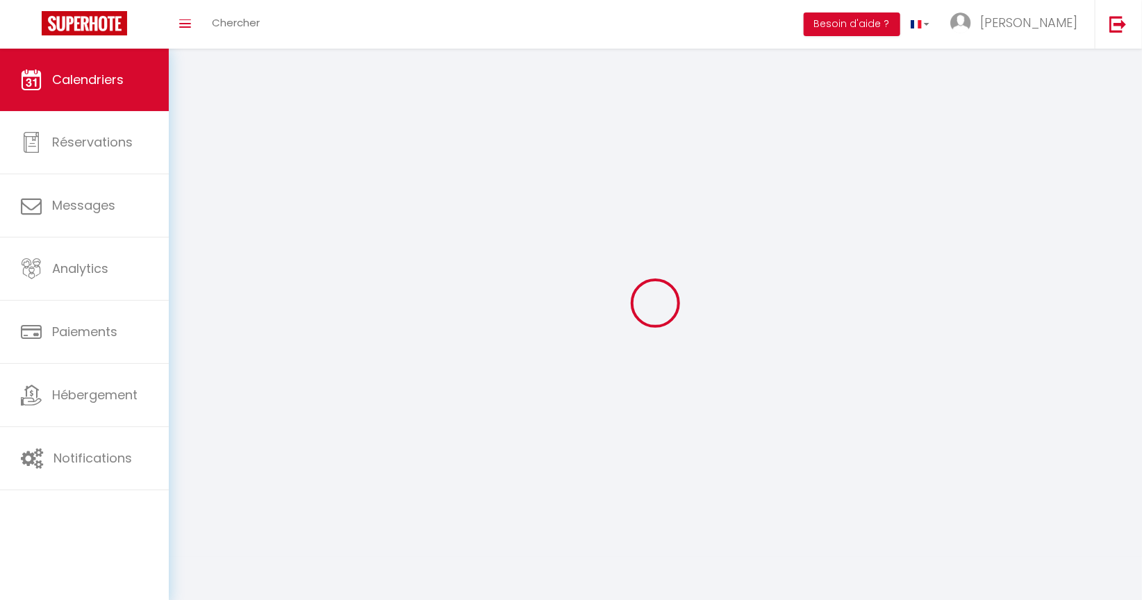
scroll to position [49, 0]
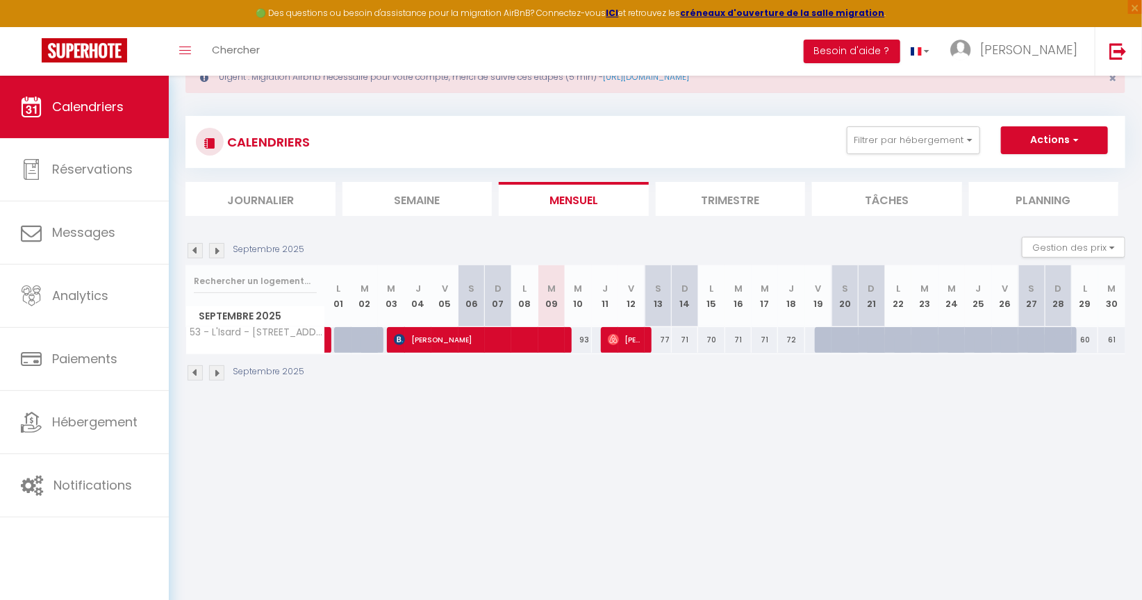
click at [195, 368] on img at bounding box center [195, 373] width 15 height 15
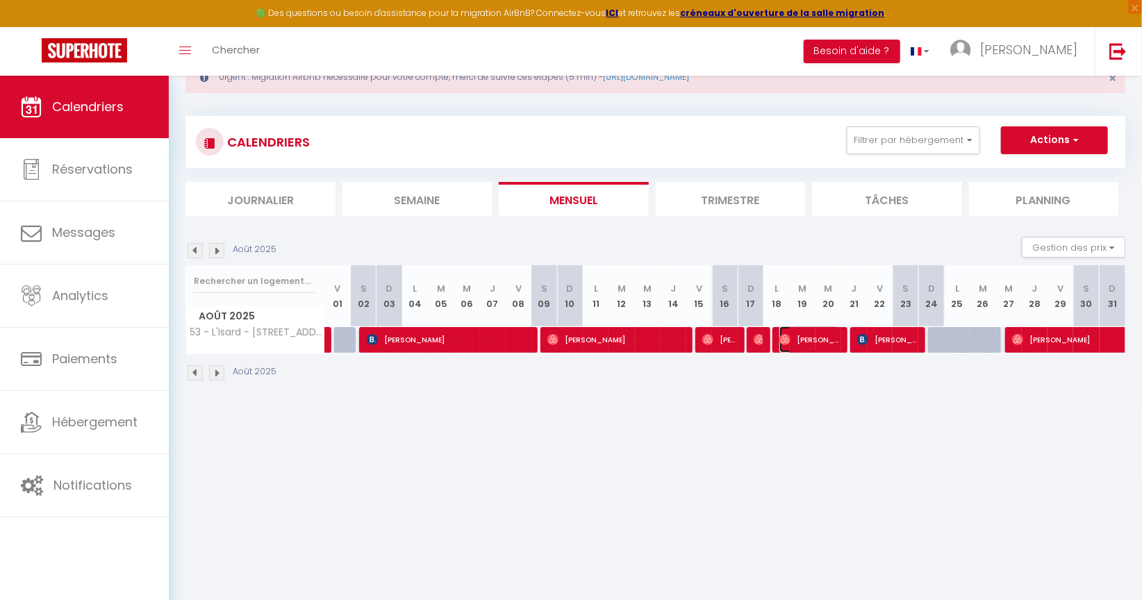
click at [806, 339] on span "Stéphane Queniot" at bounding box center [810, 340] width 60 height 26
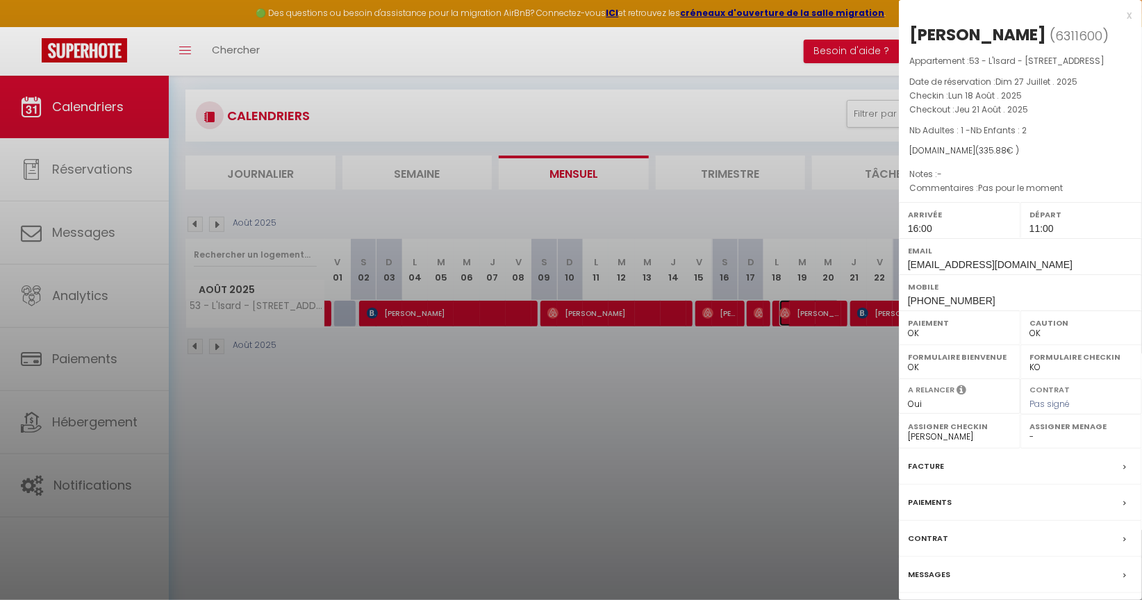
scroll to position [76, 0]
click at [921, 474] on label "Facture" at bounding box center [926, 466] width 36 height 15
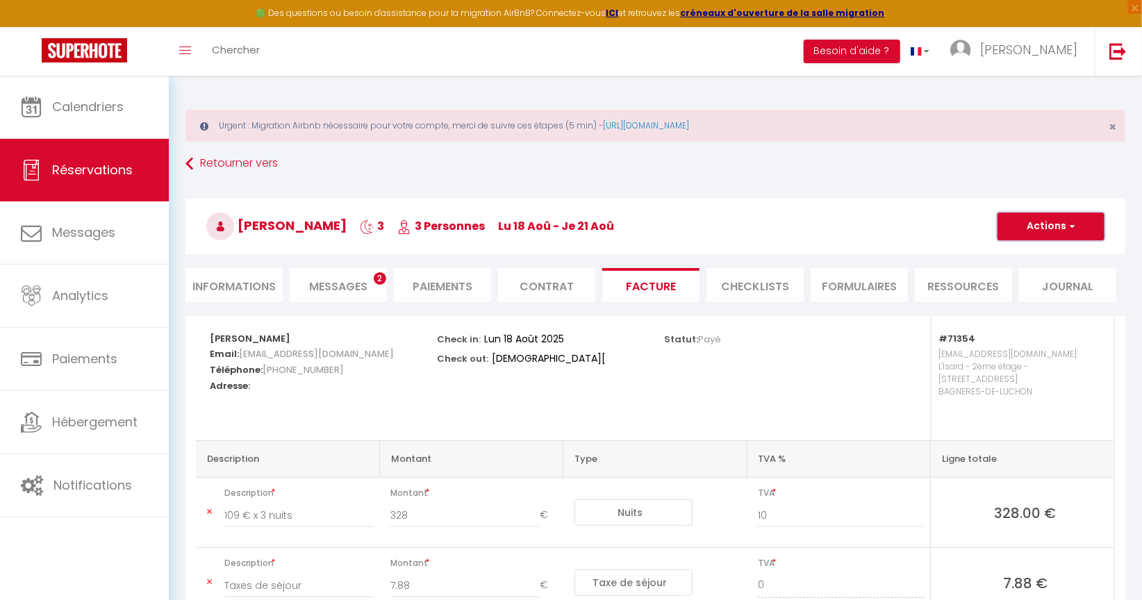
click at [1021, 224] on button "Actions" at bounding box center [1051, 227] width 107 height 28
click at [1024, 274] on link "Aperçu et éditer" at bounding box center [1041, 275] width 117 height 18
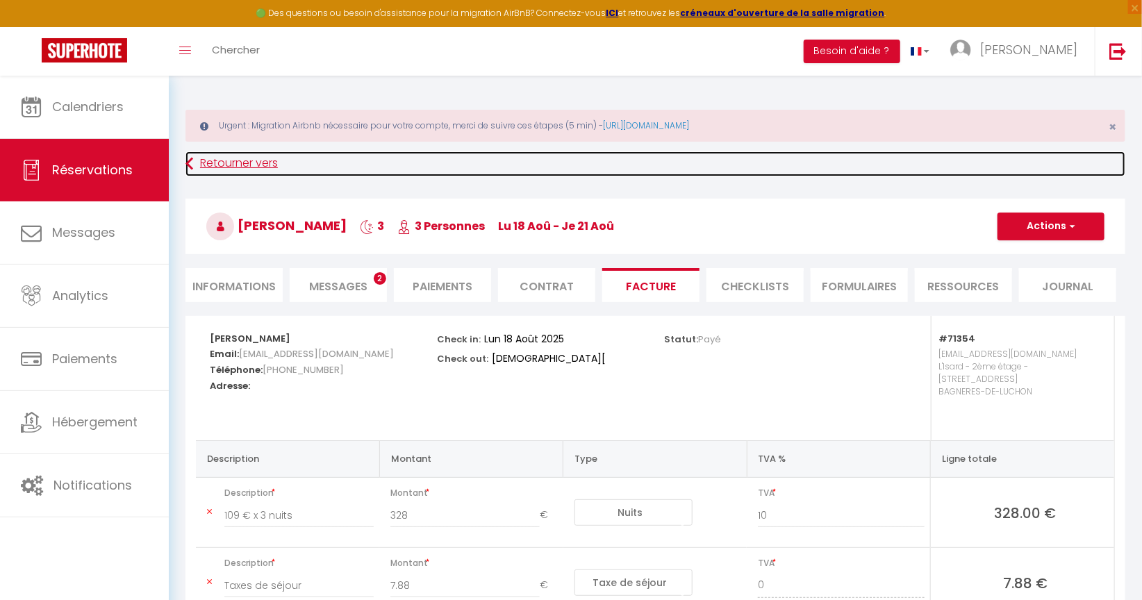
click at [248, 163] on link "Retourner vers" at bounding box center [656, 163] width 940 height 25
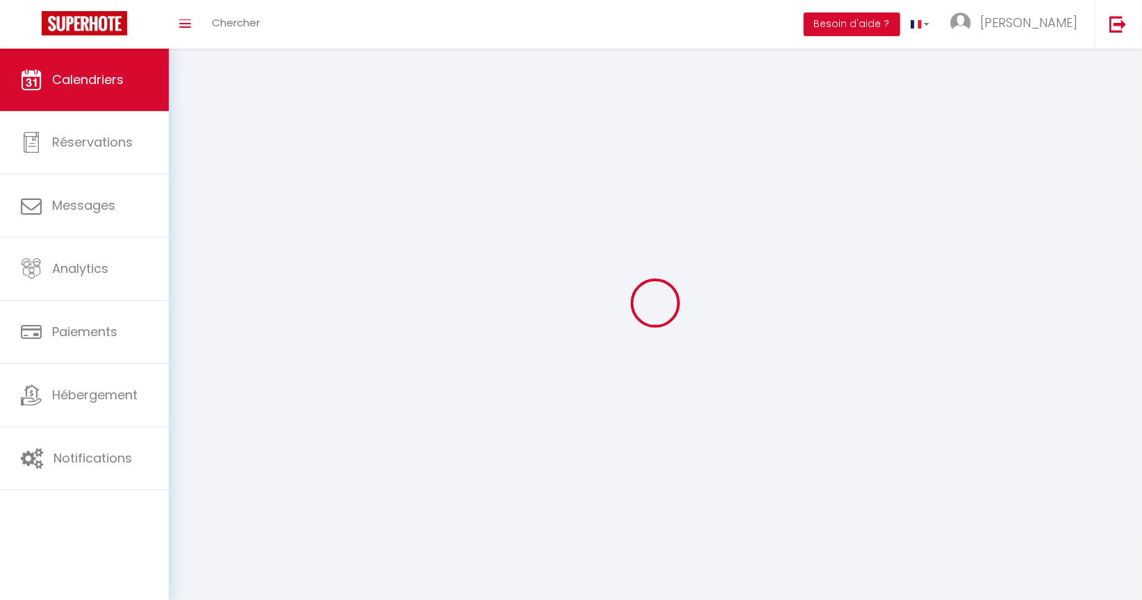
scroll to position [49, 0]
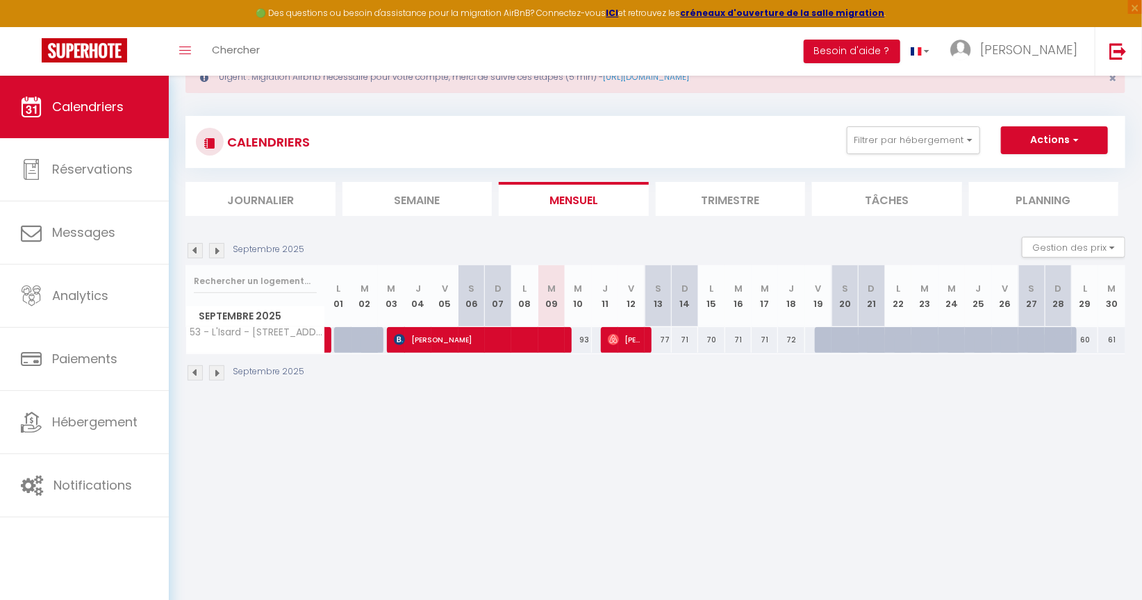
click at [197, 370] on img at bounding box center [195, 373] width 15 height 15
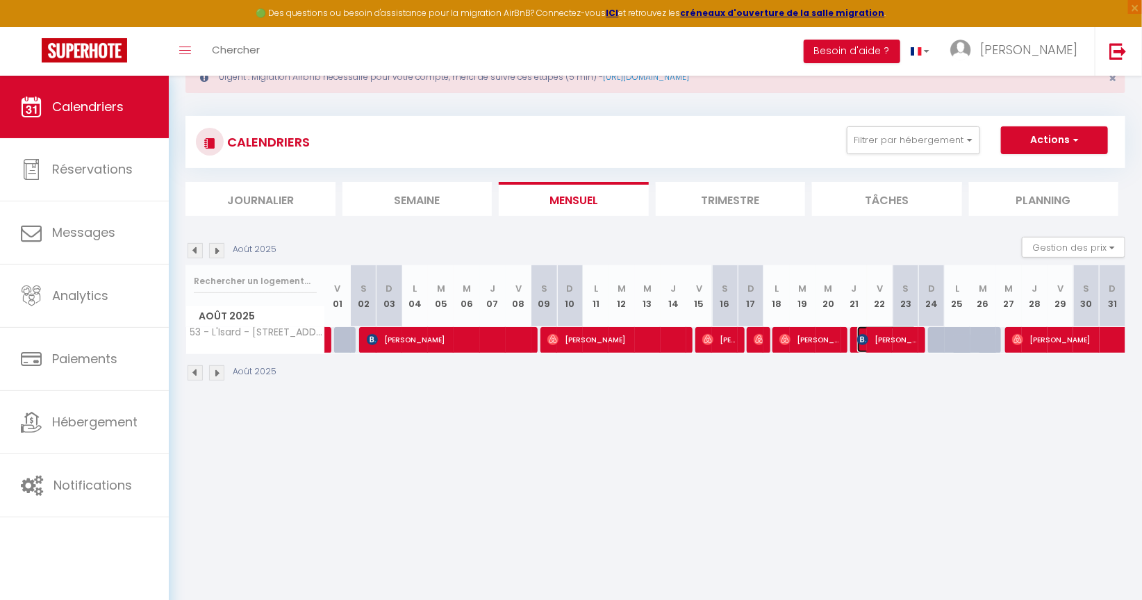
click at [891, 338] on span "Kevin Rambaud" at bounding box center [887, 340] width 60 height 26
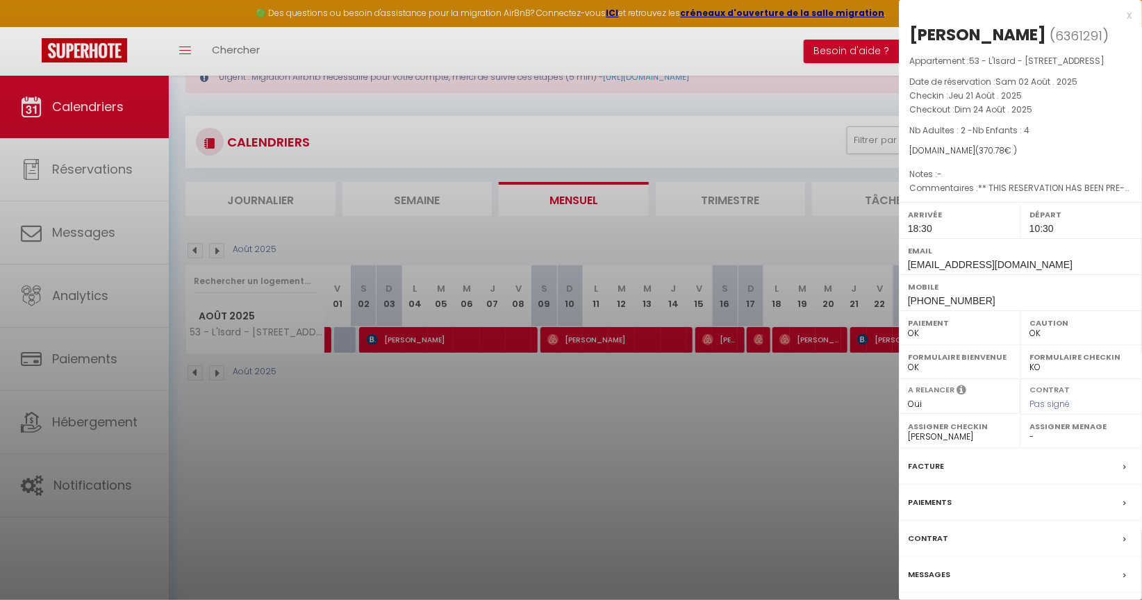
click at [919, 474] on label "Facture" at bounding box center [926, 466] width 36 height 15
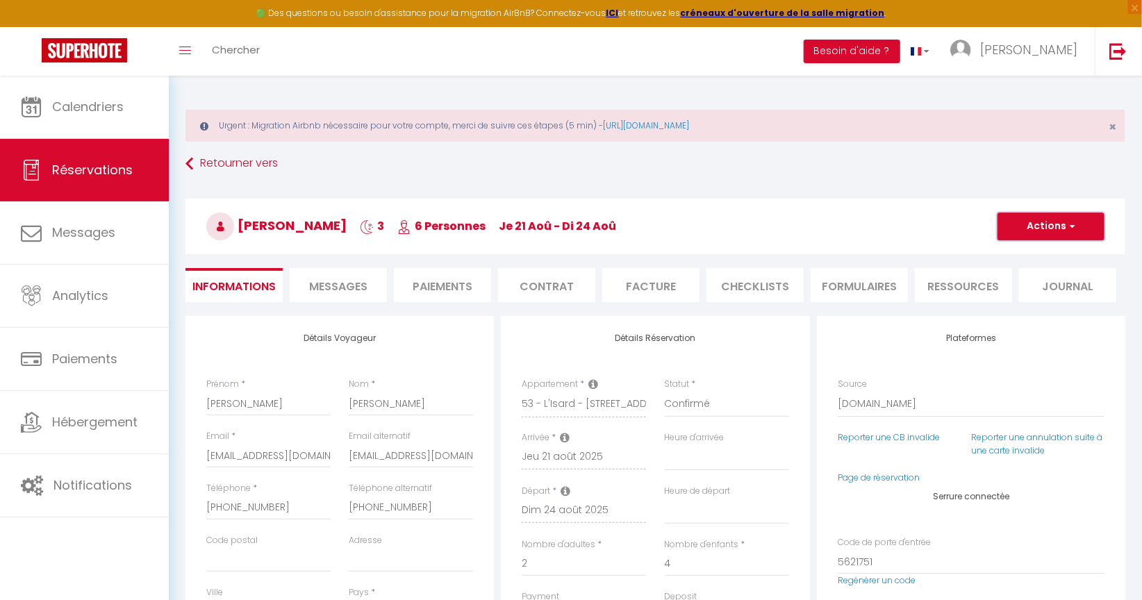
click at [1044, 227] on button "Actions" at bounding box center [1051, 227] width 107 height 28
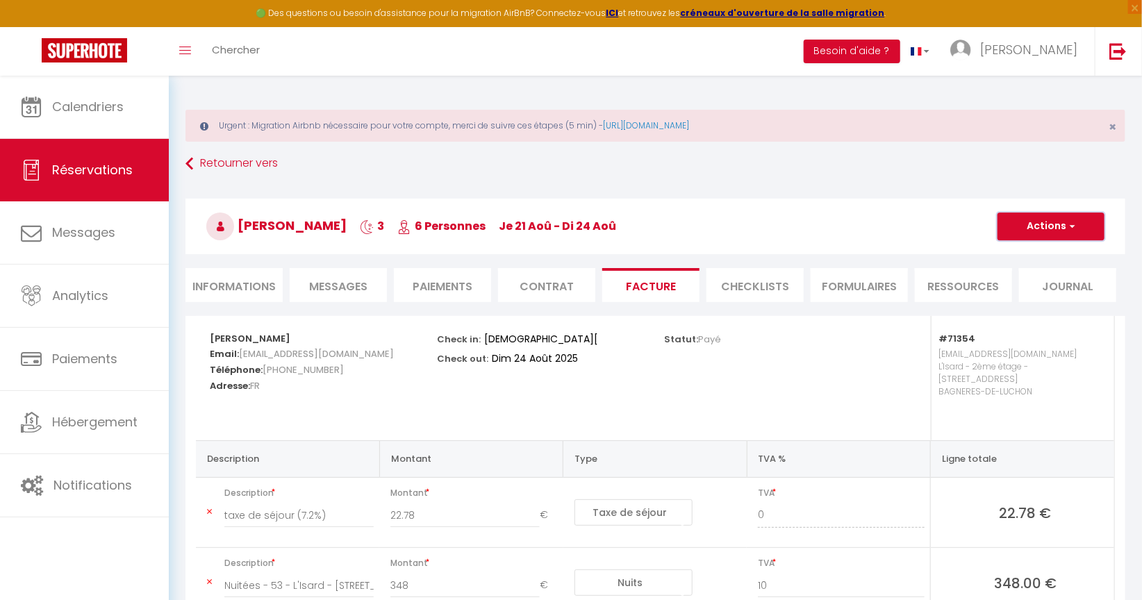
click at [1039, 233] on button "Actions" at bounding box center [1051, 227] width 107 height 28
click at [1020, 274] on link "Aperçu et éditer" at bounding box center [1041, 275] width 117 height 18
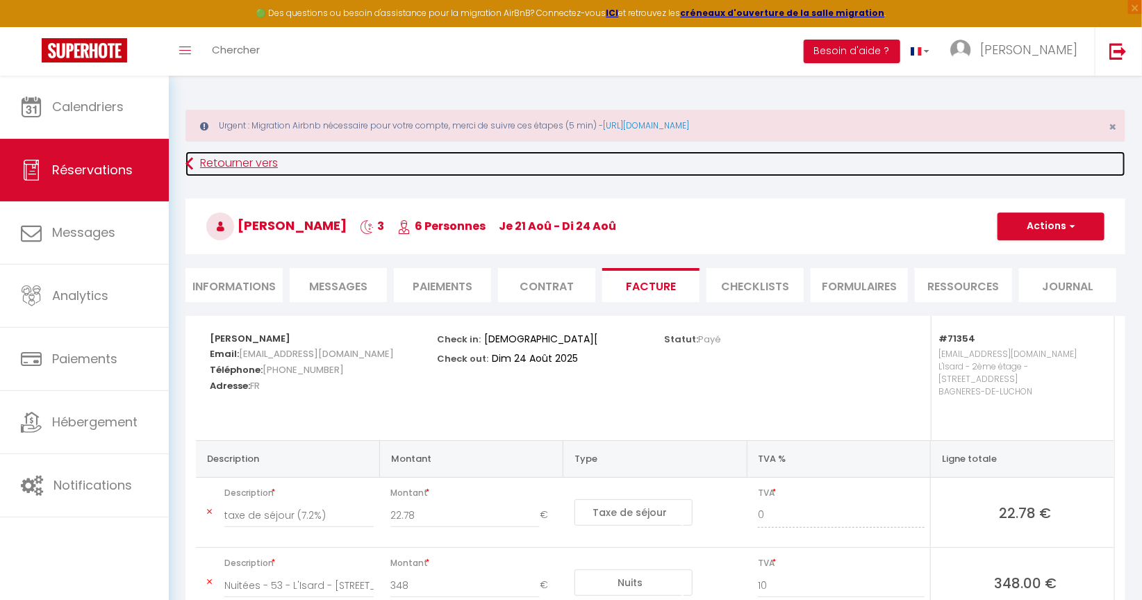
click at [218, 157] on link "Retourner vers" at bounding box center [656, 163] width 940 height 25
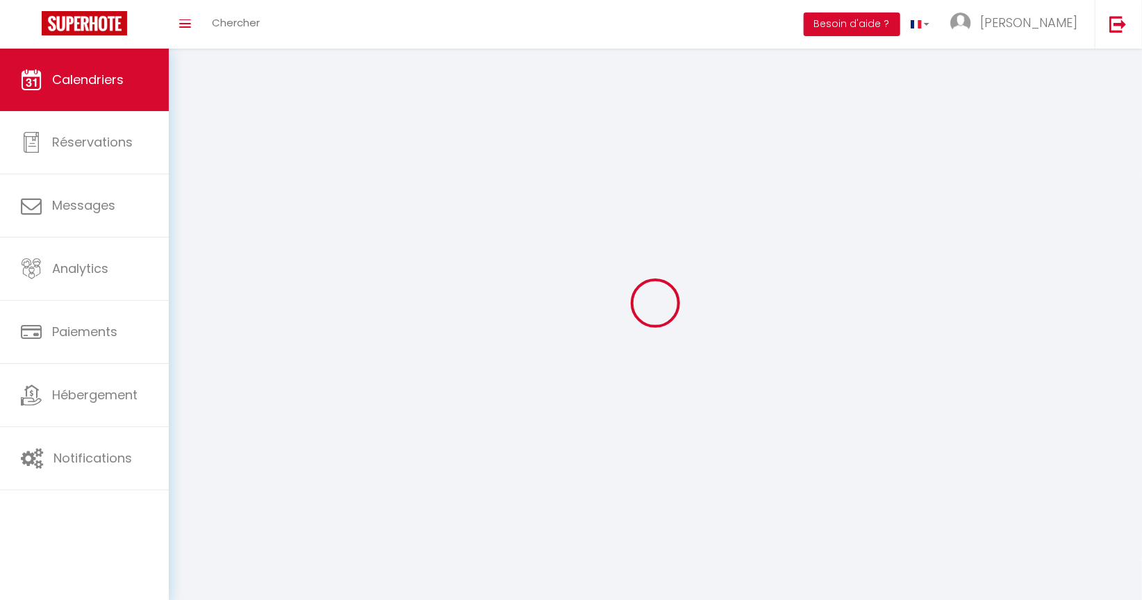
scroll to position [49, 0]
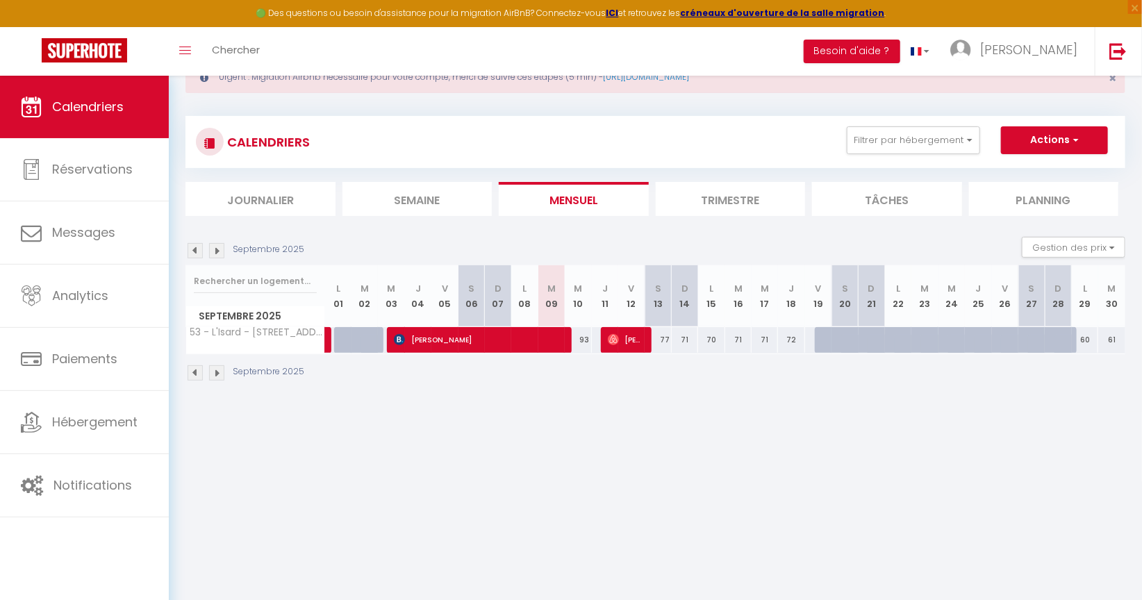
click at [188, 372] on img at bounding box center [195, 373] width 15 height 15
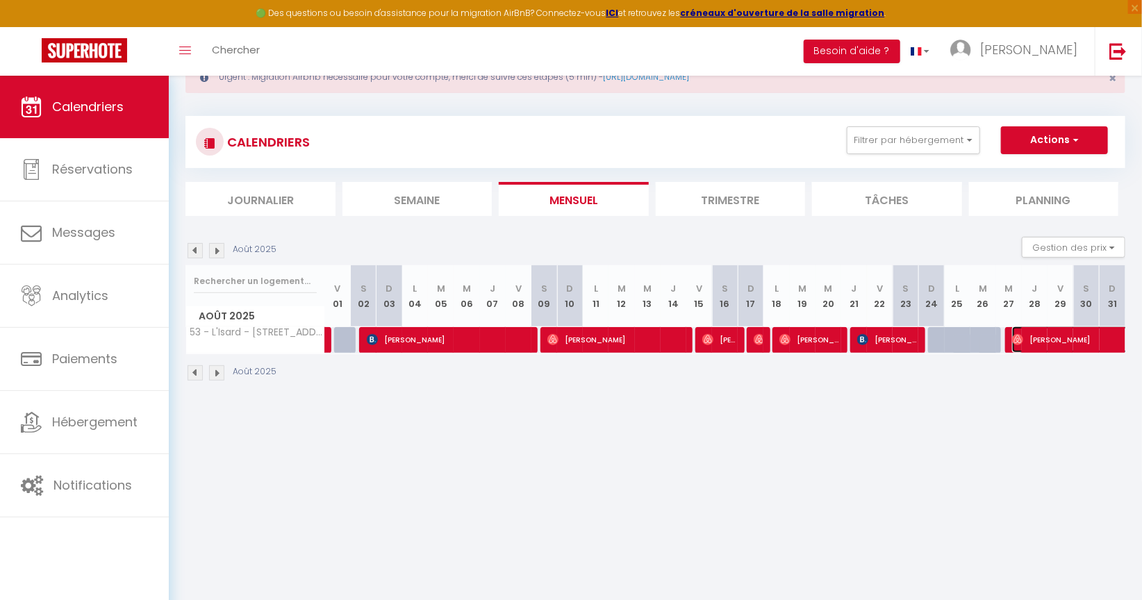
click at [1033, 345] on span "Pascal Frapreau" at bounding box center [1092, 340] width 160 height 26
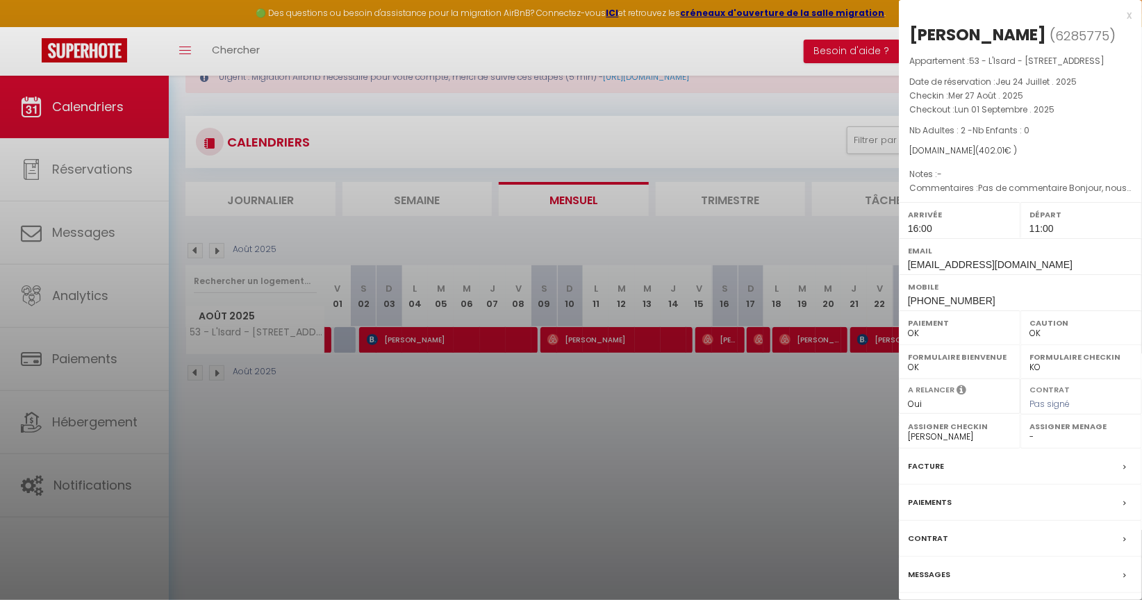
click at [919, 474] on label "Facture" at bounding box center [926, 466] width 36 height 15
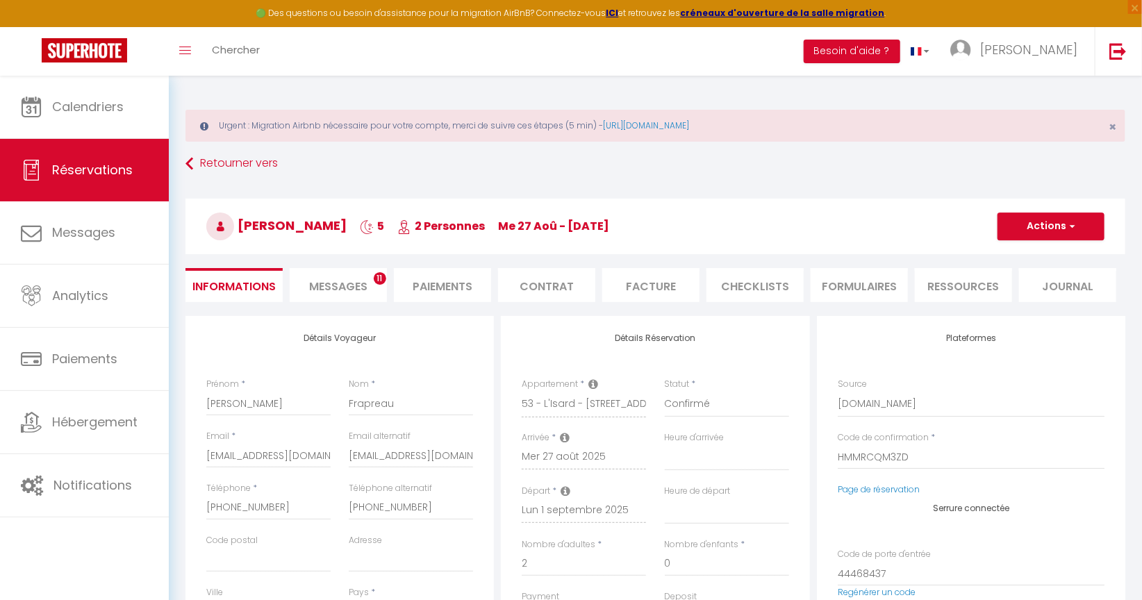
click at [645, 285] on li "Facture" at bounding box center [650, 285] width 97 height 34
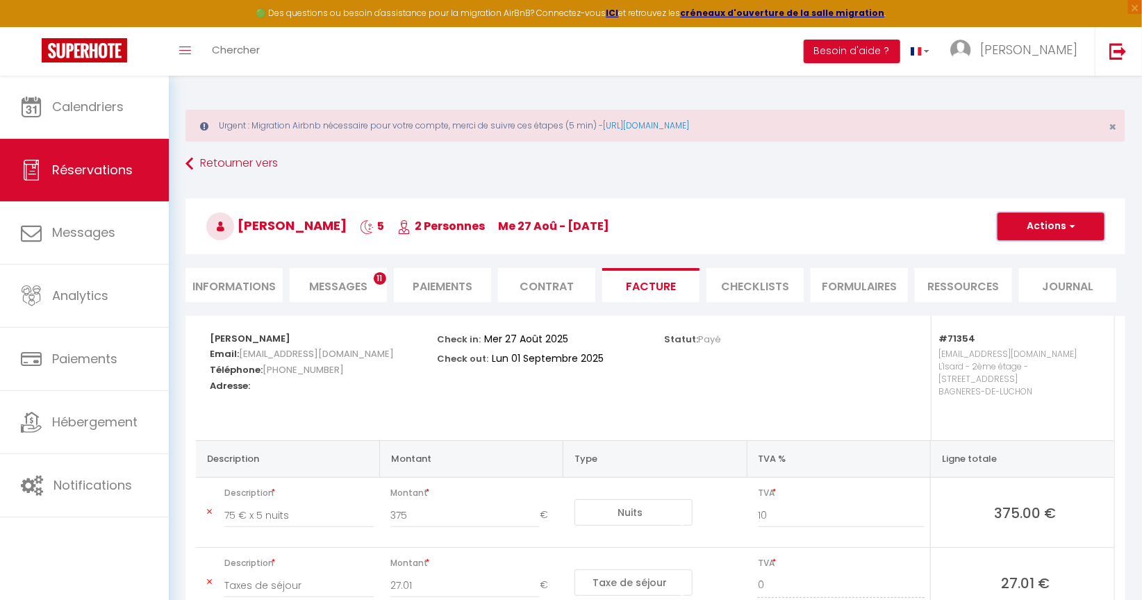
click at [1047, 231] on button "Actions" at bounding box center [1051, 227] width 107 height 28
click at [1019, 274] on link "Aperçu et éditer" at bounding box center [1041, 275] width 117 height 18
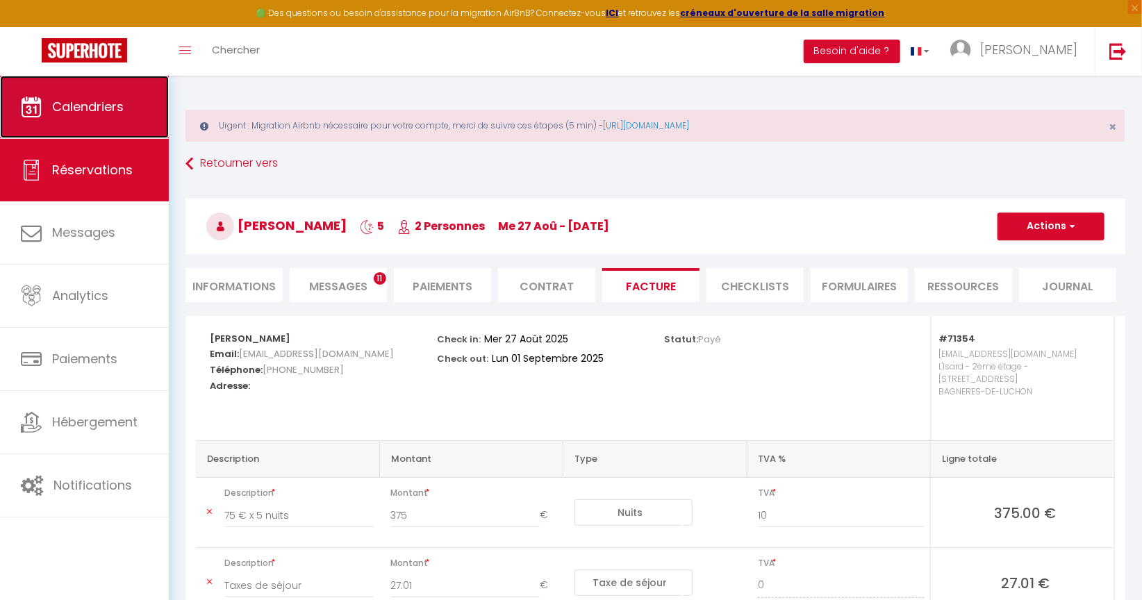
click at [101, 113] on span "Calendriers" at bounding box center [88, 106] width 72 height 17
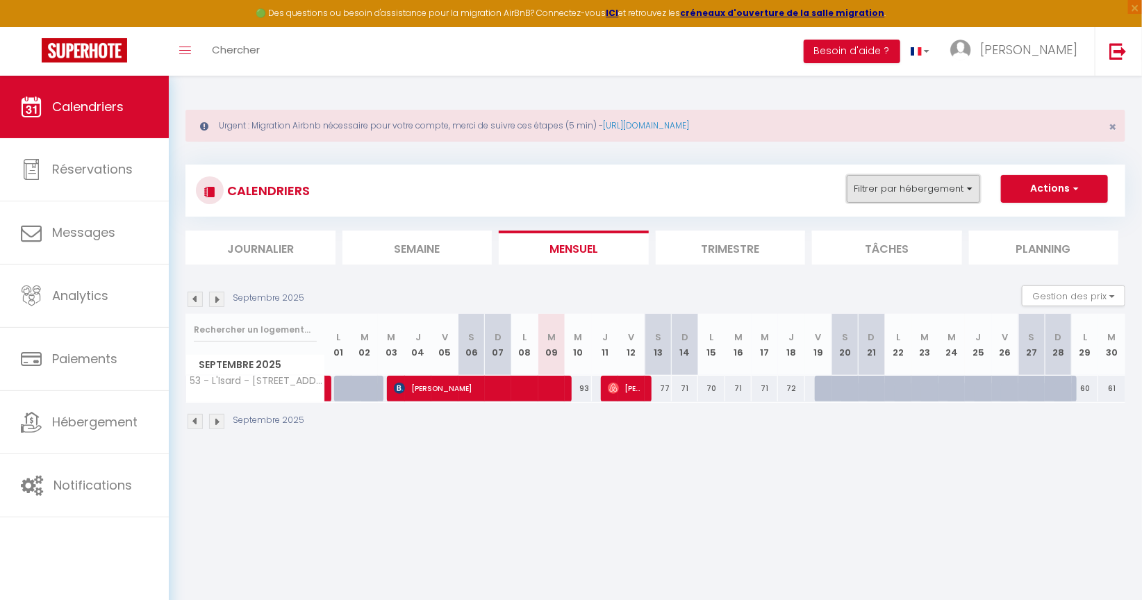
click at [974, 188] on button "Filtrer par hébergement" at bounding box center [913, 189] width 133 height 28
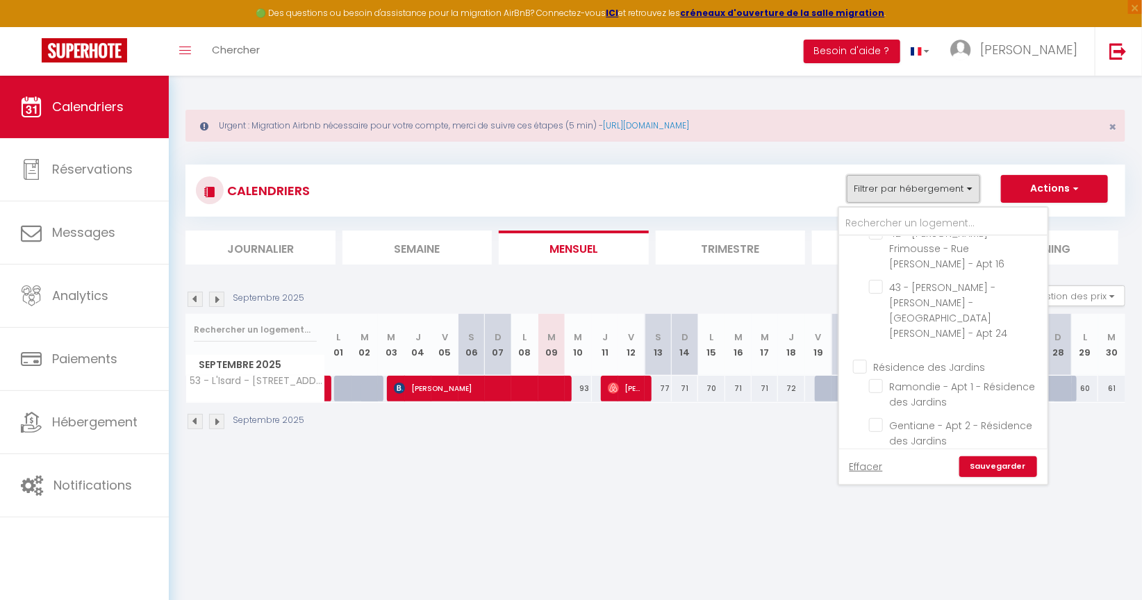
scroll to position [695, 0]
click at [864, 369] on input "Résidence des Jardins" at bounding box center [957, 376] width 208 height 14
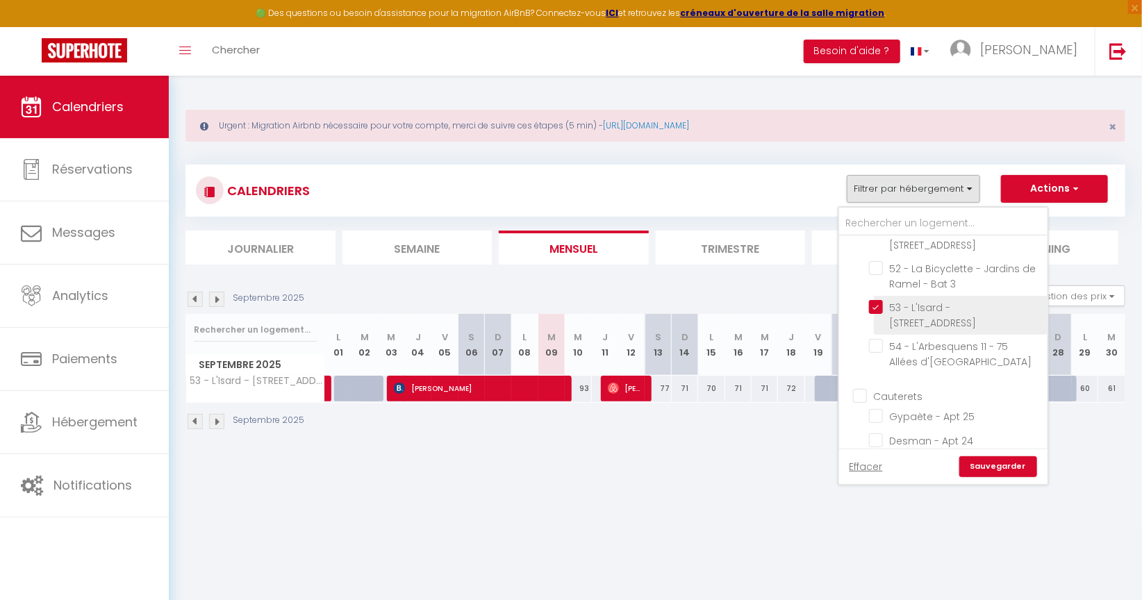
click at [873, 300] on input "53 - L'Isard - [STREET_ADDRESS]" at bounding box center [956, 307] width 174 height 14
click at [982, 466] on link "Sauvegarder" at bounding box center [999, 467] width 78 height 21
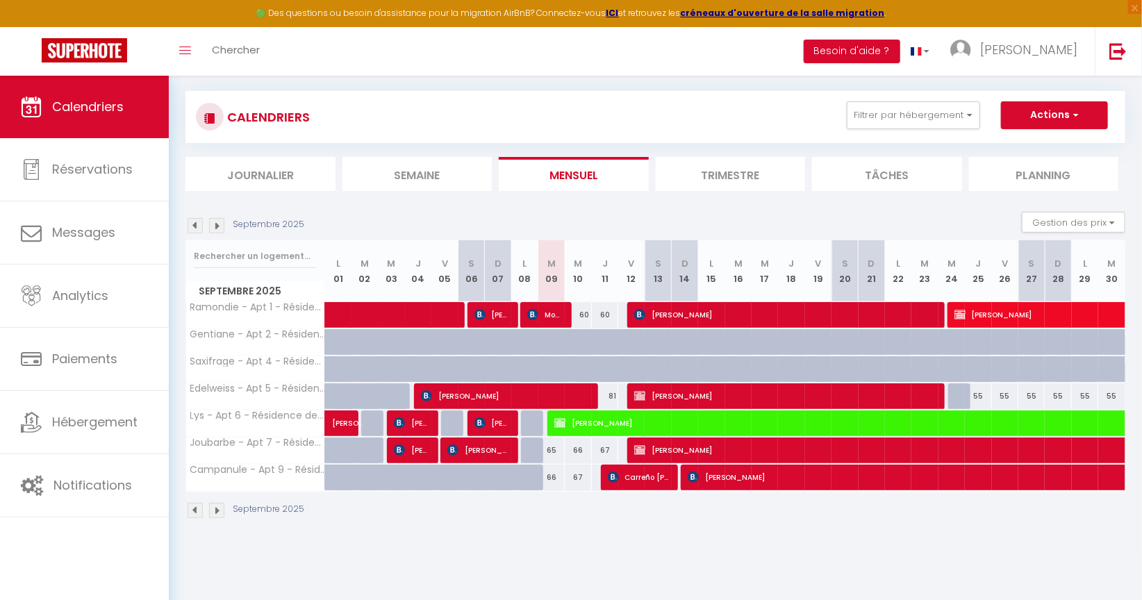
scroll to position [76, 0]
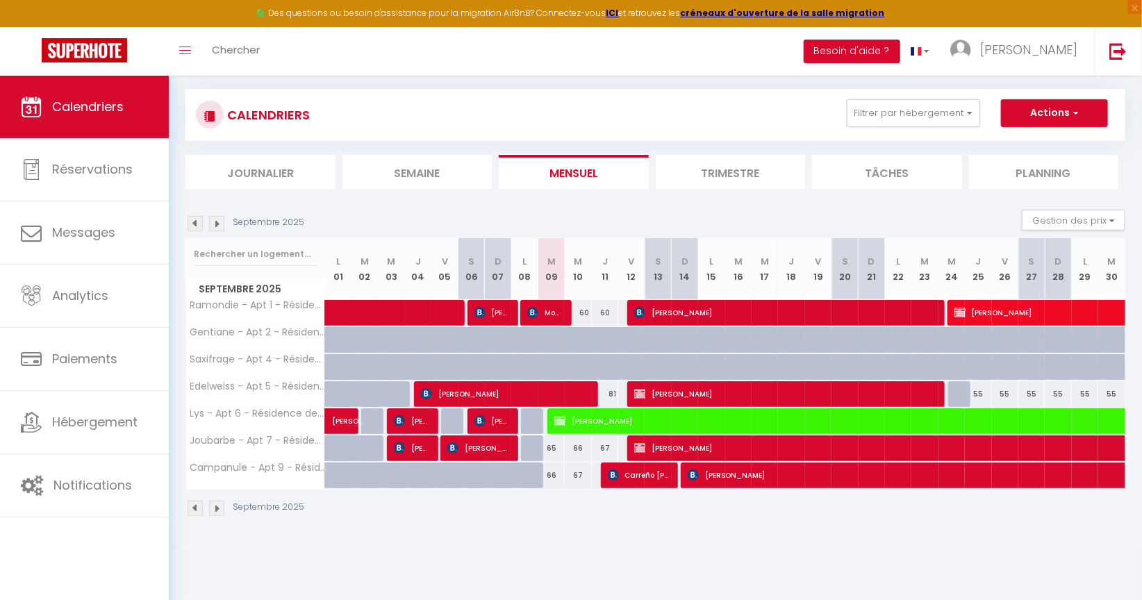
click at [195, 507] on img at bounding box center [195, 508] width 15 height 15
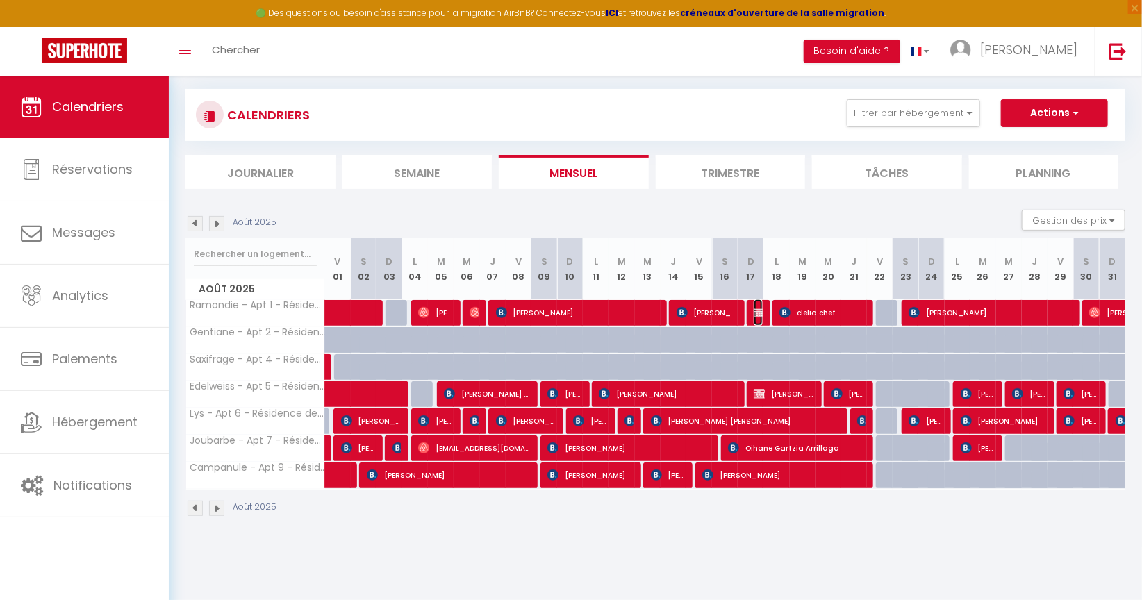
click at [754, 313] on img at bounding box center [759, 312] width 11 height 11
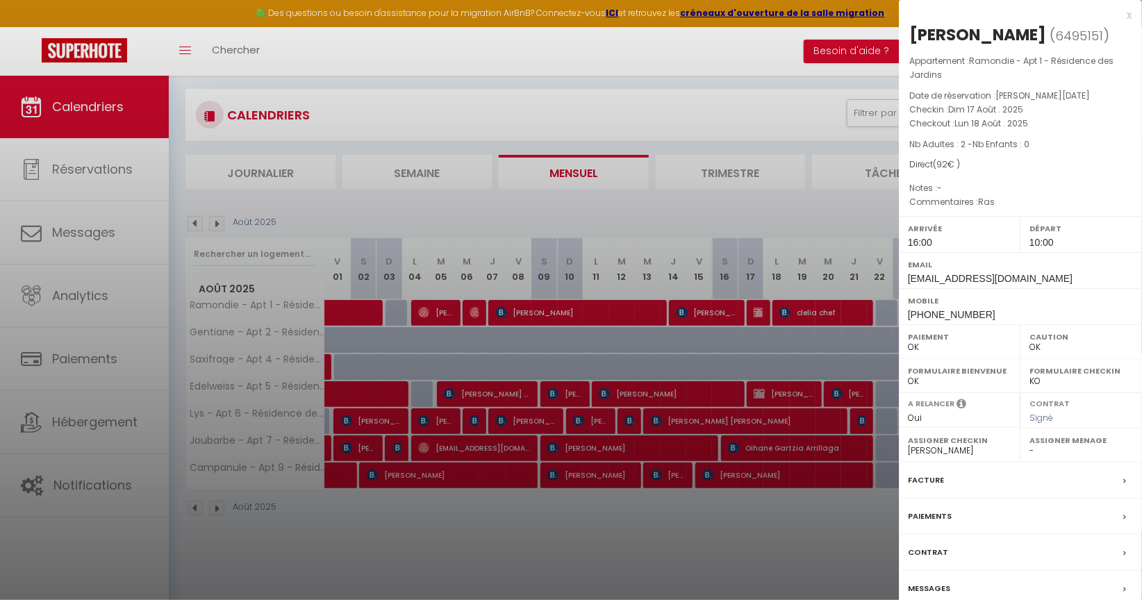
click at [1128, 17] on div "x" at bounding box center [1015, 15] width 233 height 17
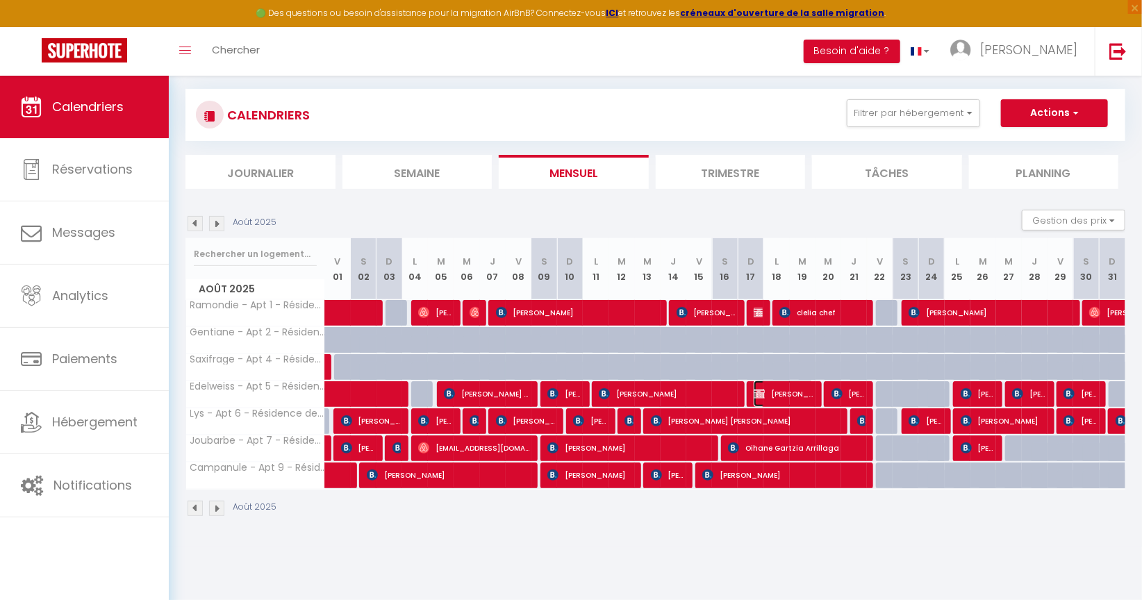
click at [768, 389] on span "Joelle REYNES" at bounding box center [784, 394] width 60 height 26
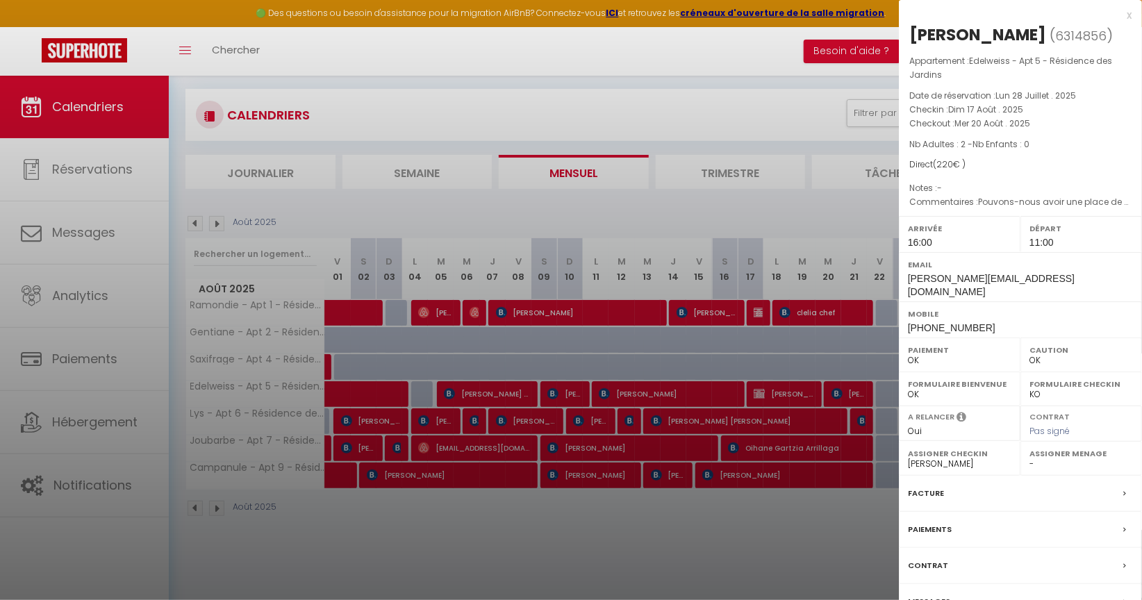
click at [1128, 13] on div "x" at bounding box center [1015, 15] width 233 height 17
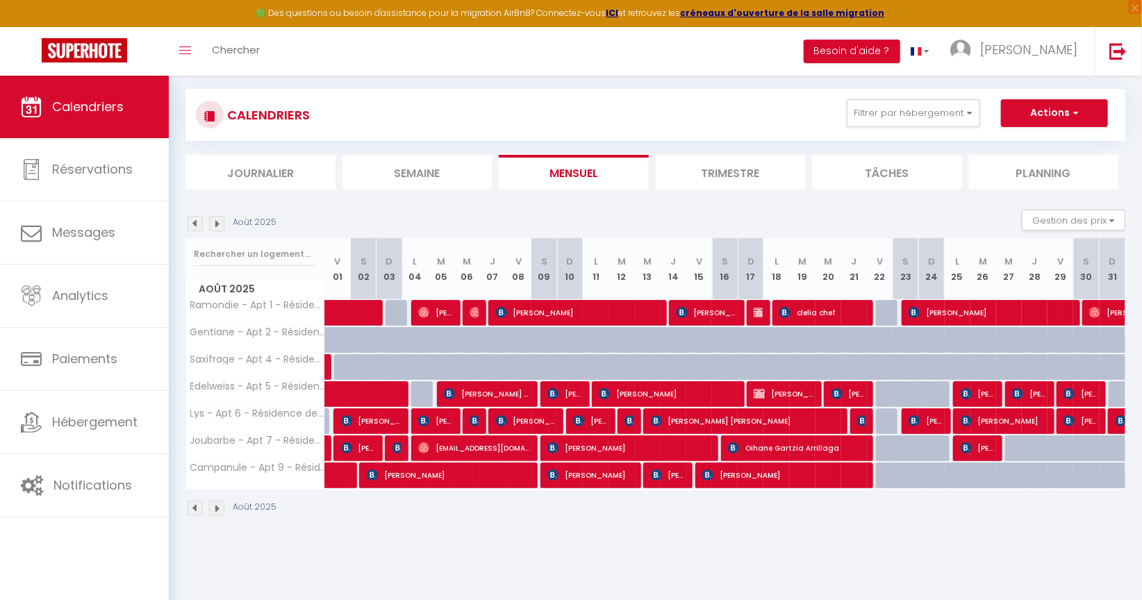
click at [217, 505] on img at bounding box center [216, 508] width 15 height 15
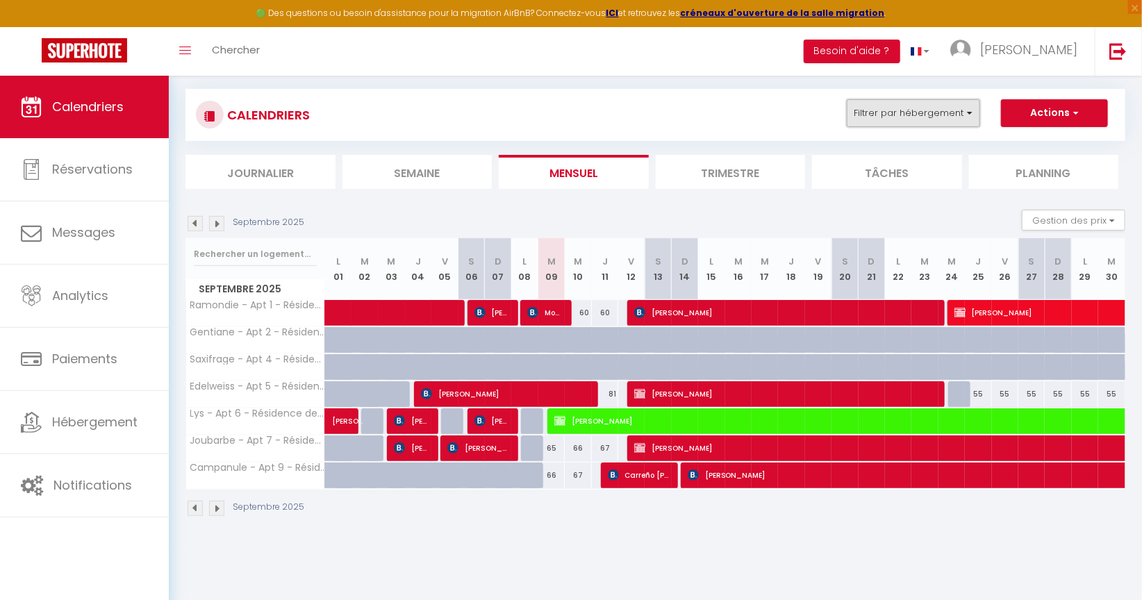
click at [969, 113] on button "Filtrer par hébergement" at bounding box center [913, 113] width 133 height 28
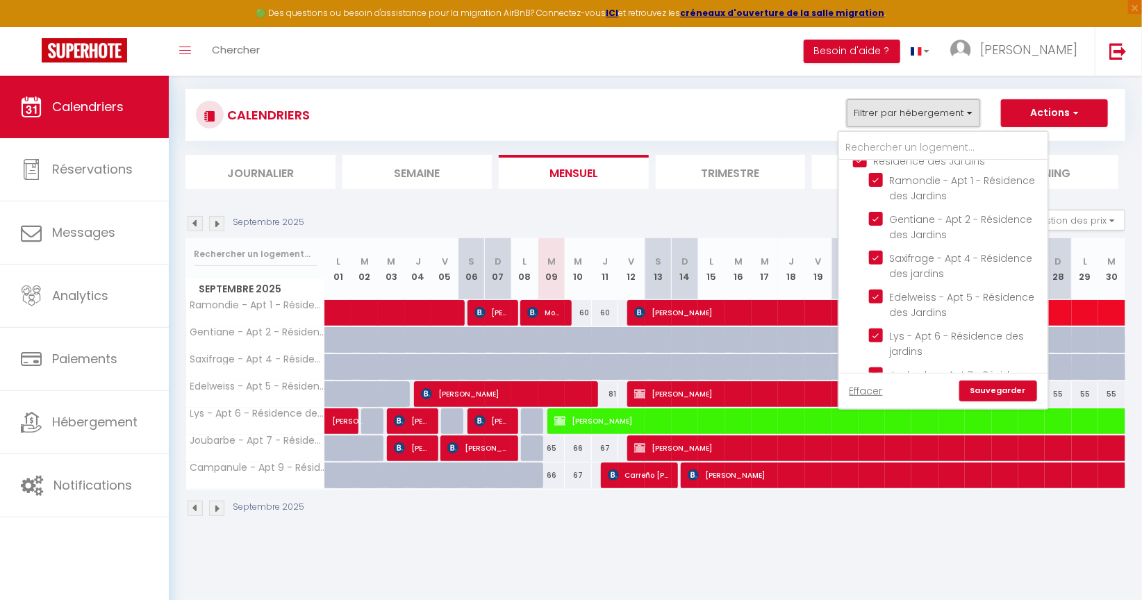
scroll to position [655, 0]
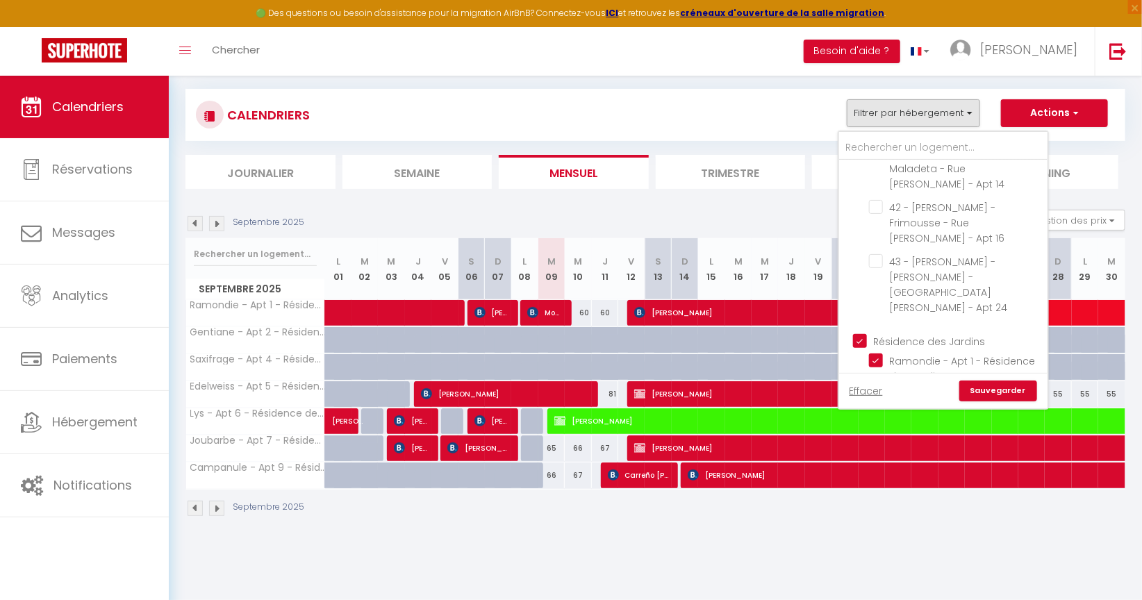
click at [864, 334] on input "Résidence des Jardins" at bounding box center [957, 341] width 208 height 14
click at [980, 391] on link "Sauvegarder" at bounding box center [999, 391] width 78 height 21
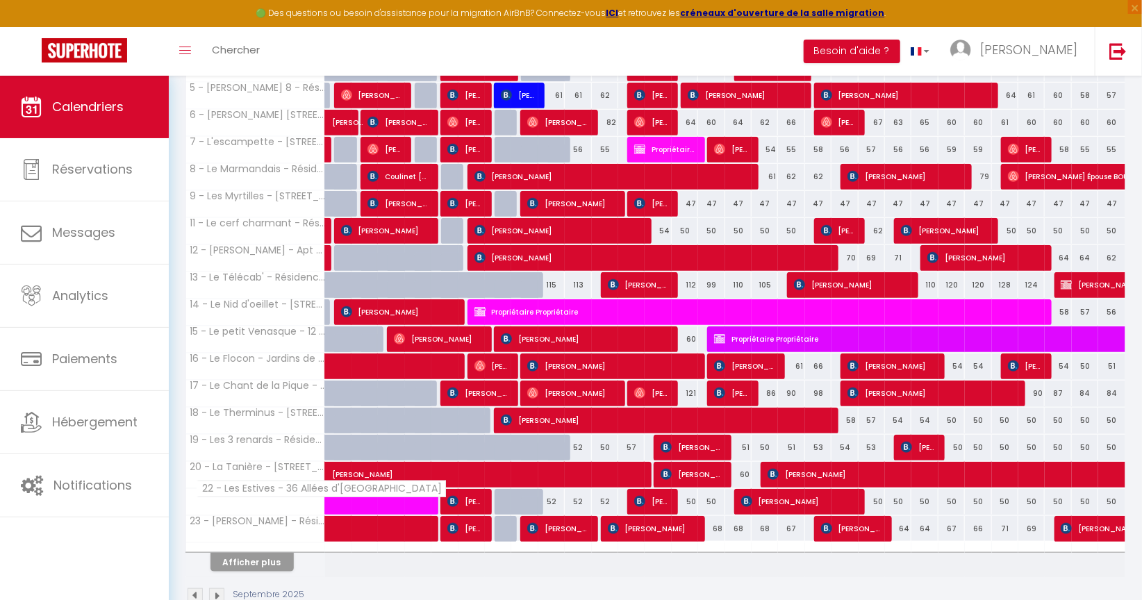
scroll to position [406, 0]
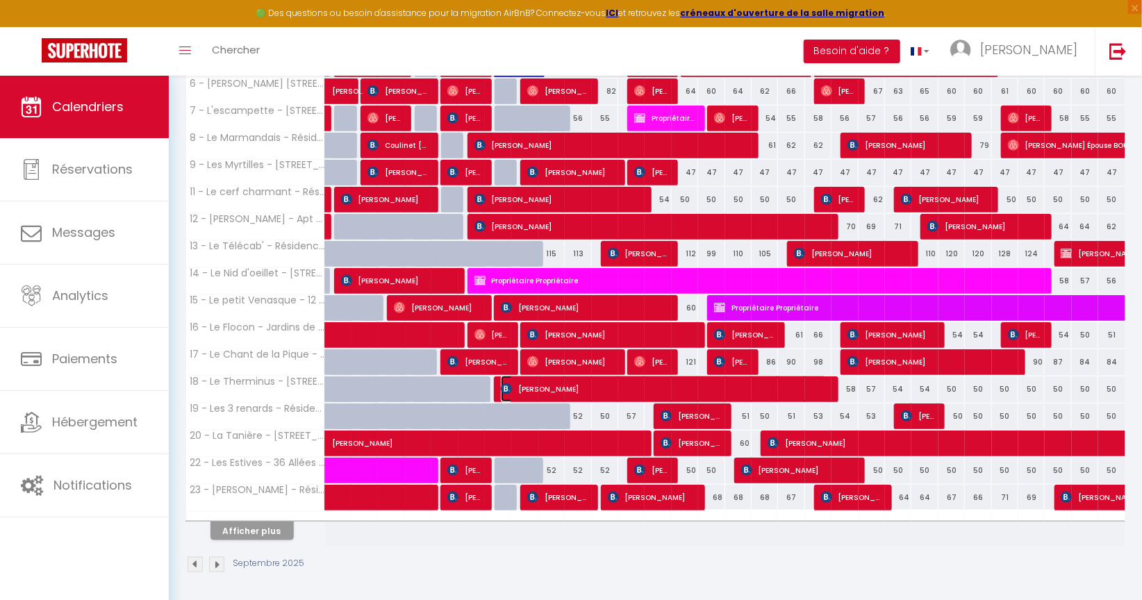
click at [821, 381] on span "Paul MERIC" at bounding box center [664, 389] width 326 height 26
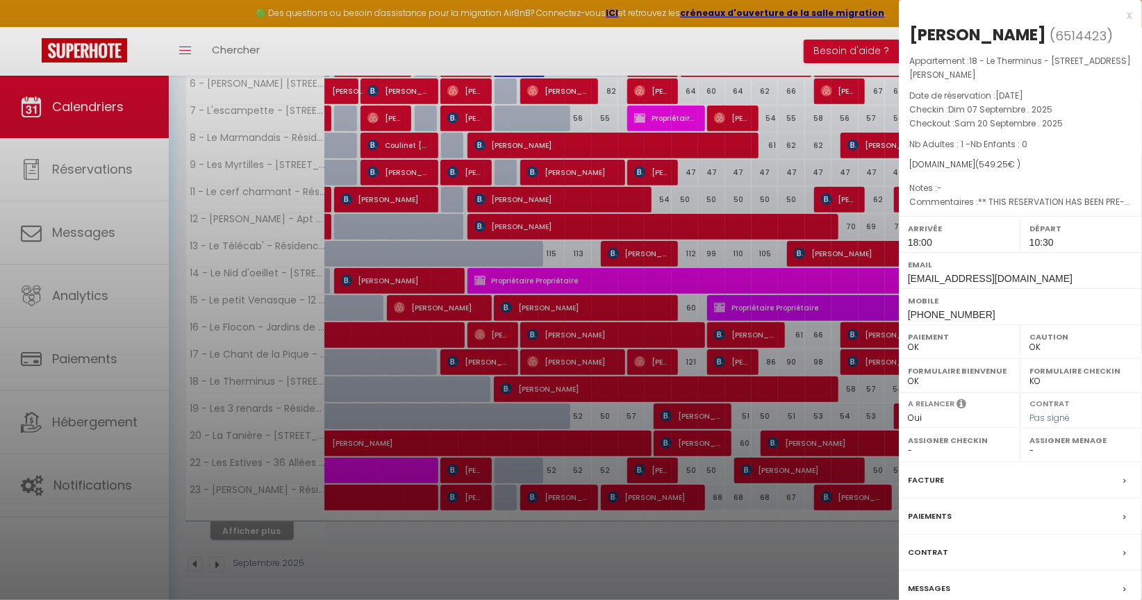
click at [1128, 18] on div "x" at bounding box center [1015, 15] width 233 height 17
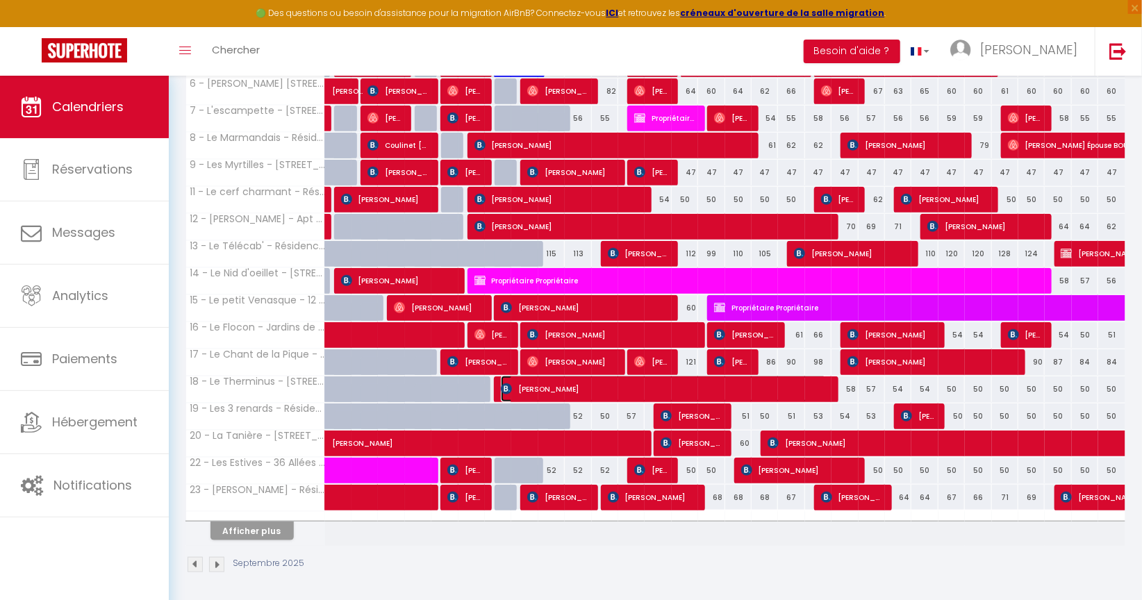
click at [544, 386] on span "Paul MERIC" at bounding box center [664, 389] width 326 height 26
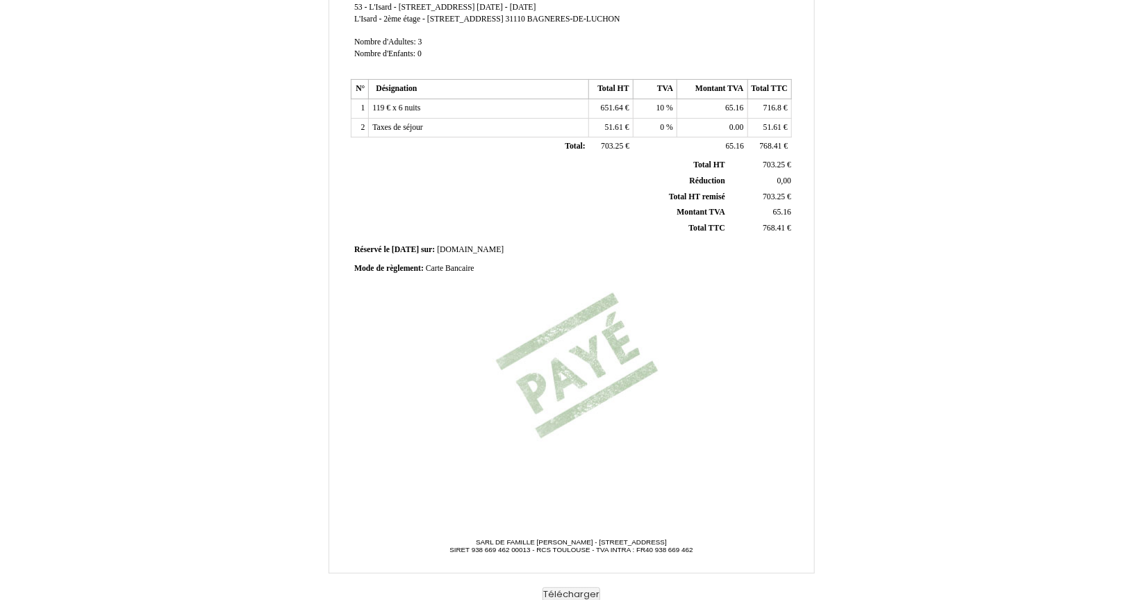
scroll to position [217, 0]
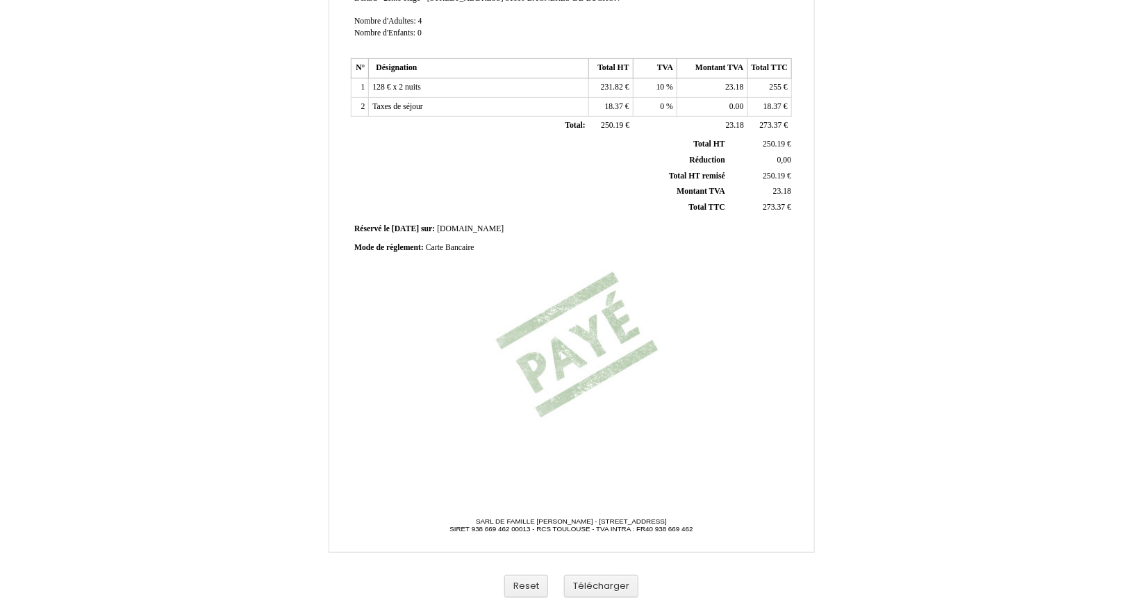
scroll to position [238, 0]
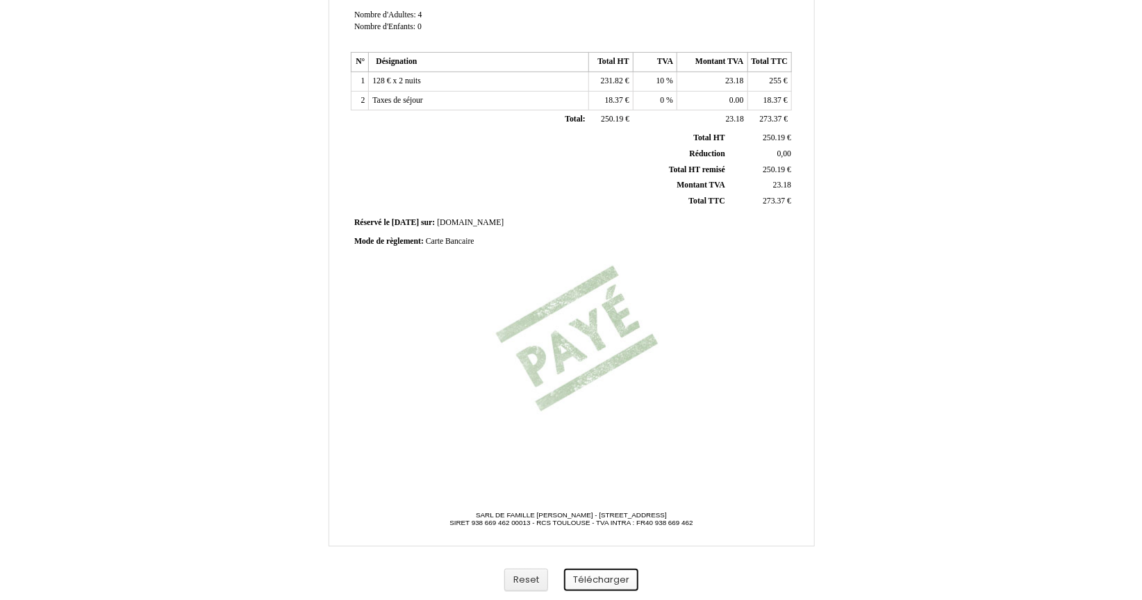
click at [605, 580] on button "Télécharger" at bounding box center [601, 580] width 74 height 23
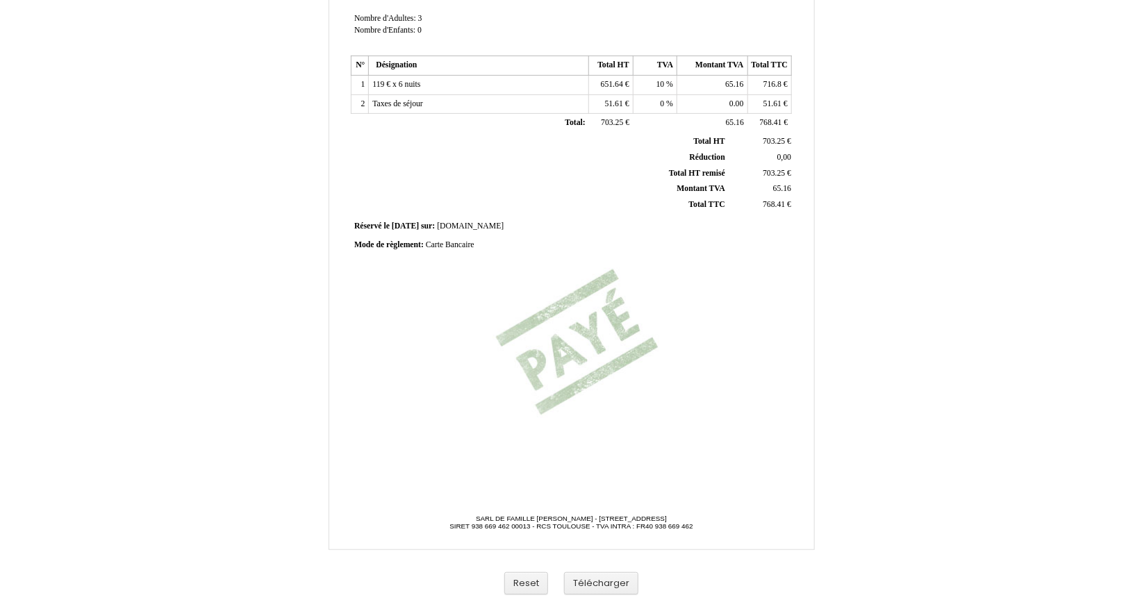
scroll to position [238, 0]
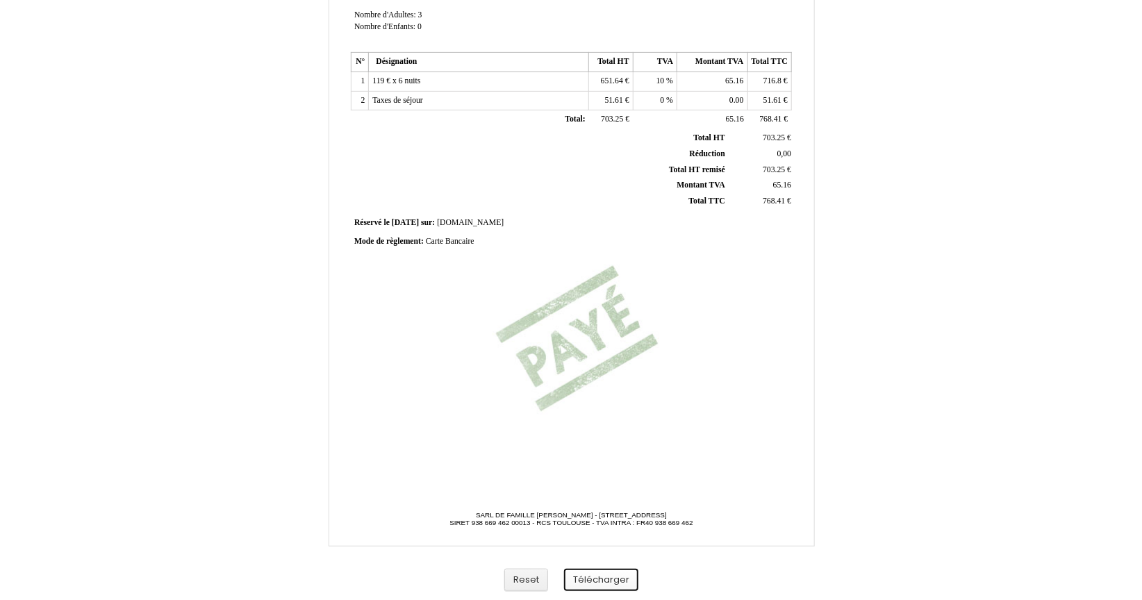
click at [582, 581] on button "Télécharger" at bounding box center [601, 580] width 74 height 23
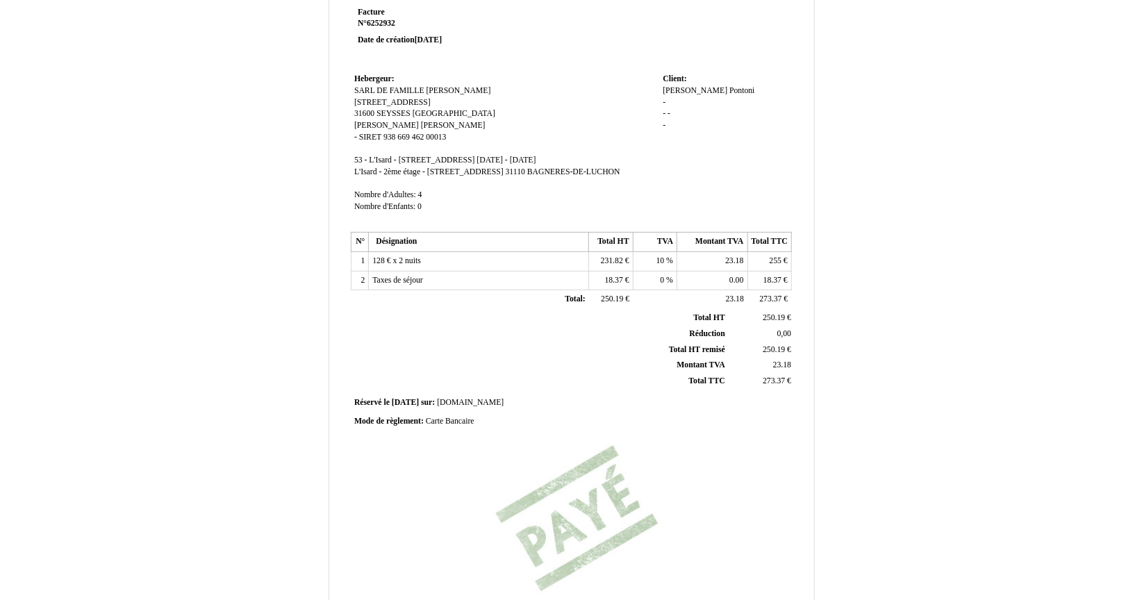
scroll to position [238, 0]
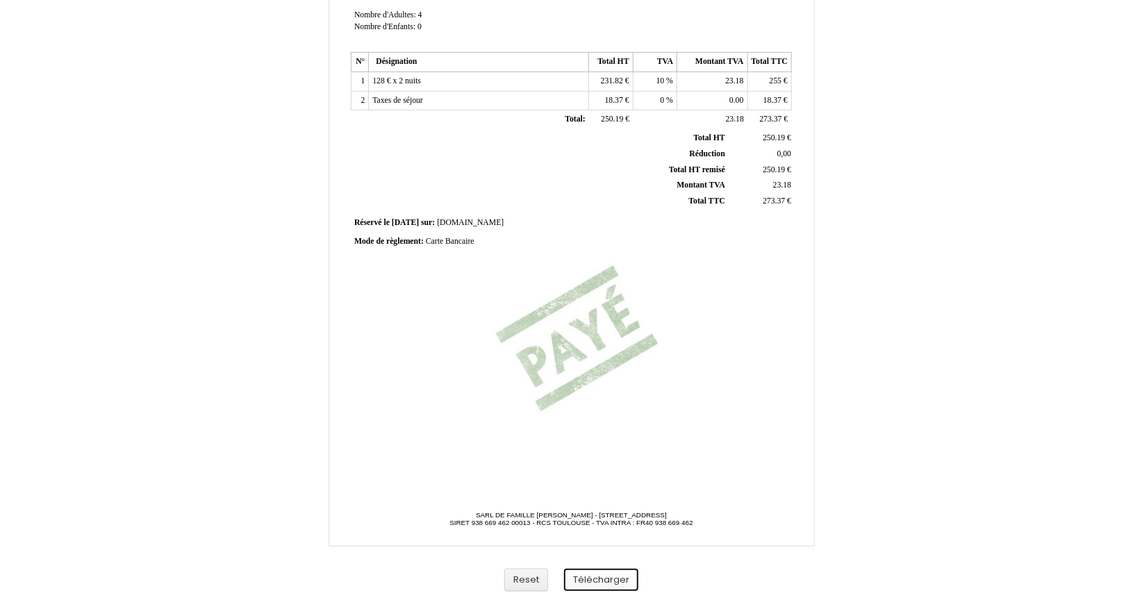
click at [617, 575] on button "Télécharger" at bounding box center [601, 580] width 74 height 23
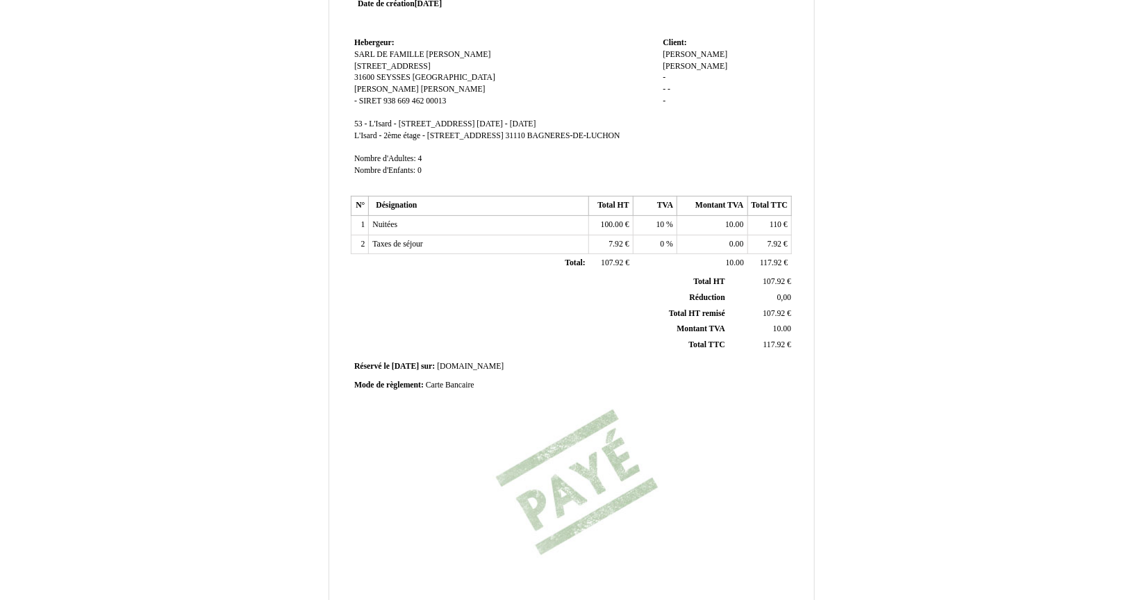
scroll to position [238, 0]
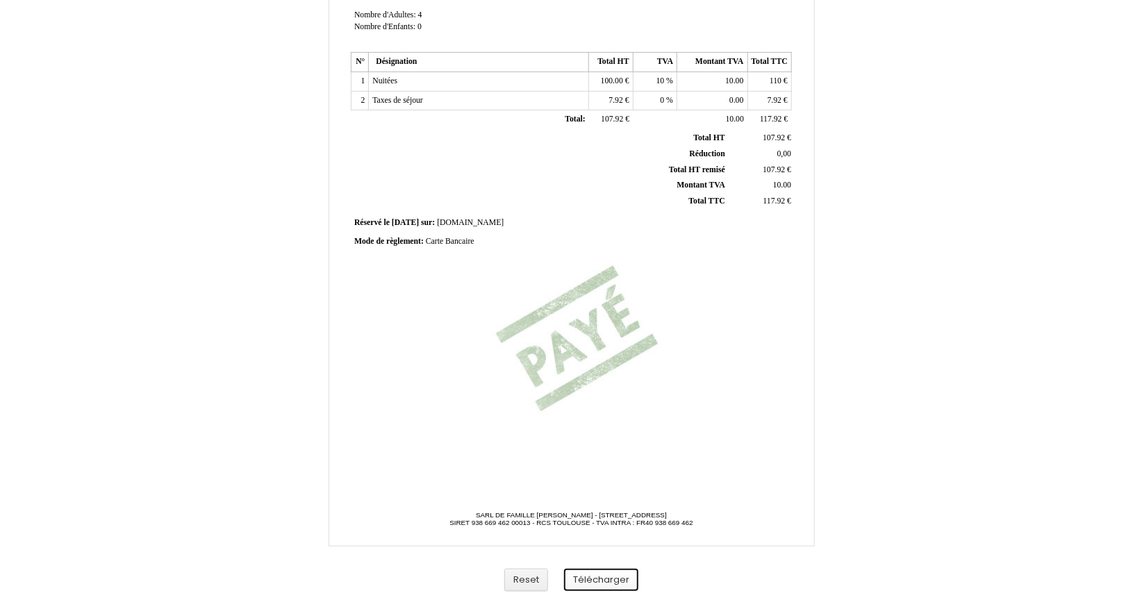
click at [607, 576] on button "Télécharger" at bounding box center [601, 580] width 74 height 23
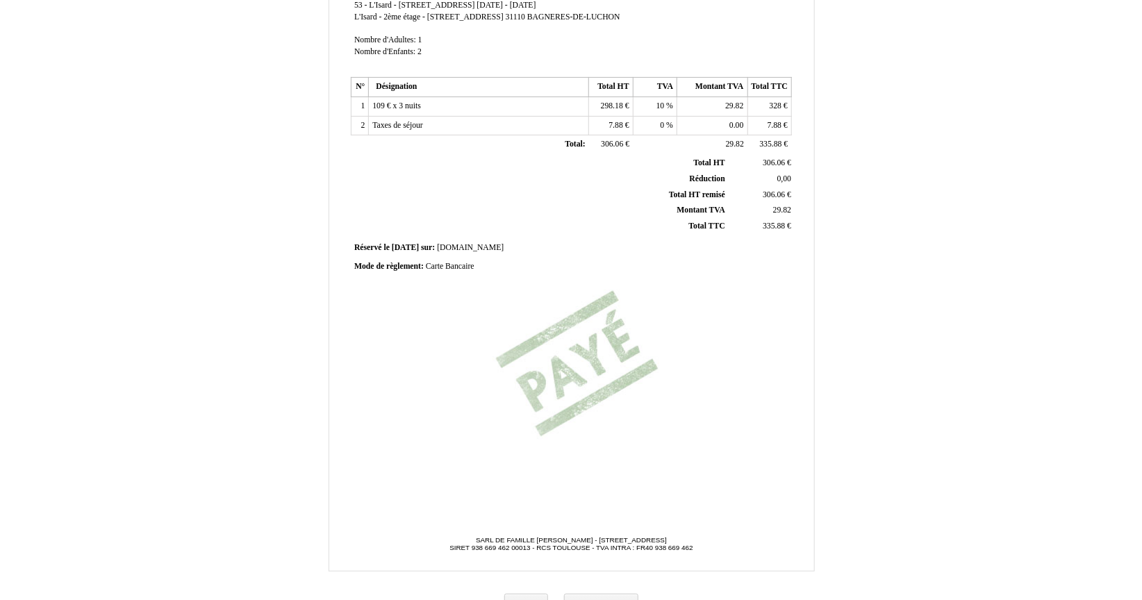
scroll to position [238, 0]
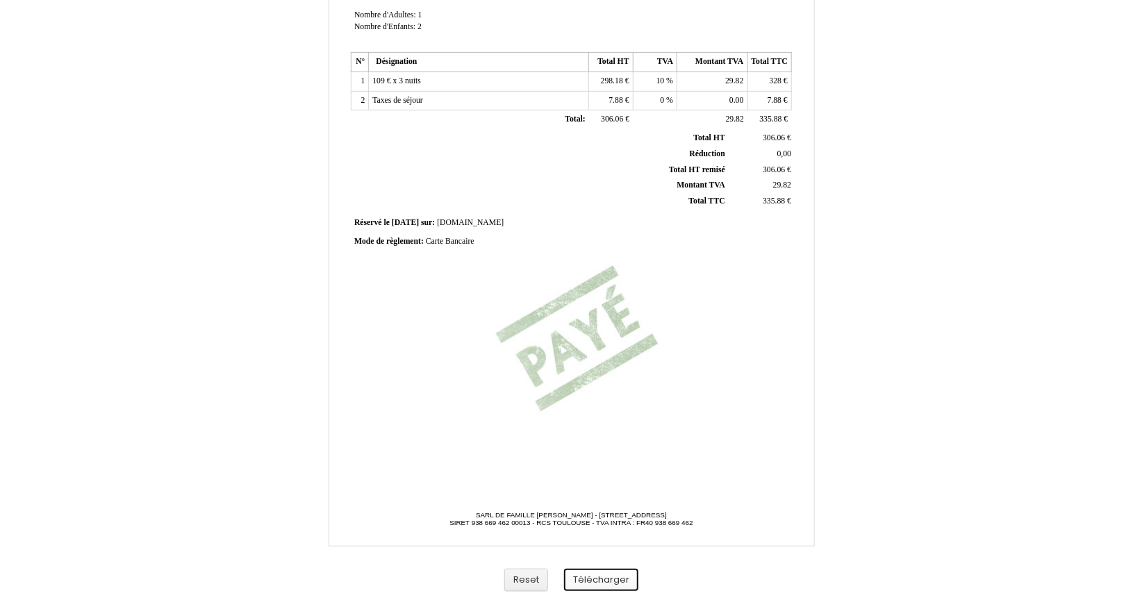
click at [598, 574] on button "Télécharger" at bounding box center [601, 580] width 74 height 23
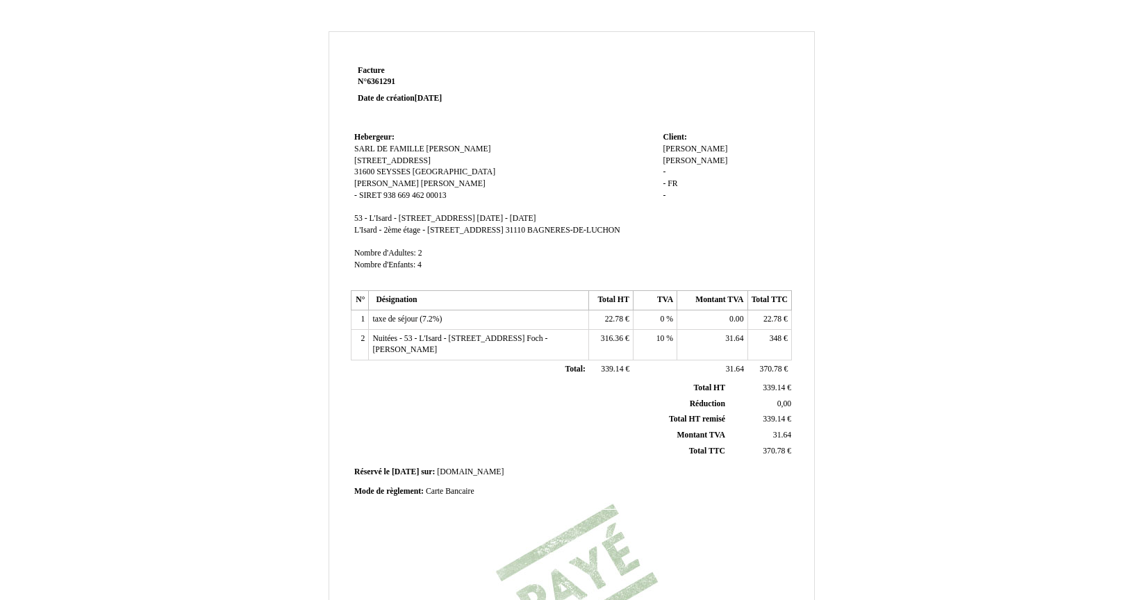
scroll to position [238, 0]
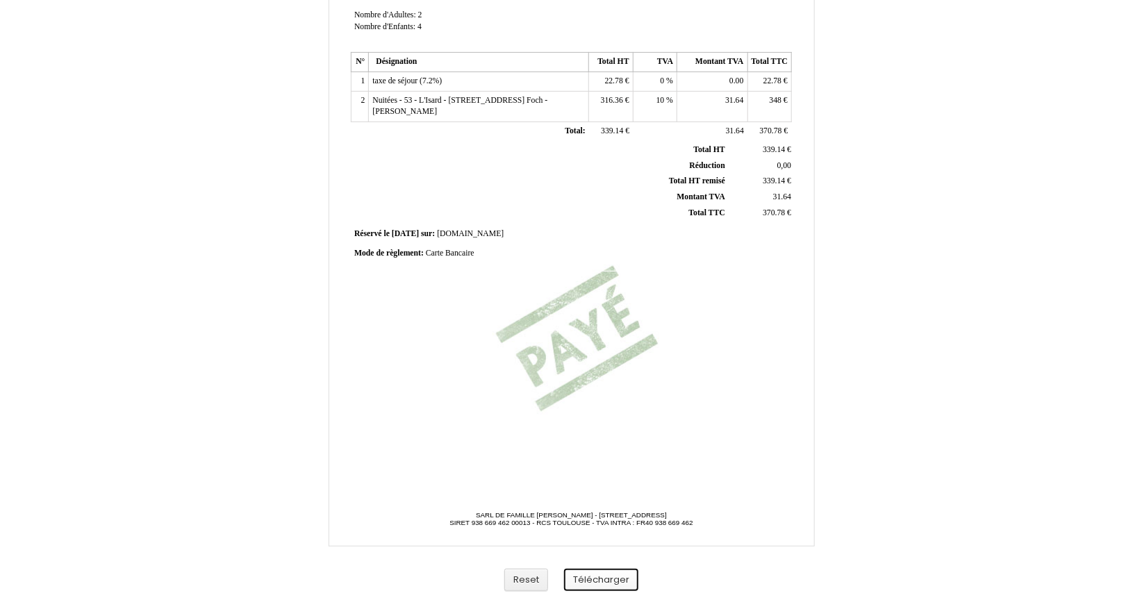
click at [594, 575] on button "Télécharger" at bounding box center [601, 580] width 74 height 23
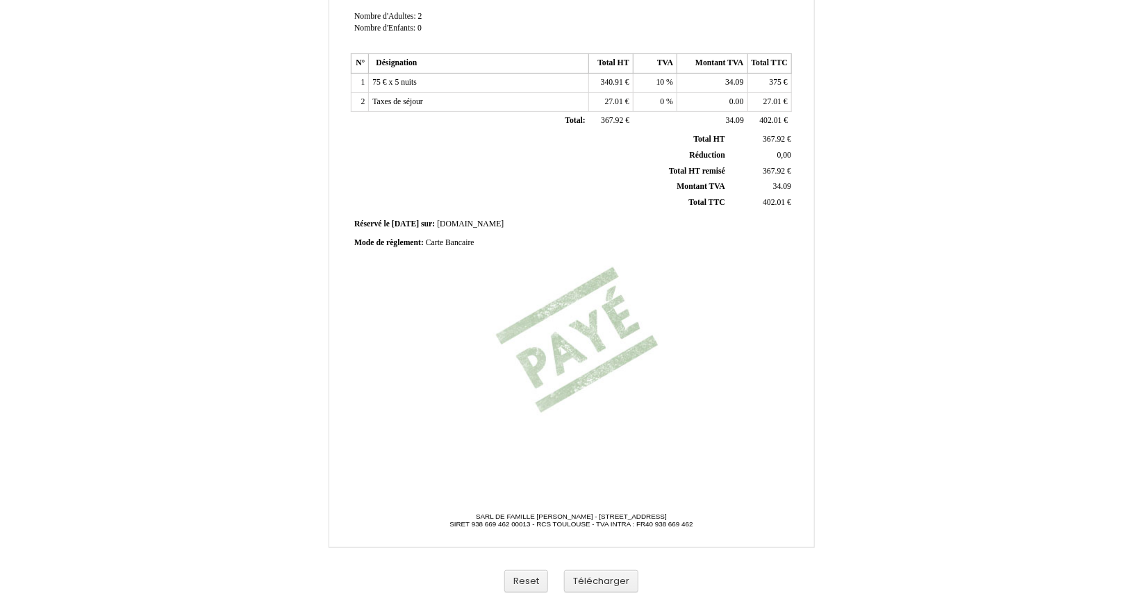
scroll to position [238, 0]
click at [609, 575] on button "Télécharger" at bounding box center [601, 580] width 74 height 23
